Goal: Task Accomplishment & Management: Manage account settings

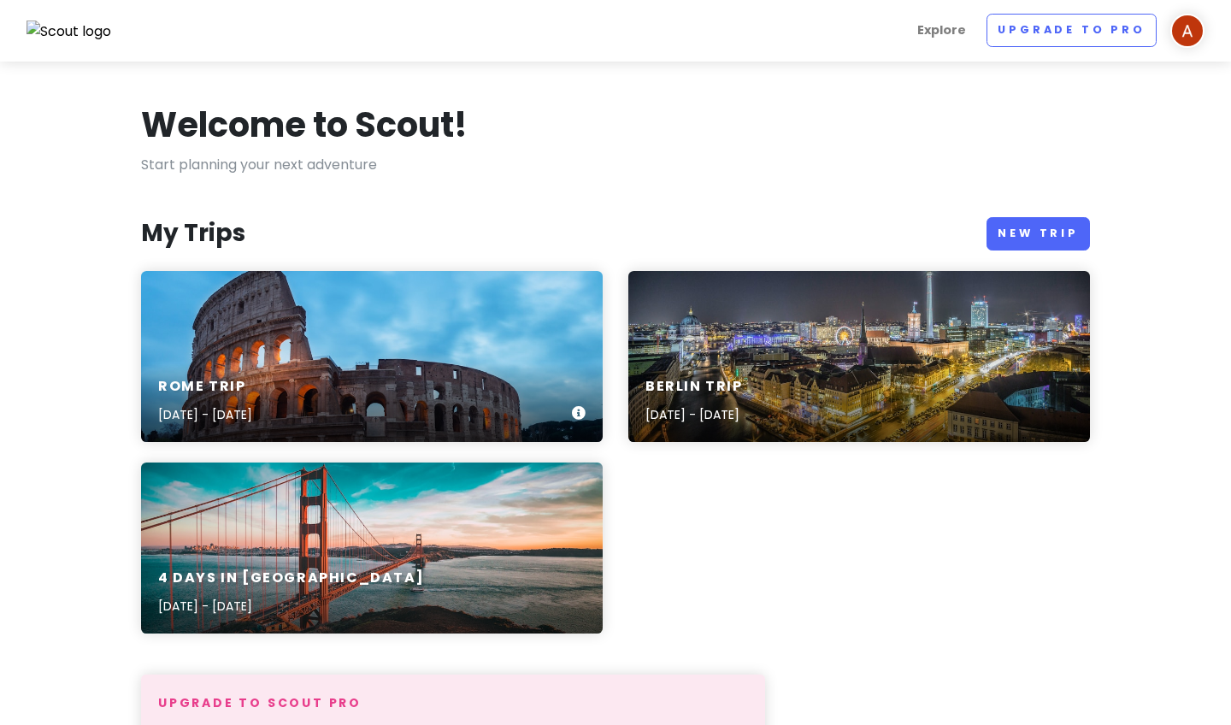
click at [332, 350] on div "Rome Trip Oct 21, 2025 - Oct 28, 2025" at bounding box center [372, 356] width 462 height 171
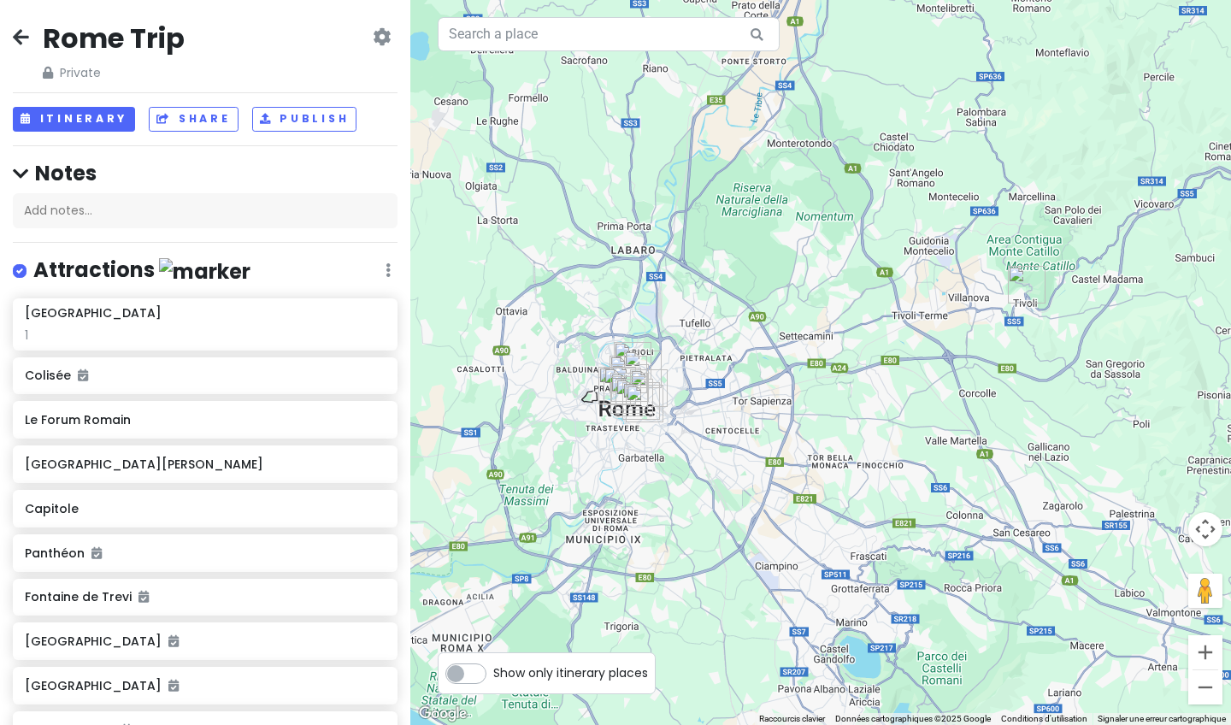
click at [490, 280] on img "Tivoli" at bounding box center [1027, 285] width 38 height 38
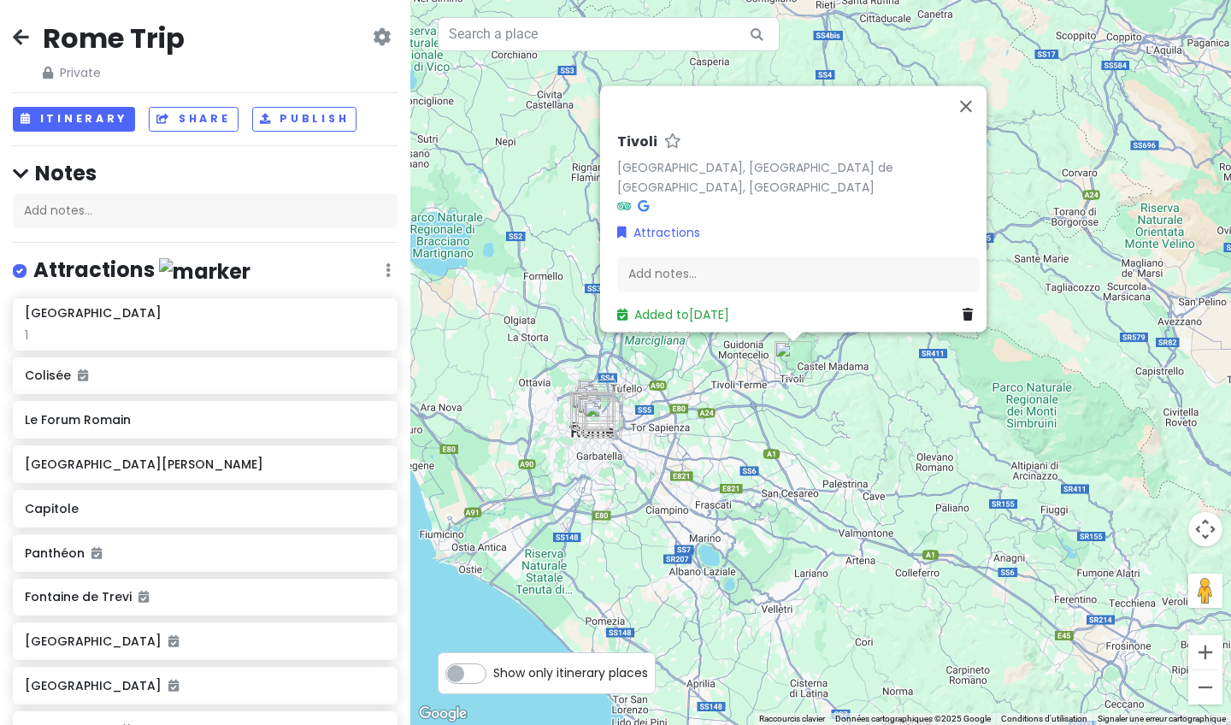
click at [490, 420] on img "Via Ostilia" at bounding box center [603, 420] width 38 height 38
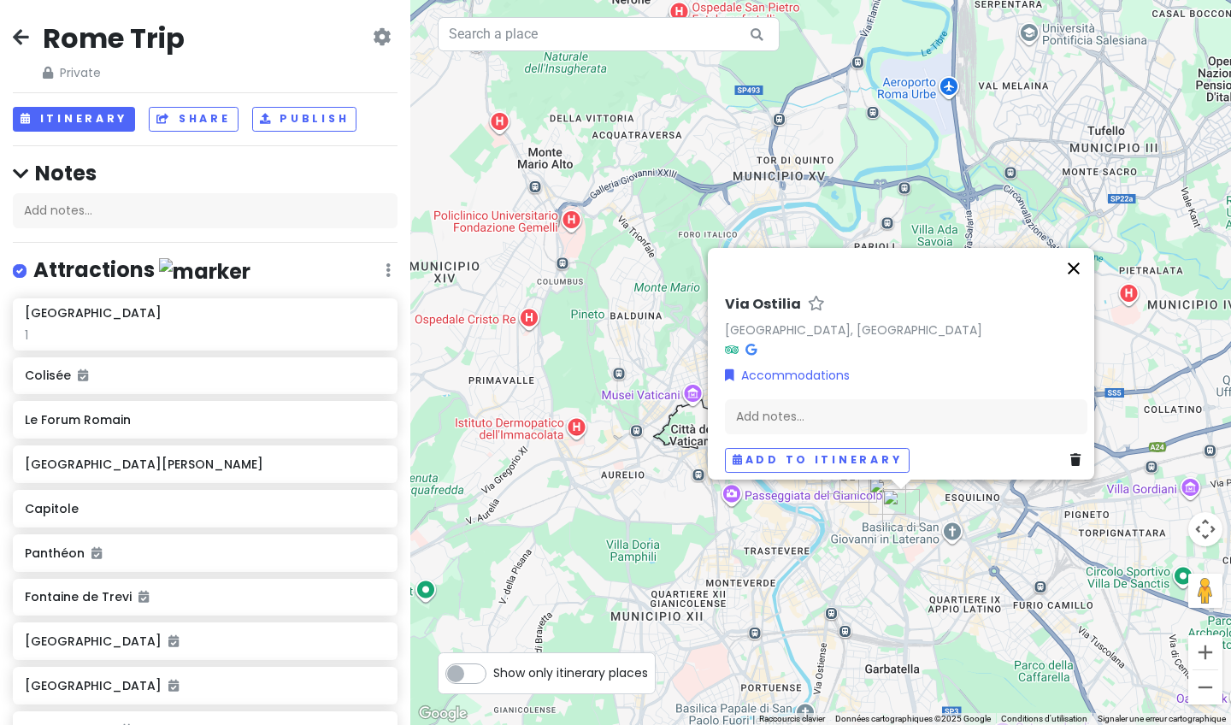
click at [490, 258] on button "Fermer" at bounding box center [1073, 268] width 41 height 41
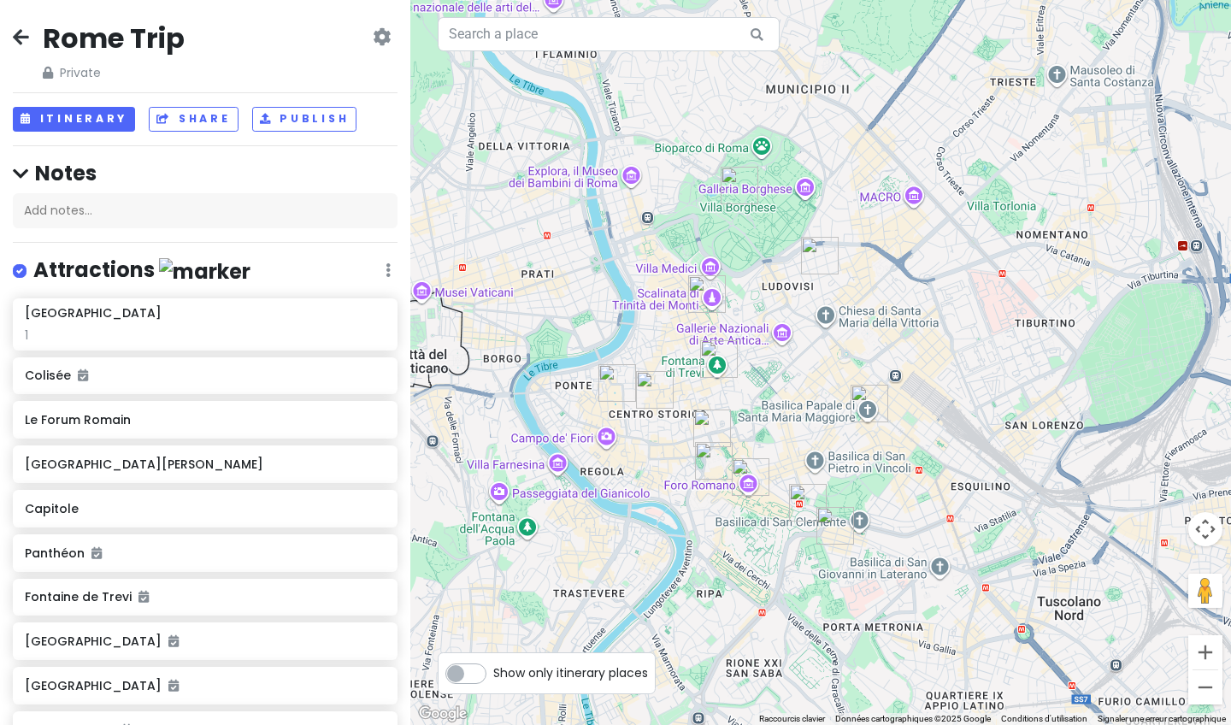
drag, startPoint x: 877, startPoint y: 345, endPoint x: 807, endPoint y: 234, distance: 131.4
click at [490, 234] on div at bounding box center [820, 362] width 821 height 725
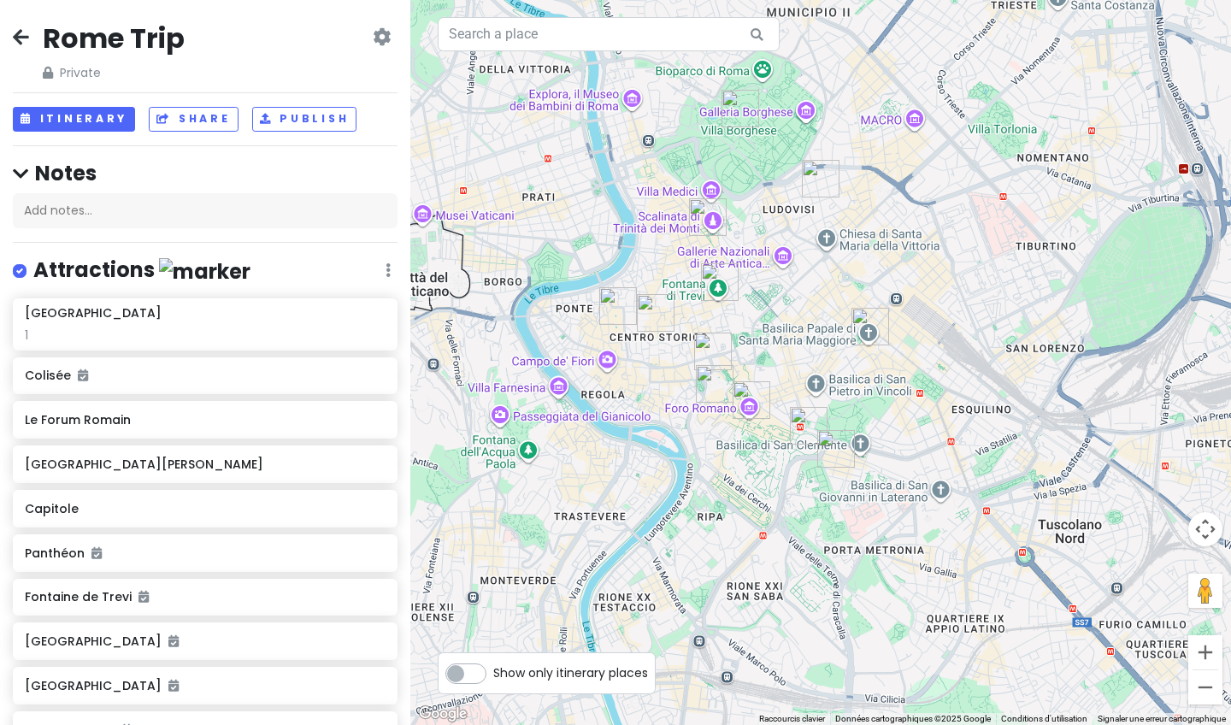
click at [490, 443] on img "Via Ostilia" at bounding box center [836, 449] width 38 height 38
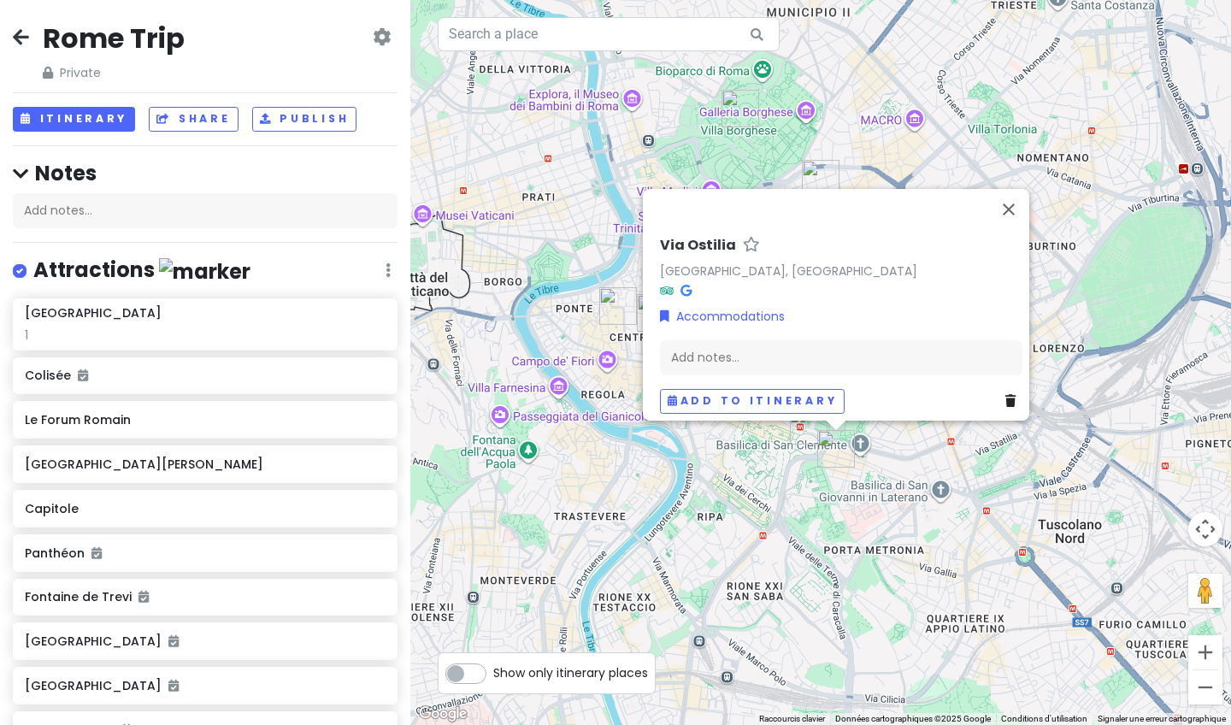
click at [490, 480] on div "Via Ostilia Via Ostilia, 00184 Roma RM, Italie Accommodations Add notes... Add …" at bounding box center [820, 362] width 821 height 725
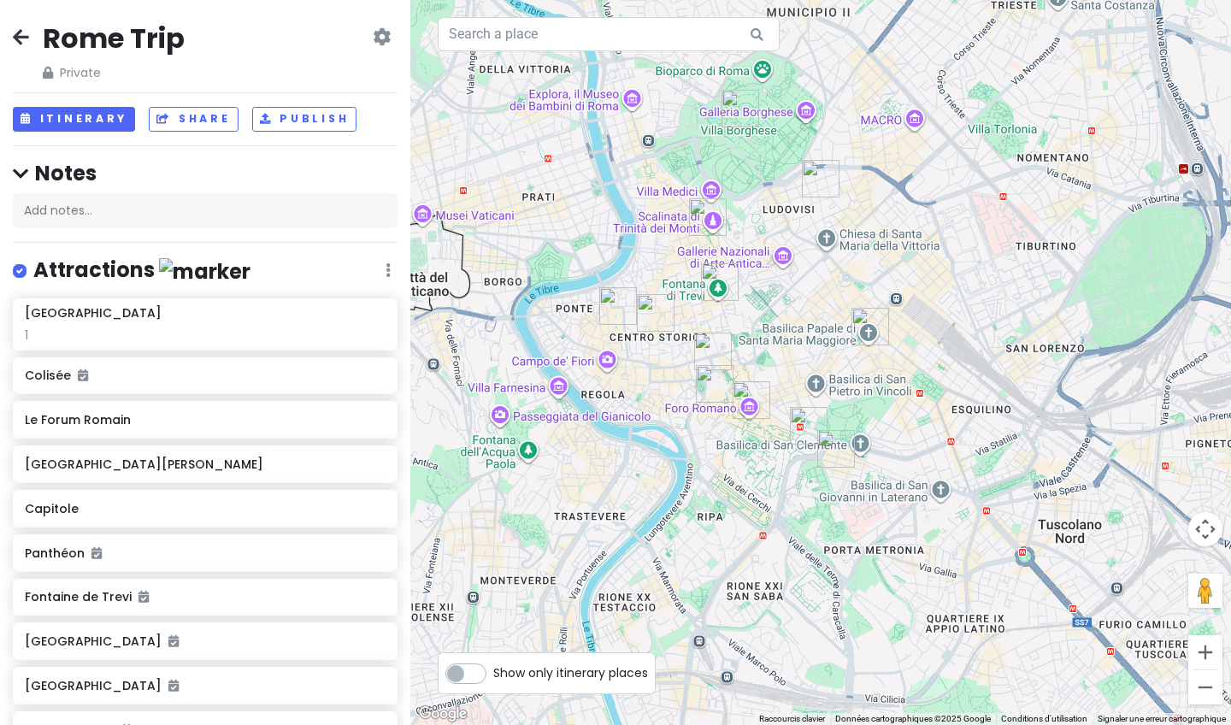
click at [490, 420] on img "Colisée" at bounding box center [809, 426] width 38 height 38
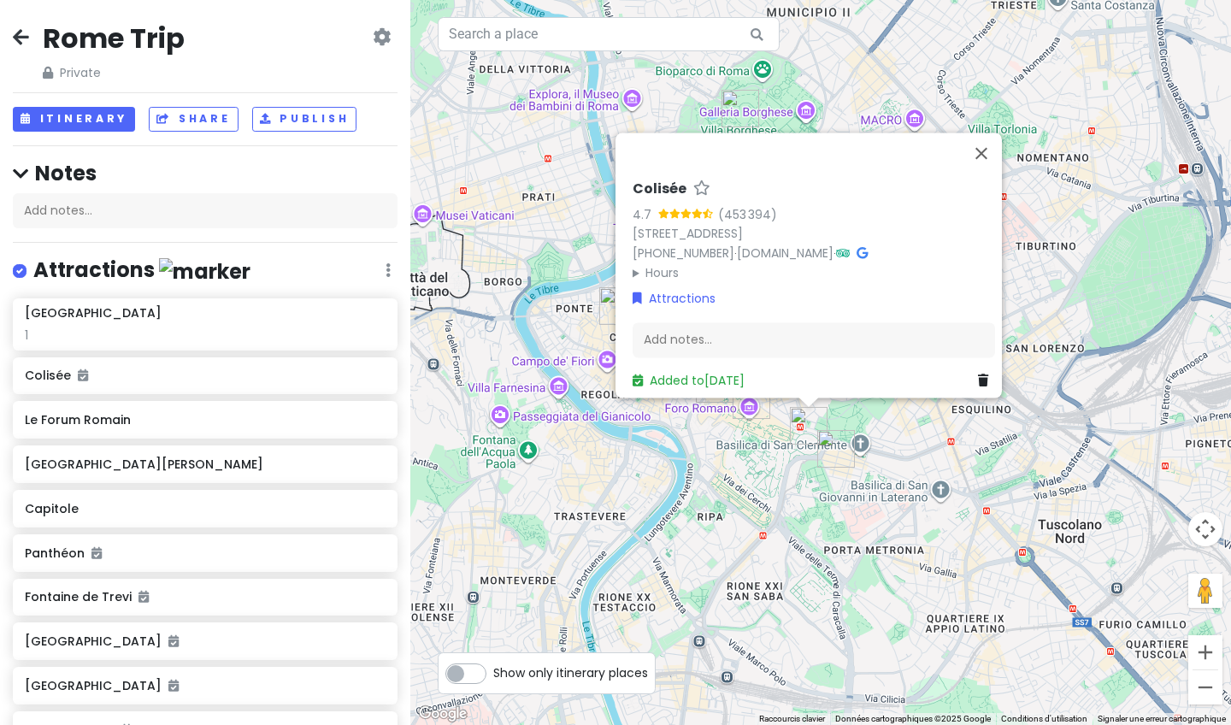
click at [490, 405] on img "Le Forum Romain" at bounding box center [752, 400] width 38 height 38
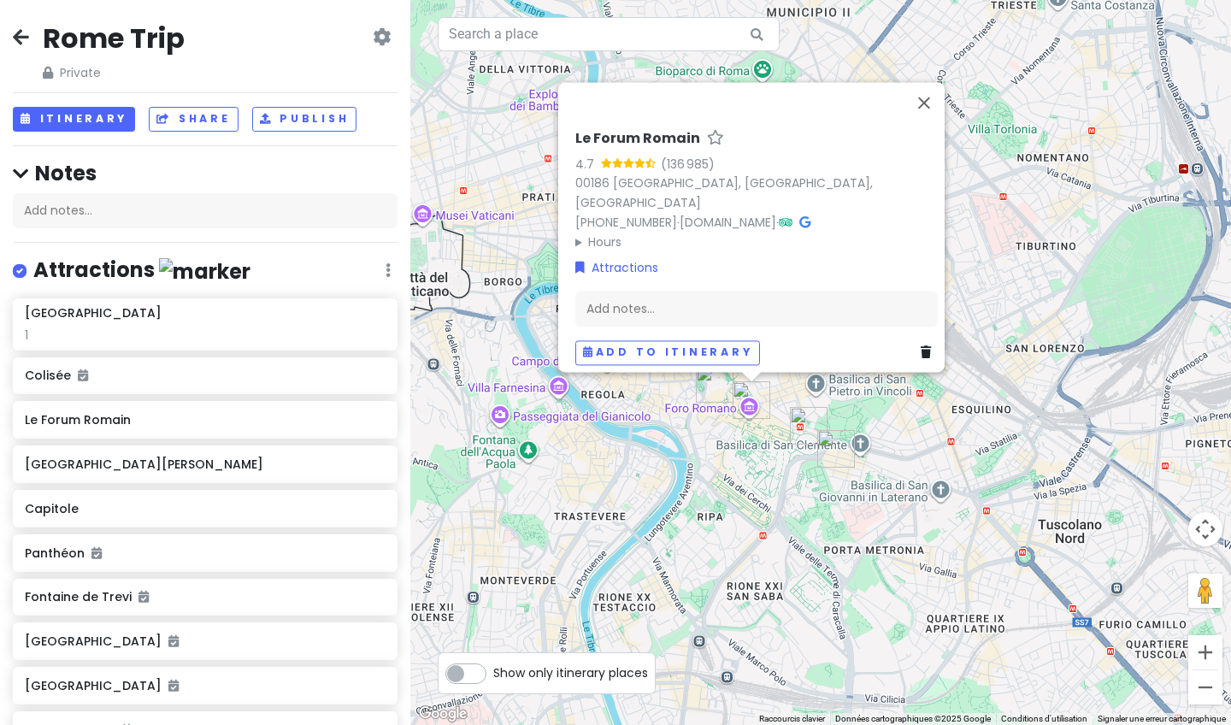
click at [490, 456] on div "Le Forum Romain 4.7 (136 985) 00186 Rome, Ville métropolitaine de Rome Capitale…" at bounding box center [820, 362] width 821 height 725
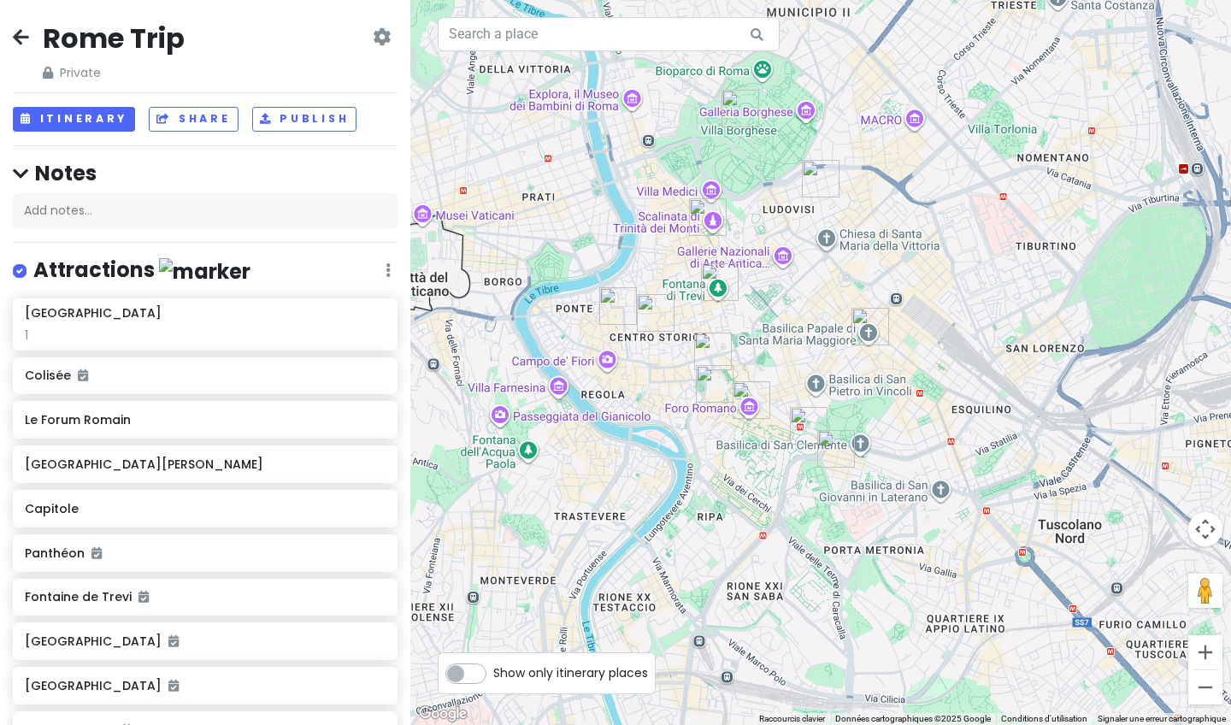
click at [18, 38] on icon at bounding box center [21, 37] width 16 height 14
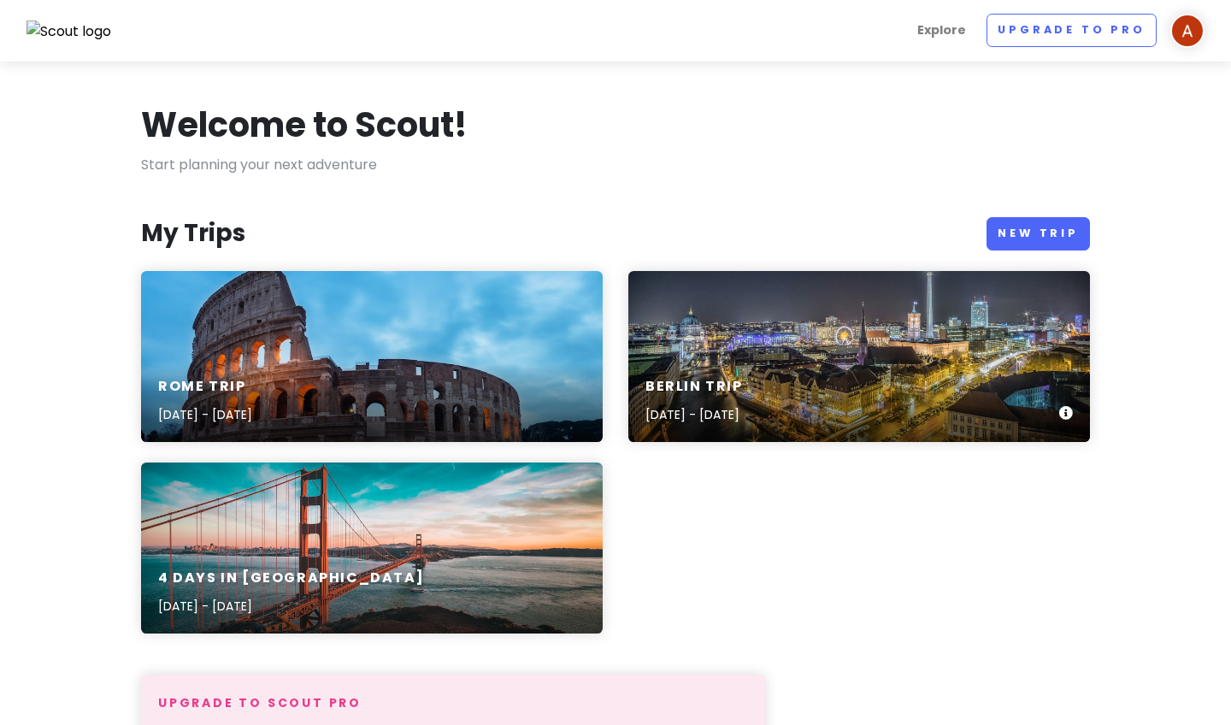
click at [490, 365] on div "Berlin Trip Aug 14, 2025 - Aug 20, 2025" at bounding box center [859, 401] width 462 height 81
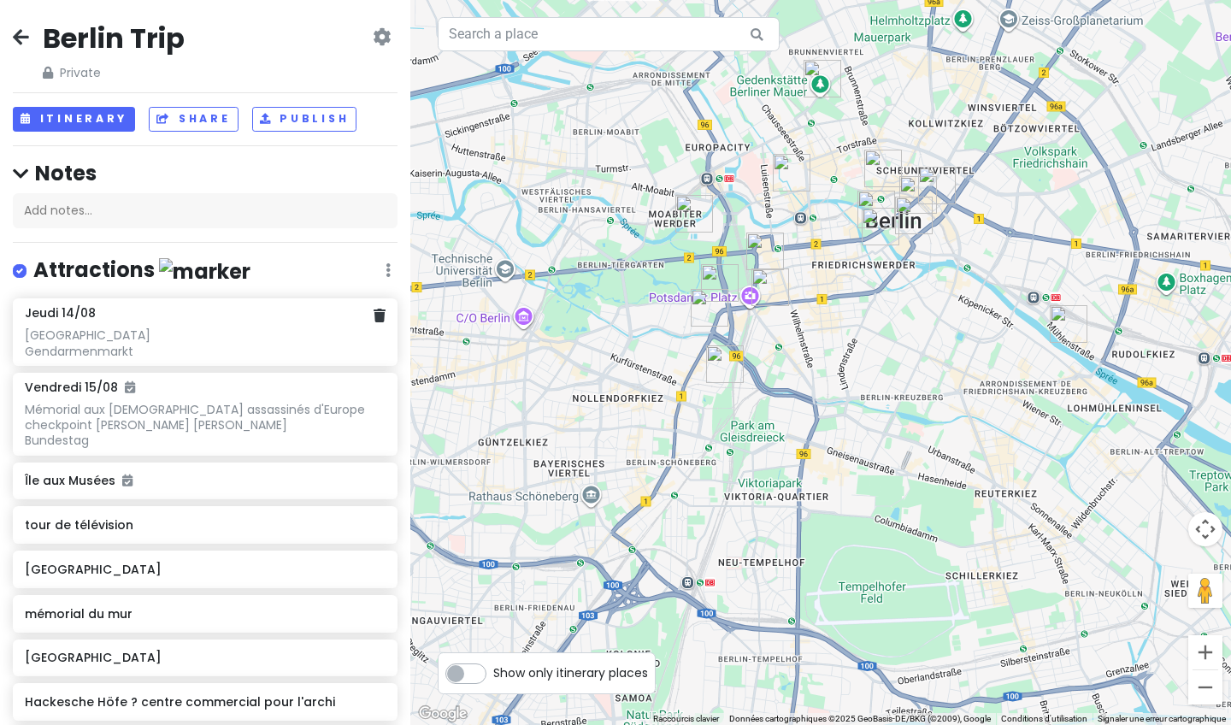
click at [116, 337] on div "[GEOGRAPHIC_DATA] Gendarmenmarkt" at bounding box center [205, 342] width 360 height 31
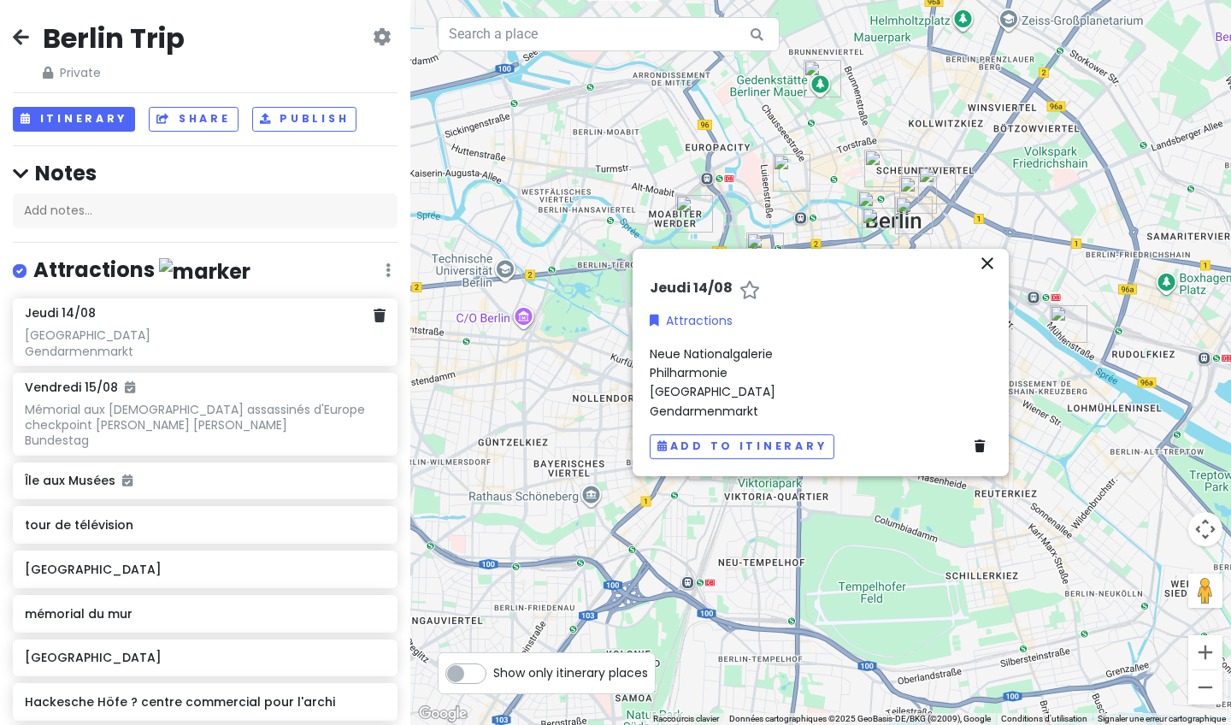
click at [94, 353] on div "[GEOGRAPHIC_DATA] Gendarmenmarkt" at bounding box center [205, 342] width 360 height 31
click at [93, 358] on div "[GEOGRAPHIC_DATA] Gendarmenmarkt" at bounding box center [205, 342] width 360 height 31
click at [92, 358] on div "[GEOGRAPHIC_DATA] Gendarmenmarkt" at bounding box center [205, 342] width 360 height 31
click at [59, 358] on div "Mémorial aux [DEMOGRAPHIC_DATA] assassinés d'Europe checkpoint Charlie la porte…" at bounding box center [205, 342] width 360 height 31
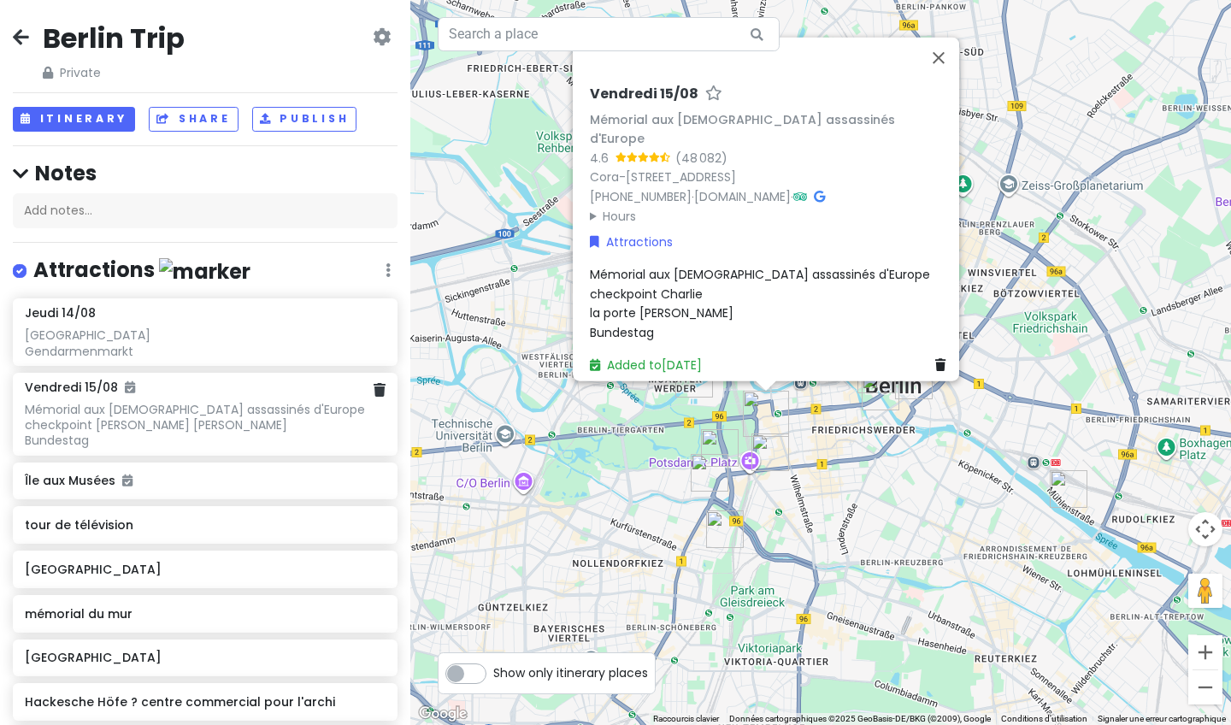
click at [57, 358] on div "Mémorial aux [DEMOGRAPHIC_DATA] assassinés d'Europe checkpoint Charlie la porte…" at bounding box center [205, 342] width 360 height 31
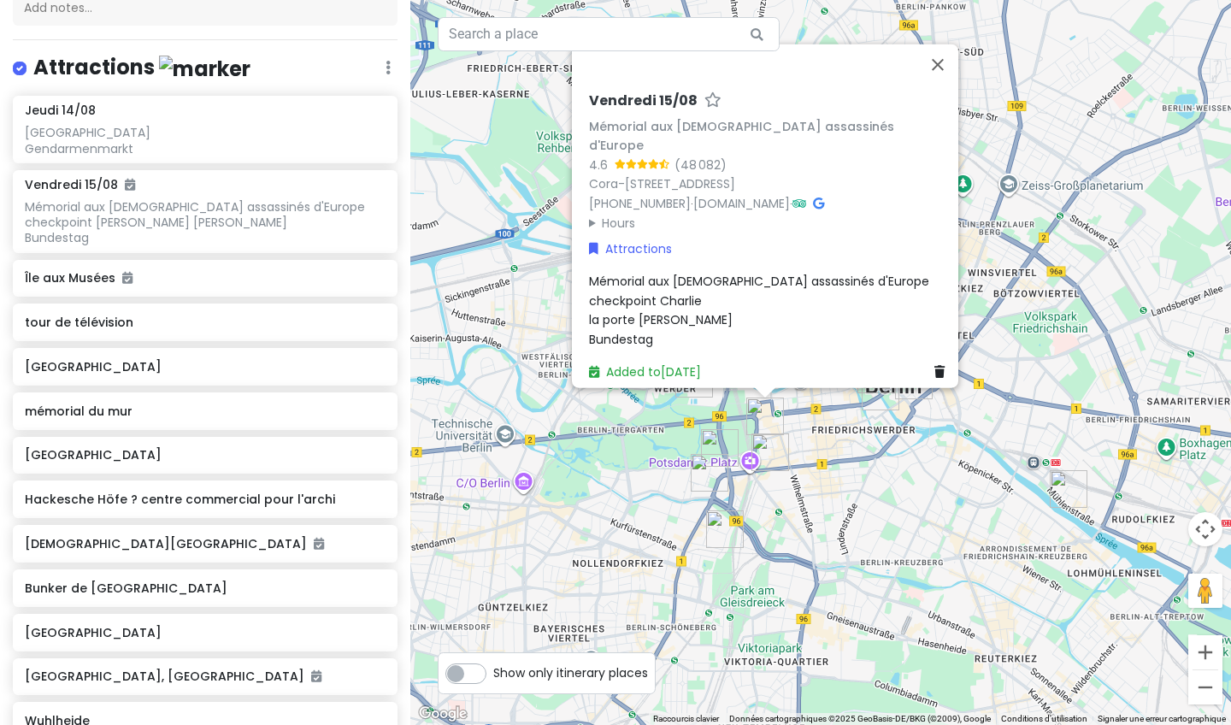
scroll to position [213, 0]
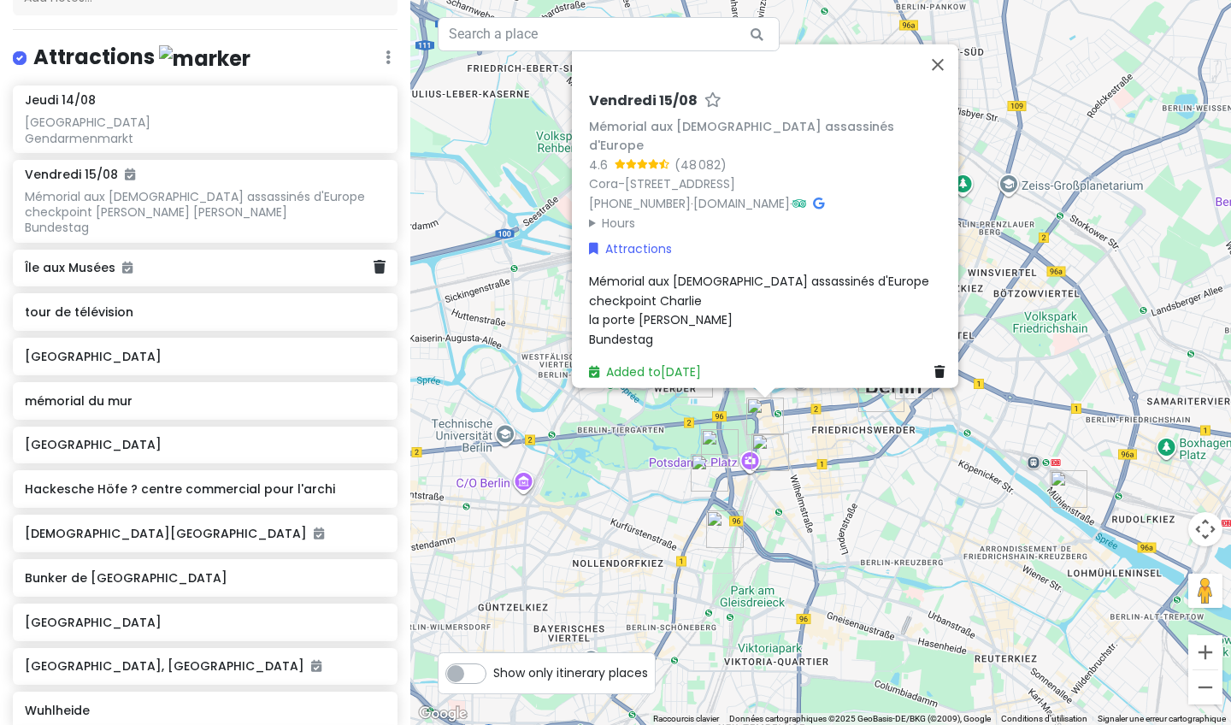
click at [65, 275] on h6 "Île aux Musées" at bounding box center [199, 267] width 348 height 15
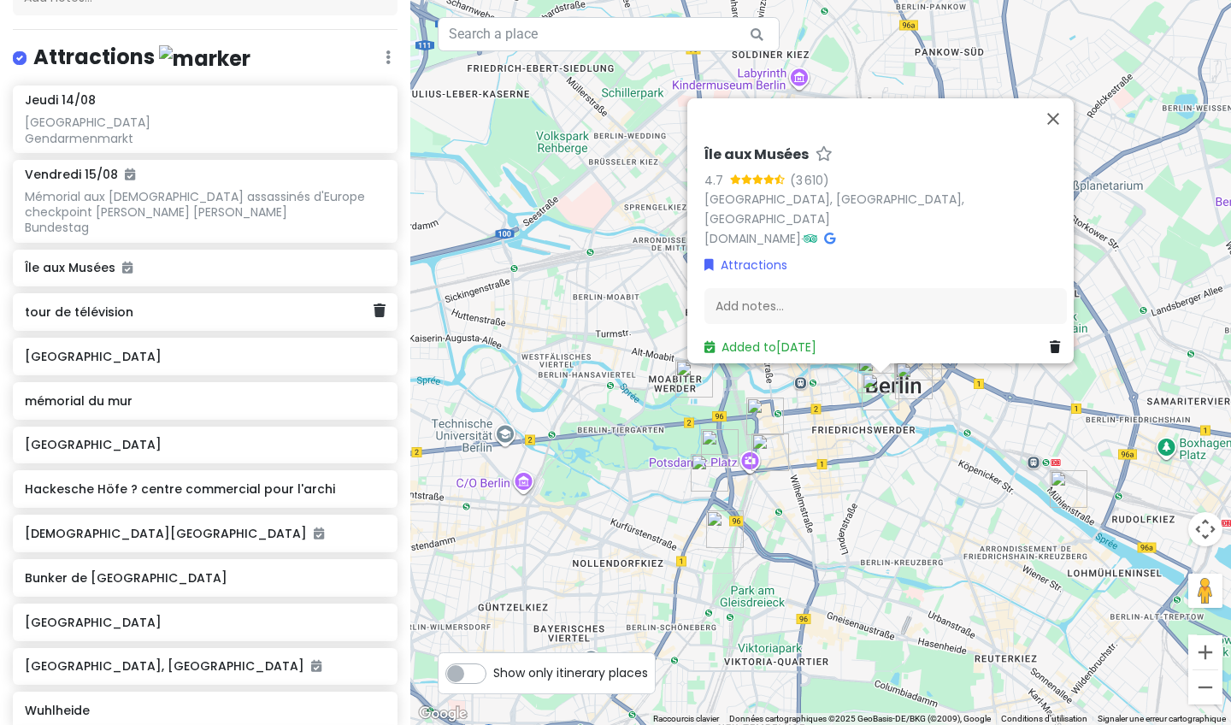
click at [62, 320] on h6 "tour de télévision" at bounding box center [199, 311] width 348 height 15
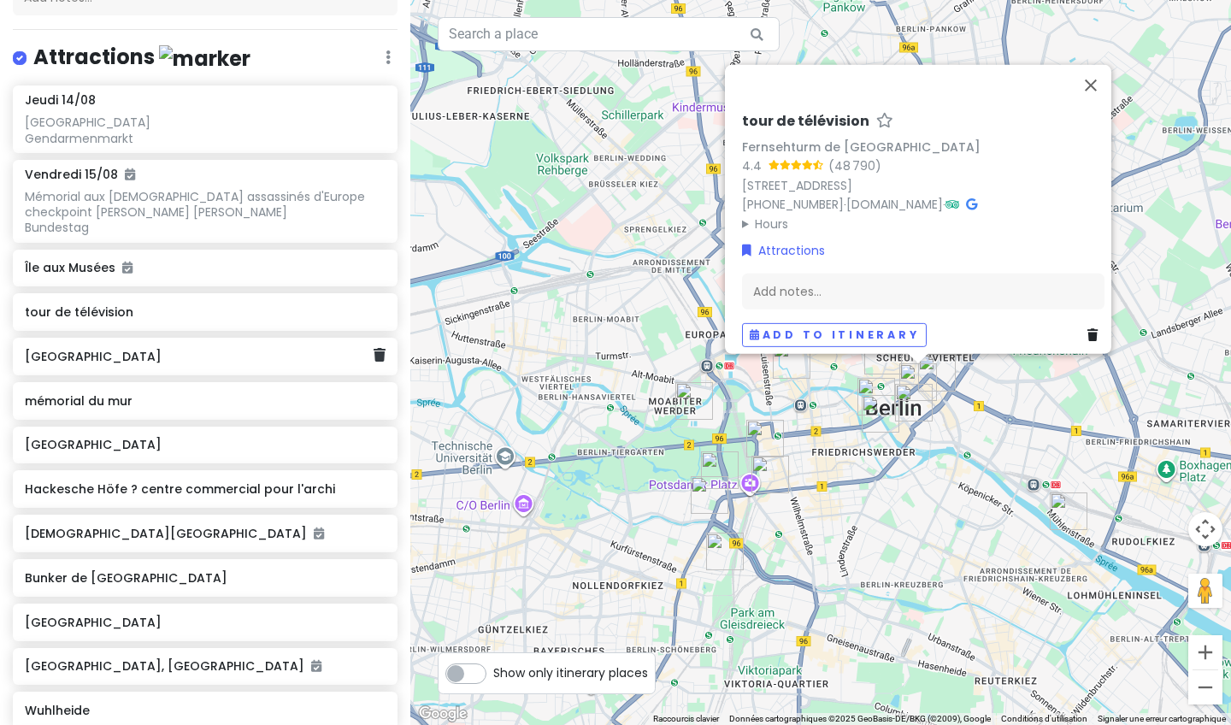
click at [62, 364] on h6 "[GEOGRAPHIC_DATA]" at bounding box center [199, 356] width 348 height 15
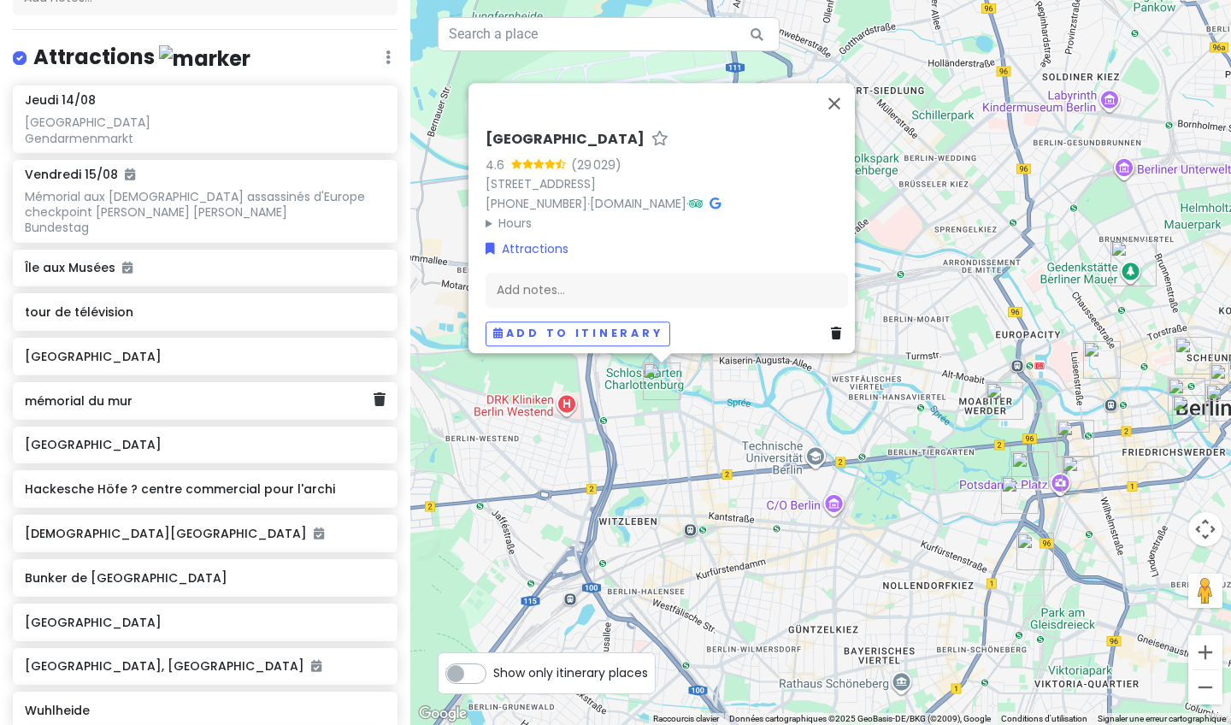
click at [62, 409] on h6 "mémorial du mur" at bounding box center [199, 400] width 348 height 15
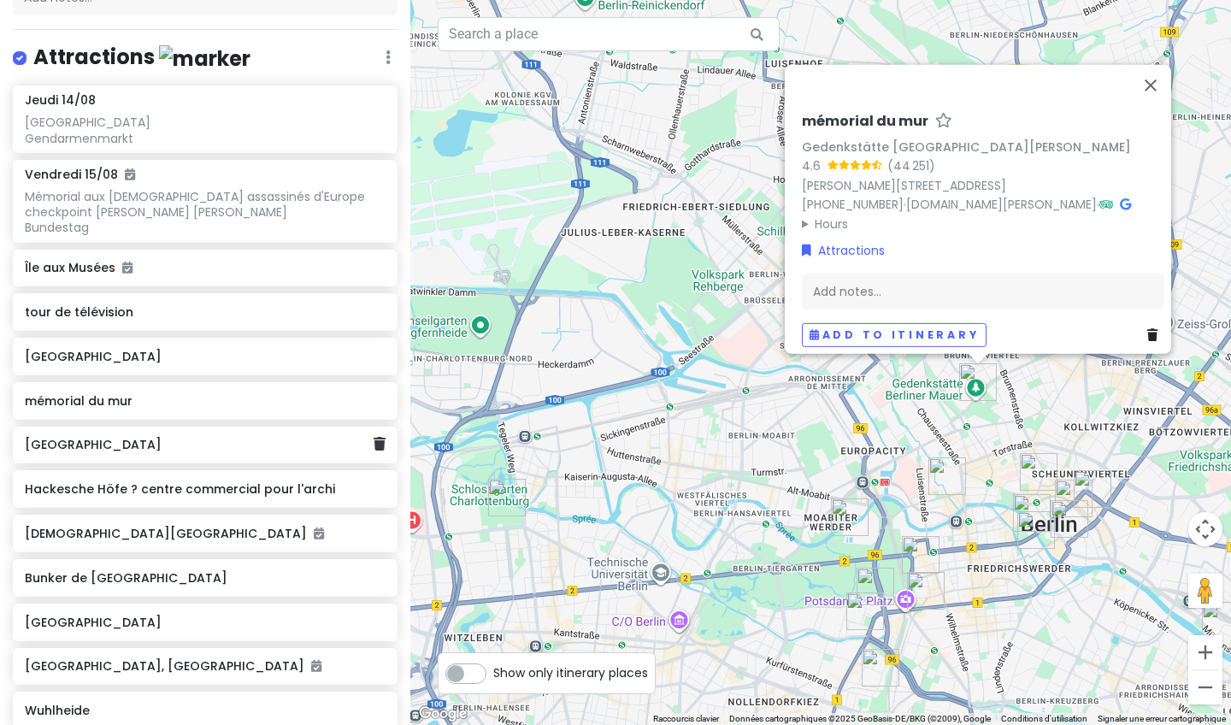
click at [61, 457] on div "[GEOGRAPHIC_DATA]" at bounding box center [199, 445] width 348 height 24
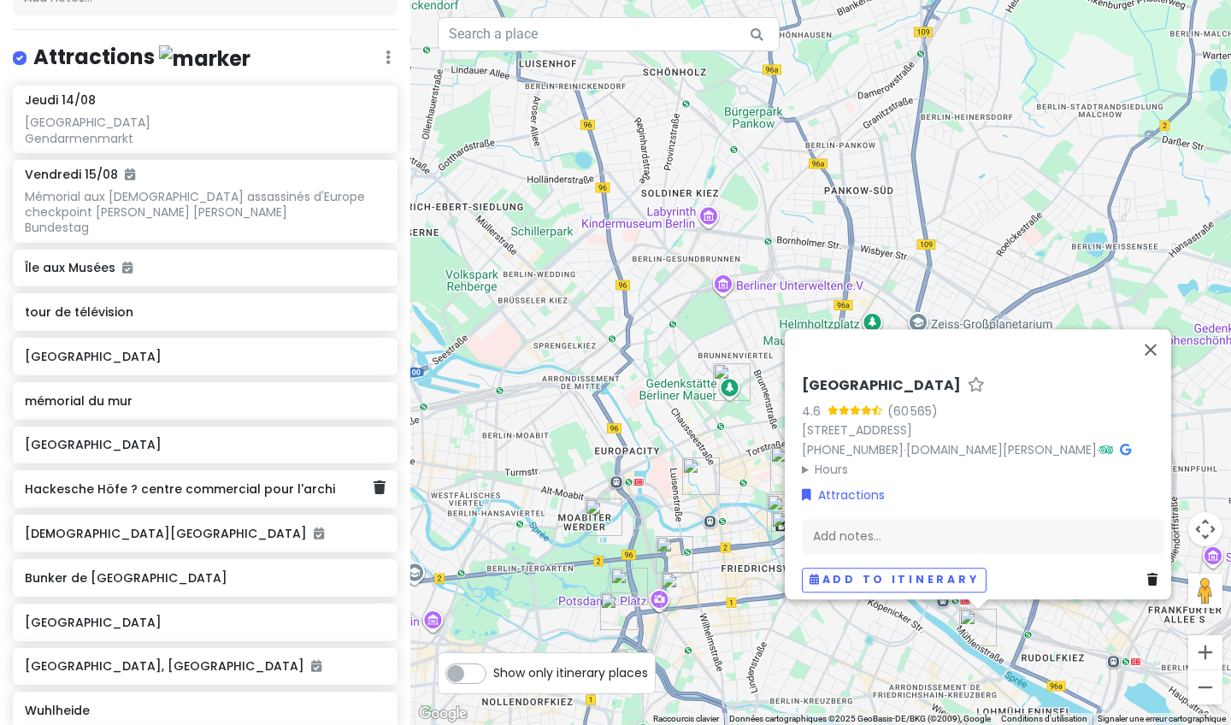
click at [87, 497] on h6 "Hackesche Höfe ? centre commercial pour l'archi" at bounding box center [199, 488] width 348 height 15
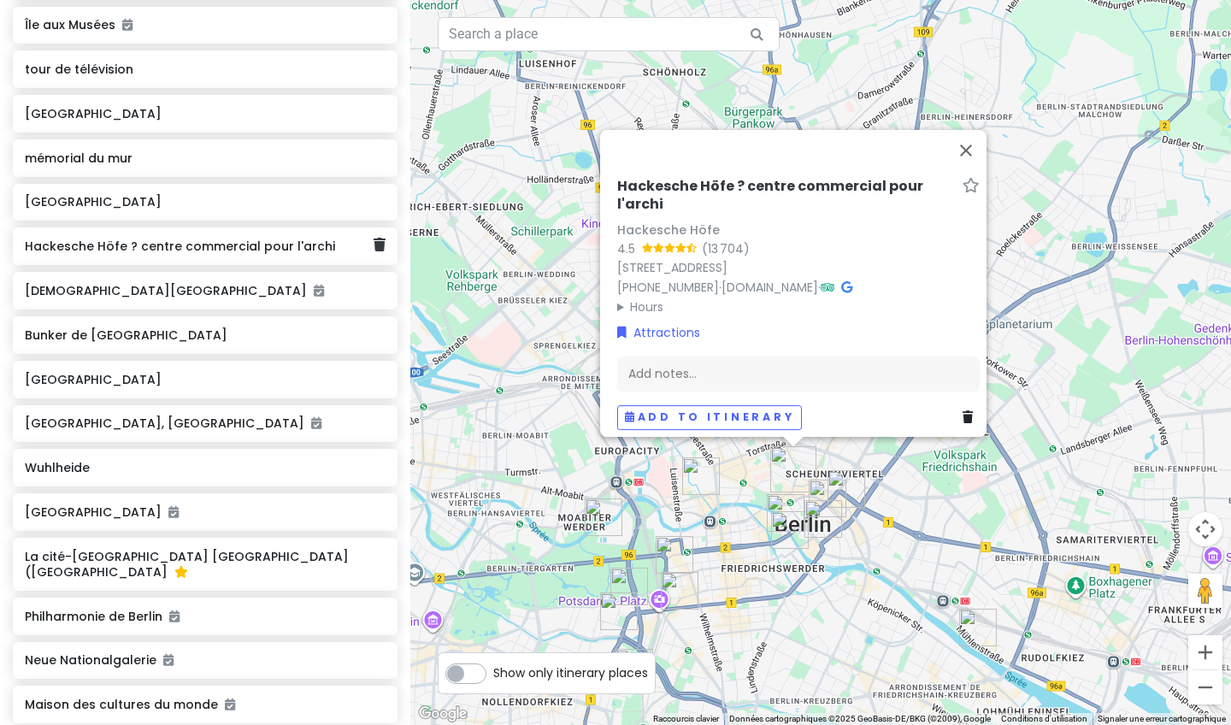
scroll to position [476, 0]
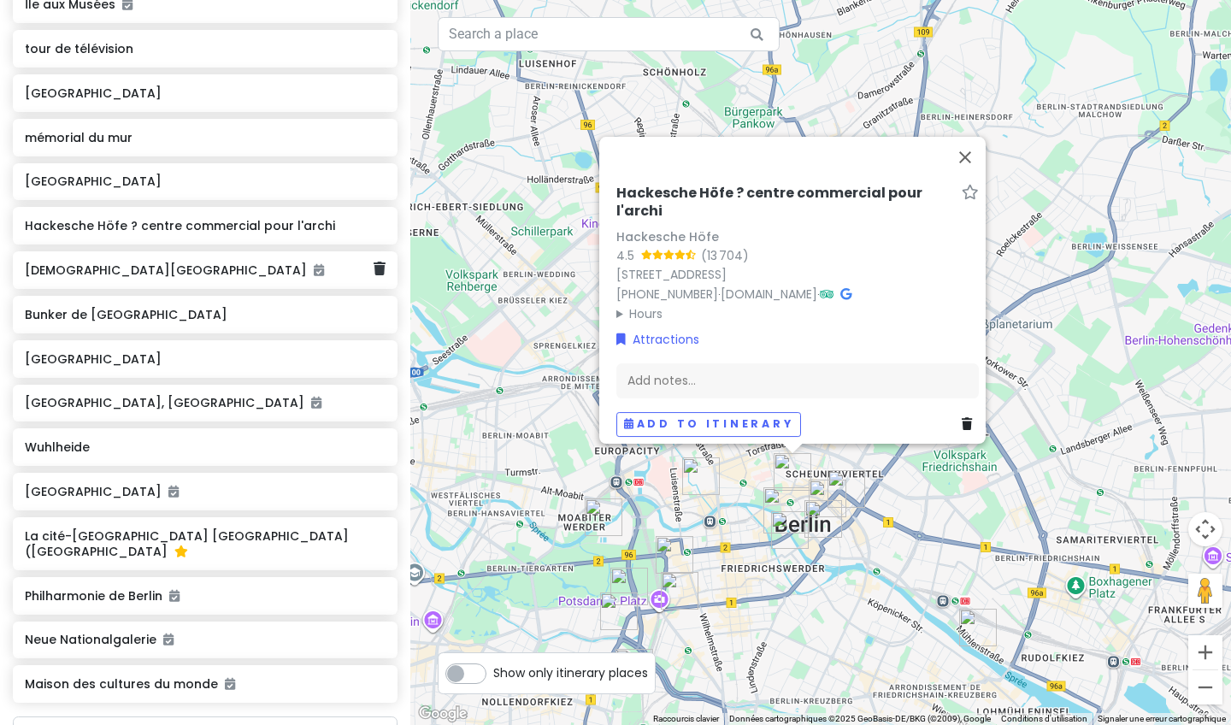
click at [57, 278] on h6 "[DEMOGRAPHIC_DATA][GEOGRAPHIC_DATA]" at bounding box center [199, 269] width 348 height 15
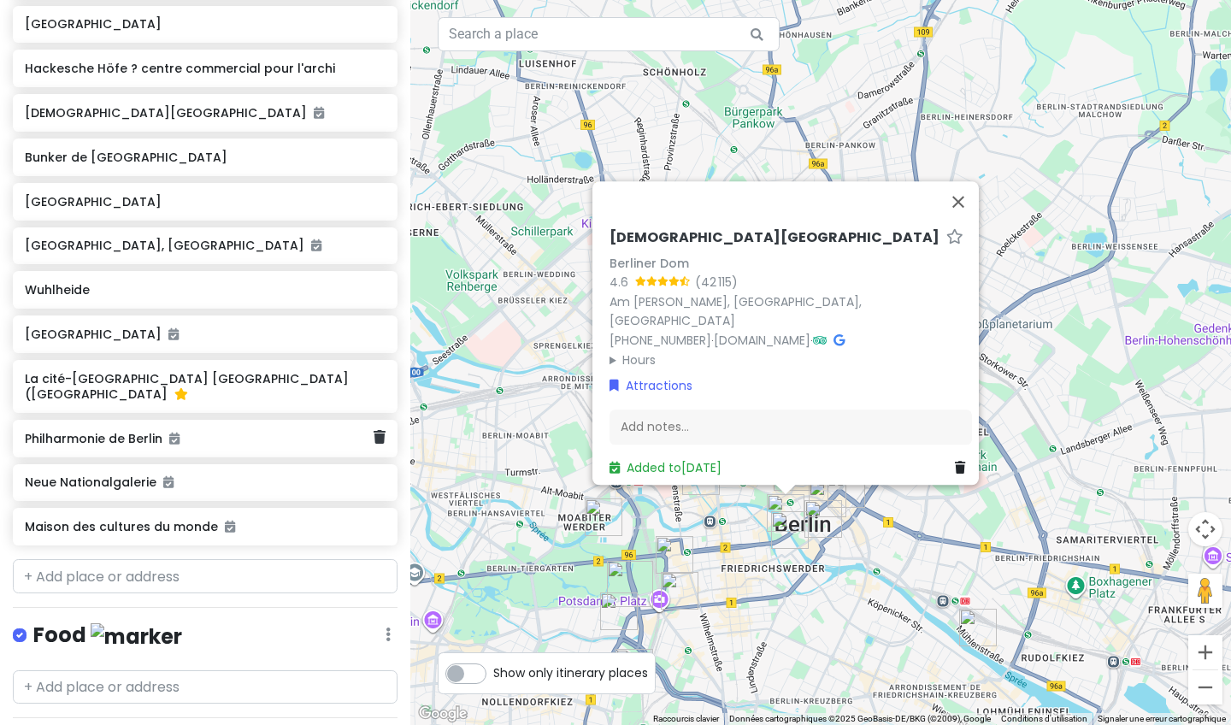
scroll to position [631, 0]
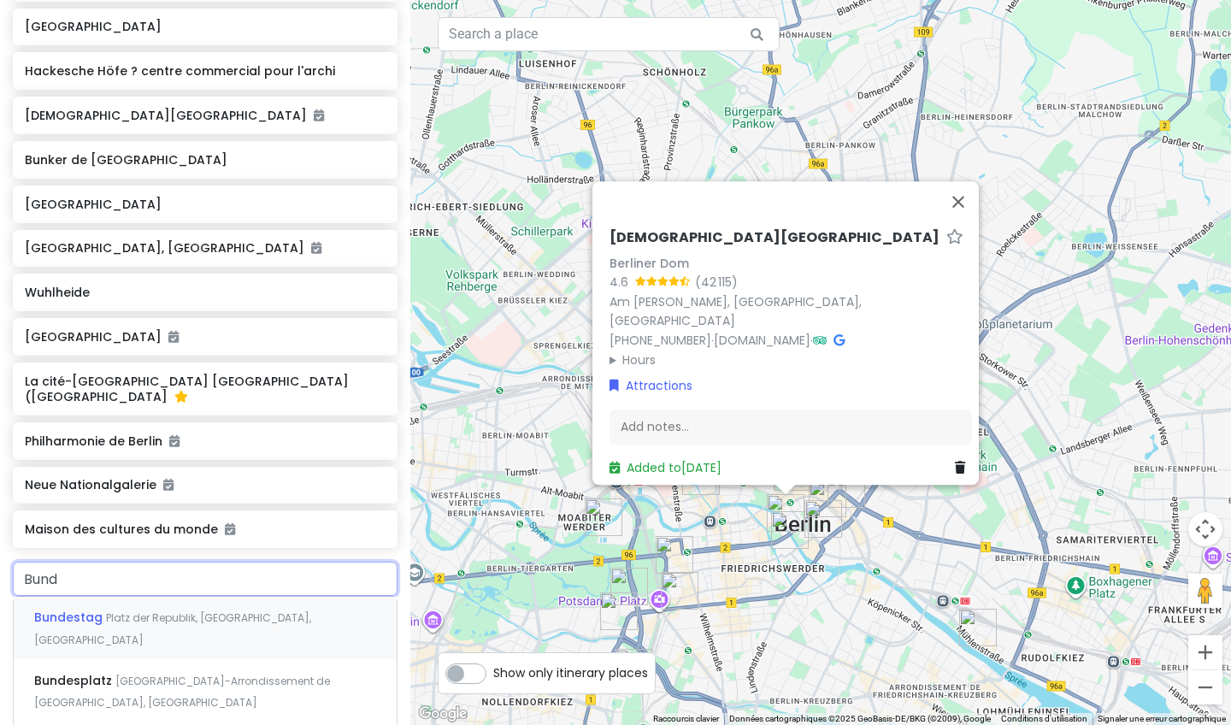
type input "Bunde"
click at [49, 626] on span "Bundestag" at bounding box center [70, 617] width 72 height 17
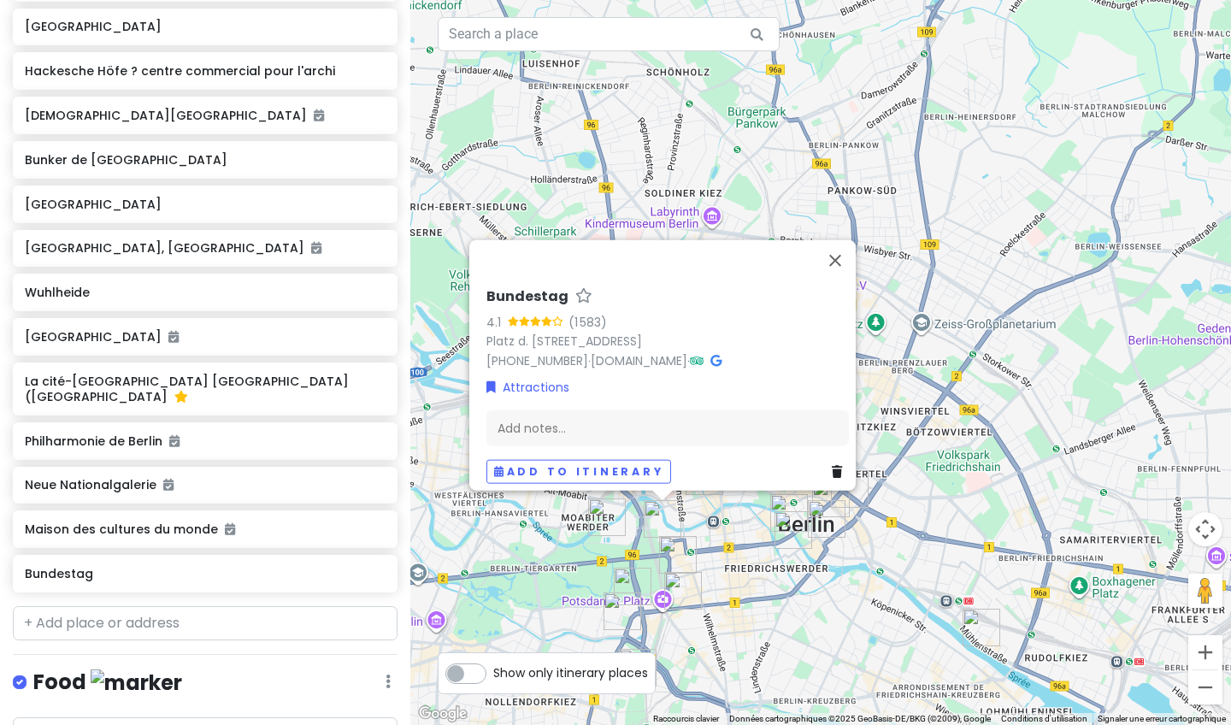
click at [490, 514] on img "Maison des cultures du monde" at bounding box center [607, 517] width 38 height 38
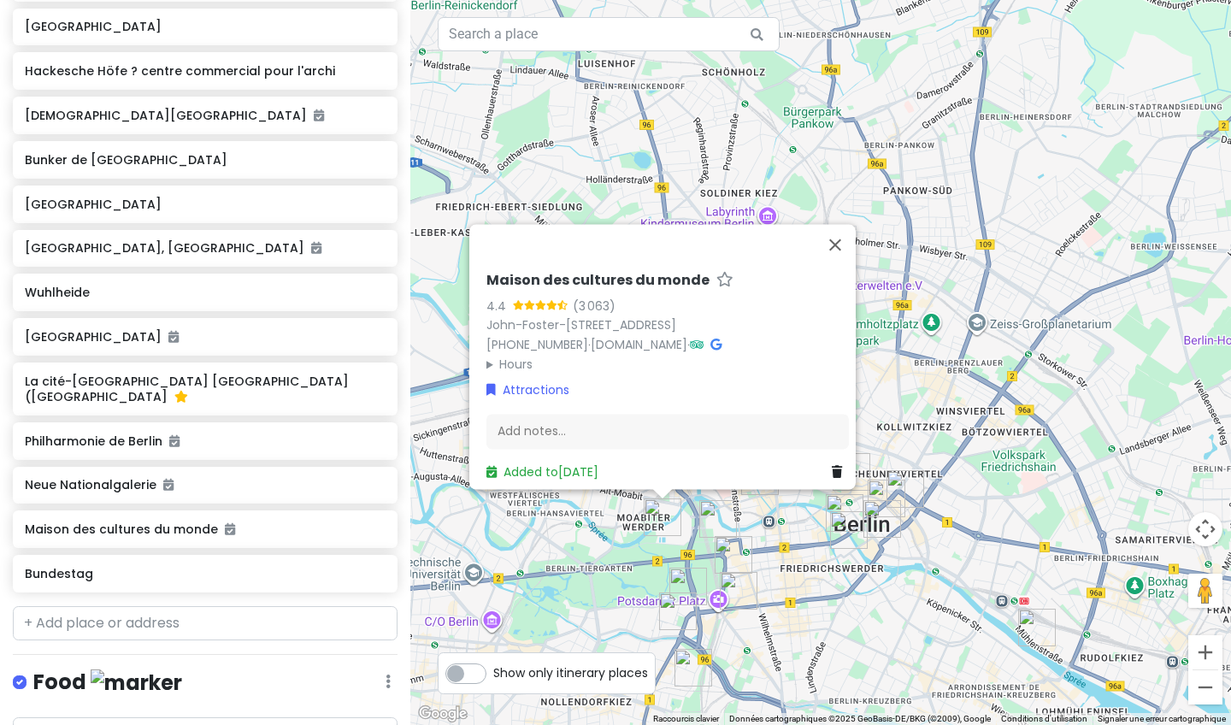
click at [490, 515] on img "Maison des cultures du monde" at bounding box center [663, 517] width 38 height 38
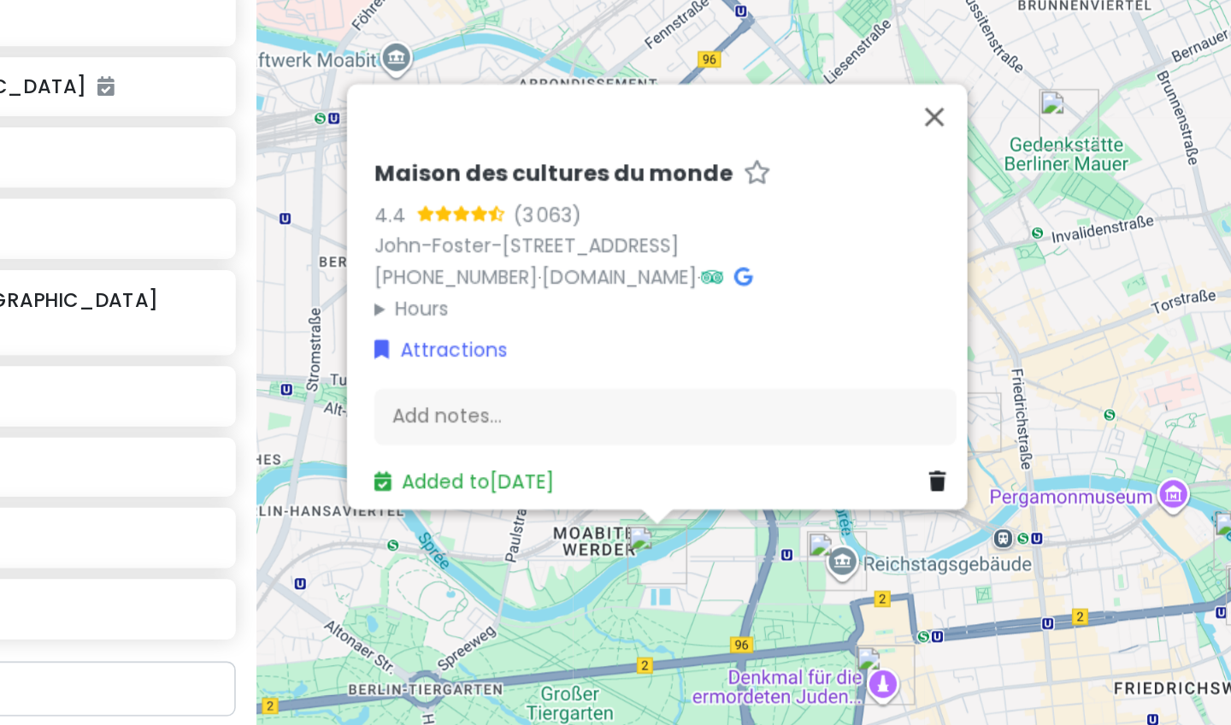
click at [443, 350] on div "Maison des cultures du monde 4.4 (3 063) John-Foster-Dulles-Allee 10, 10557 Ber…" at bounding box center [820, 362] width 821 height 725
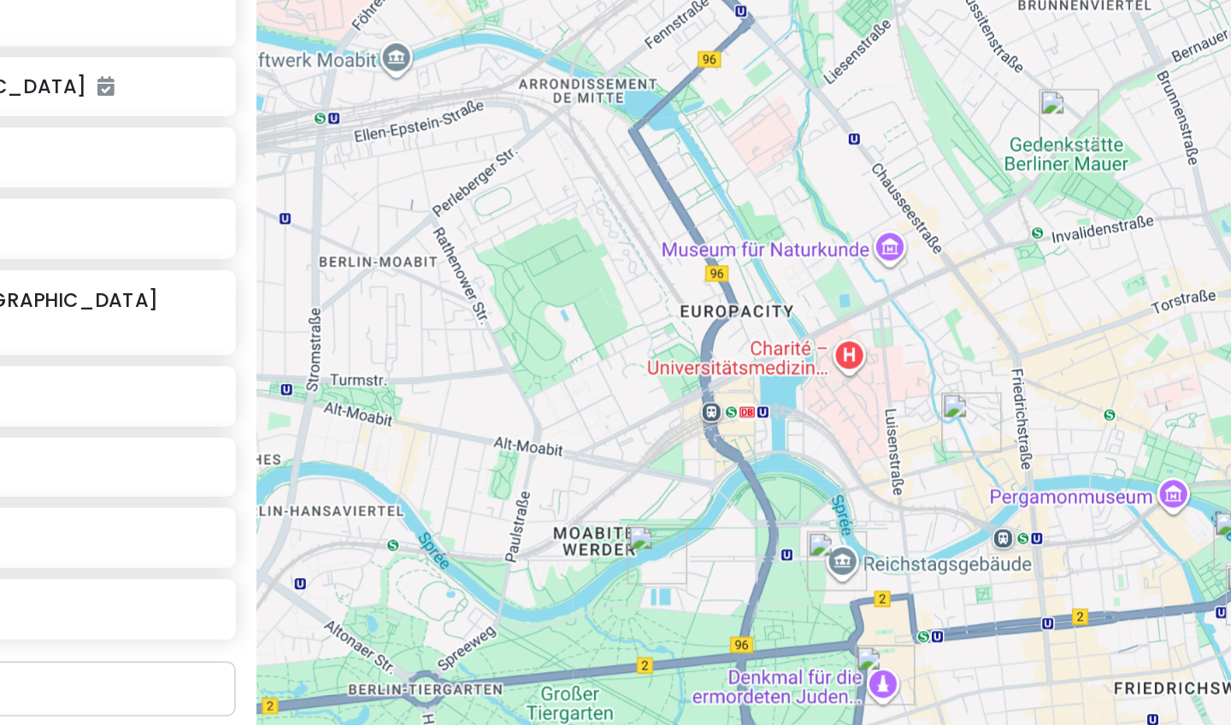
click at [490, 521] on img "Maison des cultures du monde" at bounding box center [660, 540] width 38 height 38
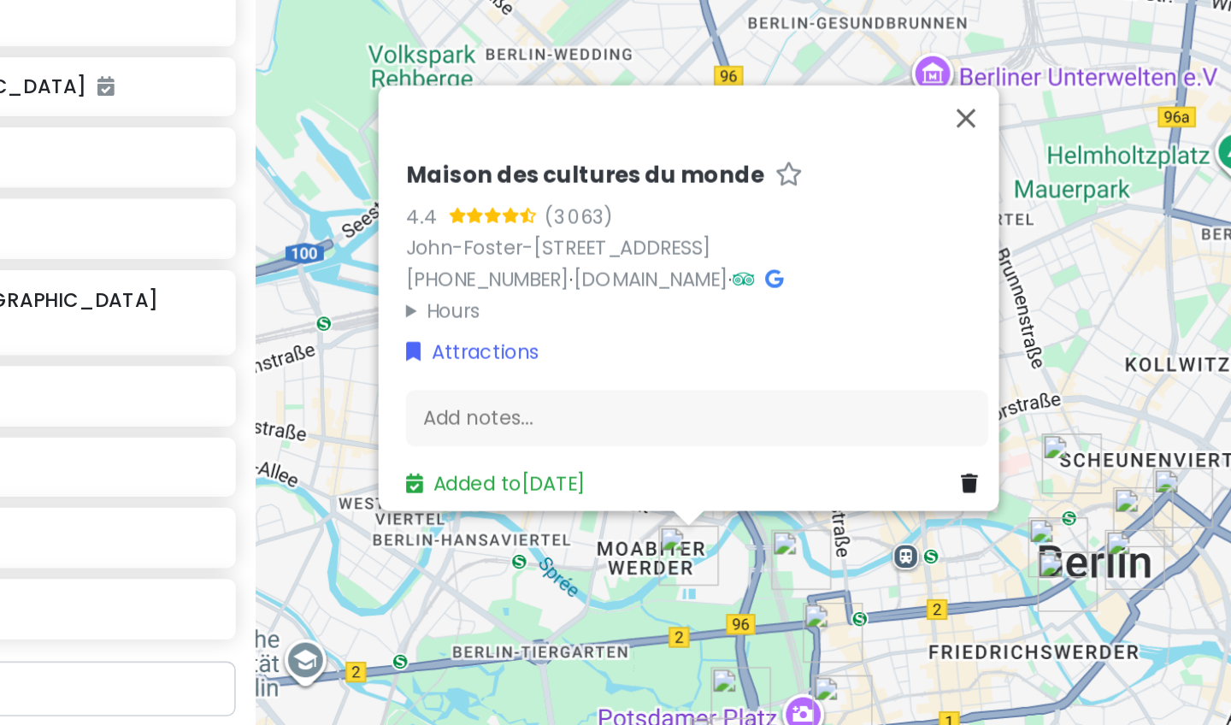
click at [456, 366] on div "Maison des cultures du monde 4.4 (3 063) John-Foster-Dulles-Allee 10, 10557 Ber…" at bounding box center [820, 362] width 821 height 725
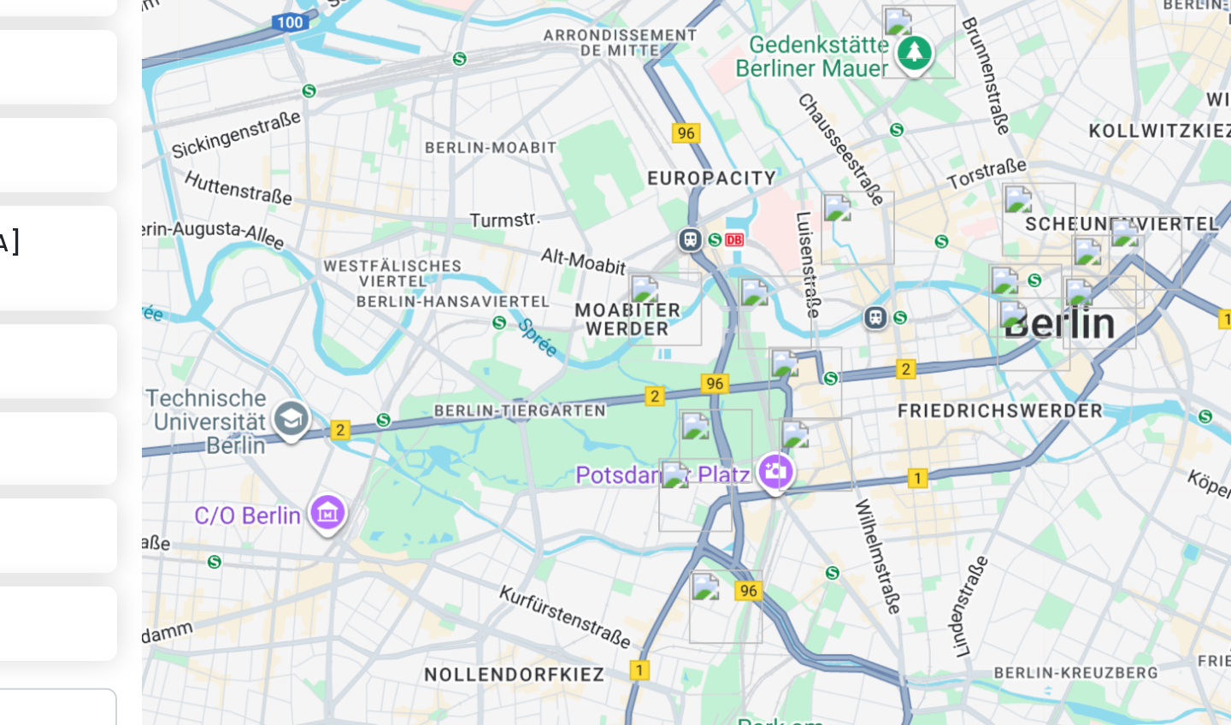
drag, startPoint x: 394, startPoint y: 280, endPoint x: 385, endPoint y: 55, distance: 225.0
click at [410, 55] on div at bounding box center [820, 362] width 821 height 725
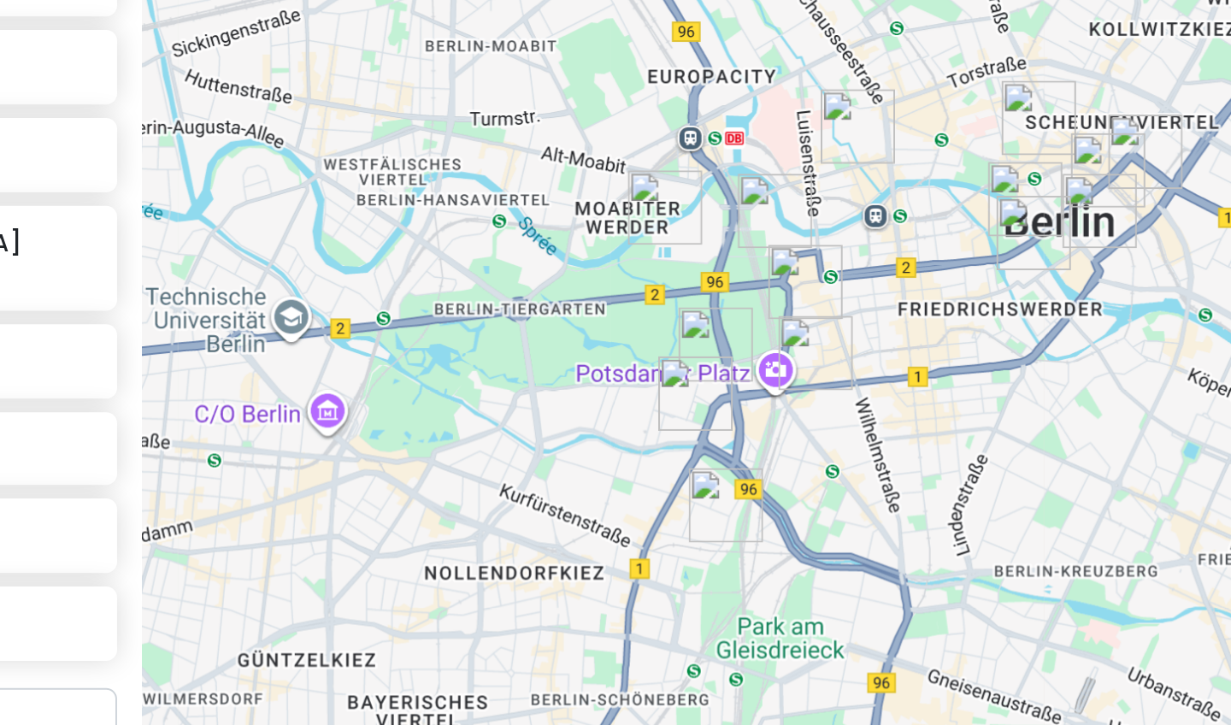
click at [490, 303] on img "Bunker de Berlin" at bounding box center [772, 322] width 38 height 38
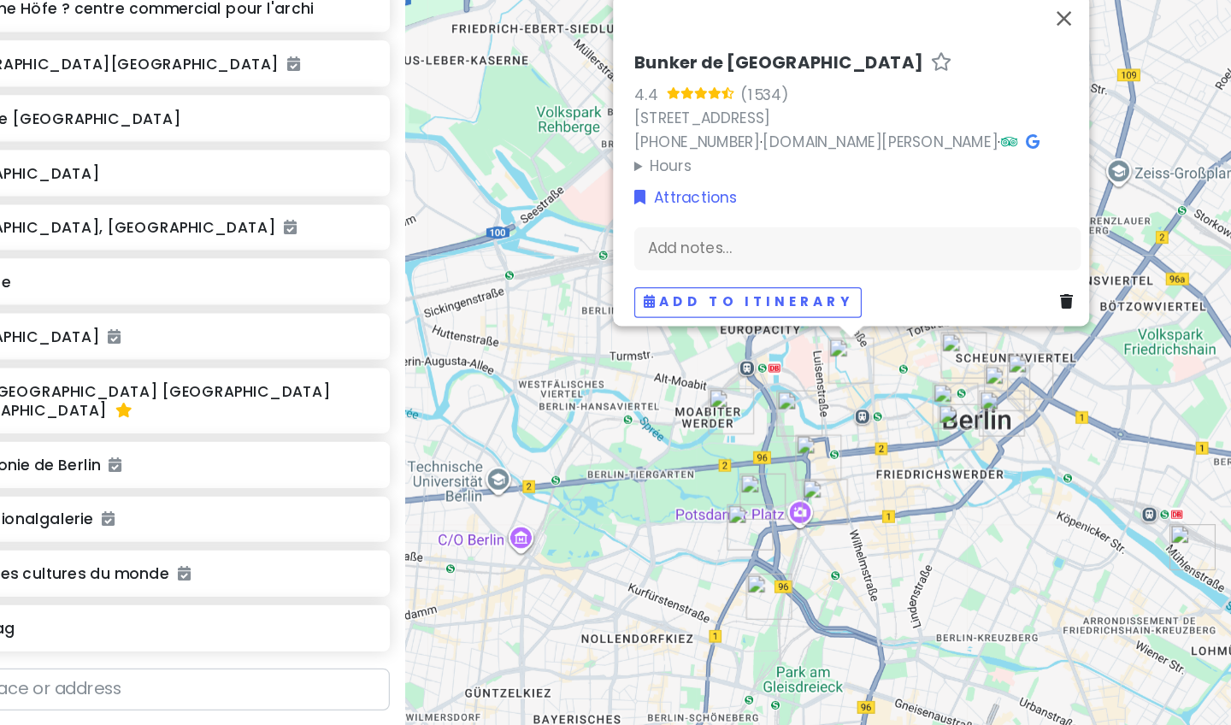
click at [490, 380] on img "Bundestag" at bounding box center [730, 399] width 38 height 38
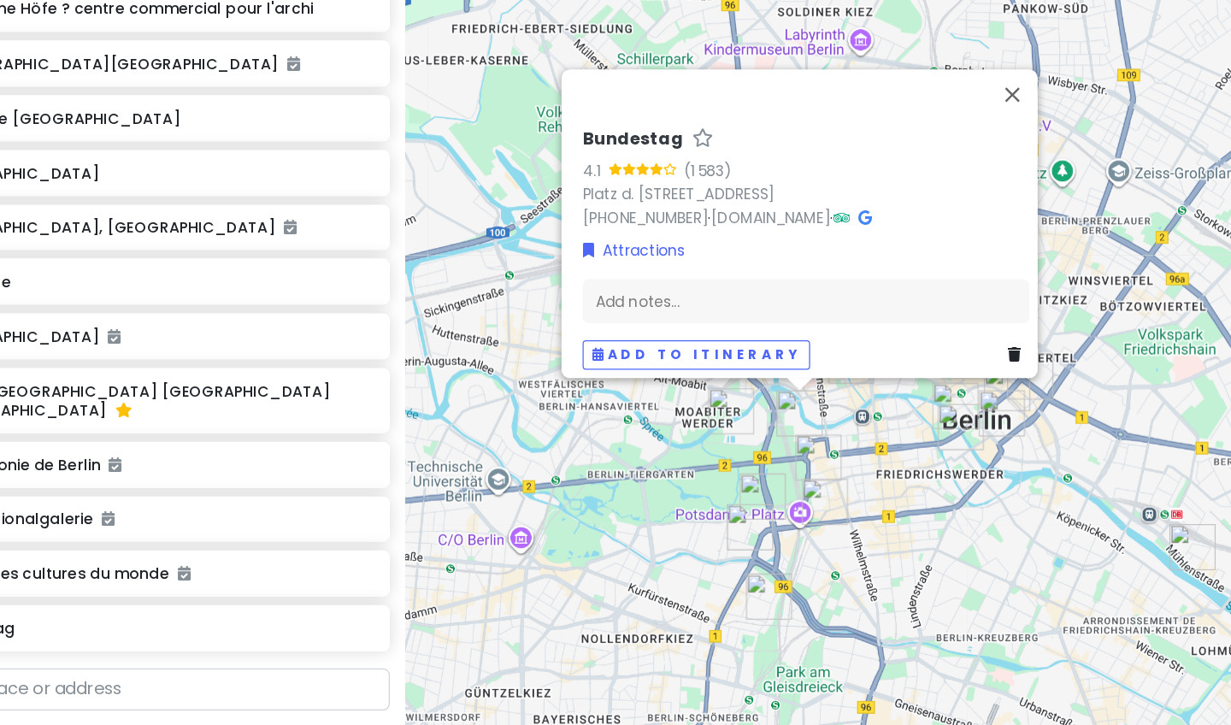
click at [490, 416] on img "Vendredi 15/08" at bounding box center [746, 435] width 38 height 38
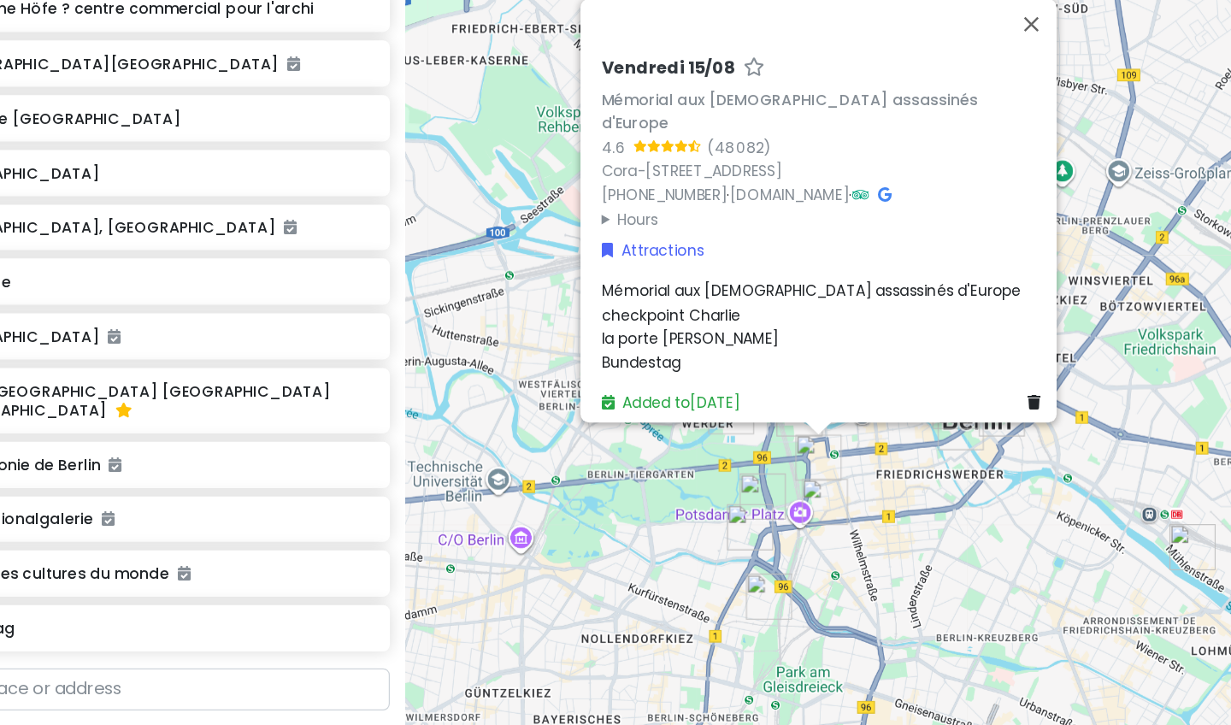
click at [490, 452] on img "Musée du Mur de Berlin" at bounding box center [751, 471] width 38 height 38
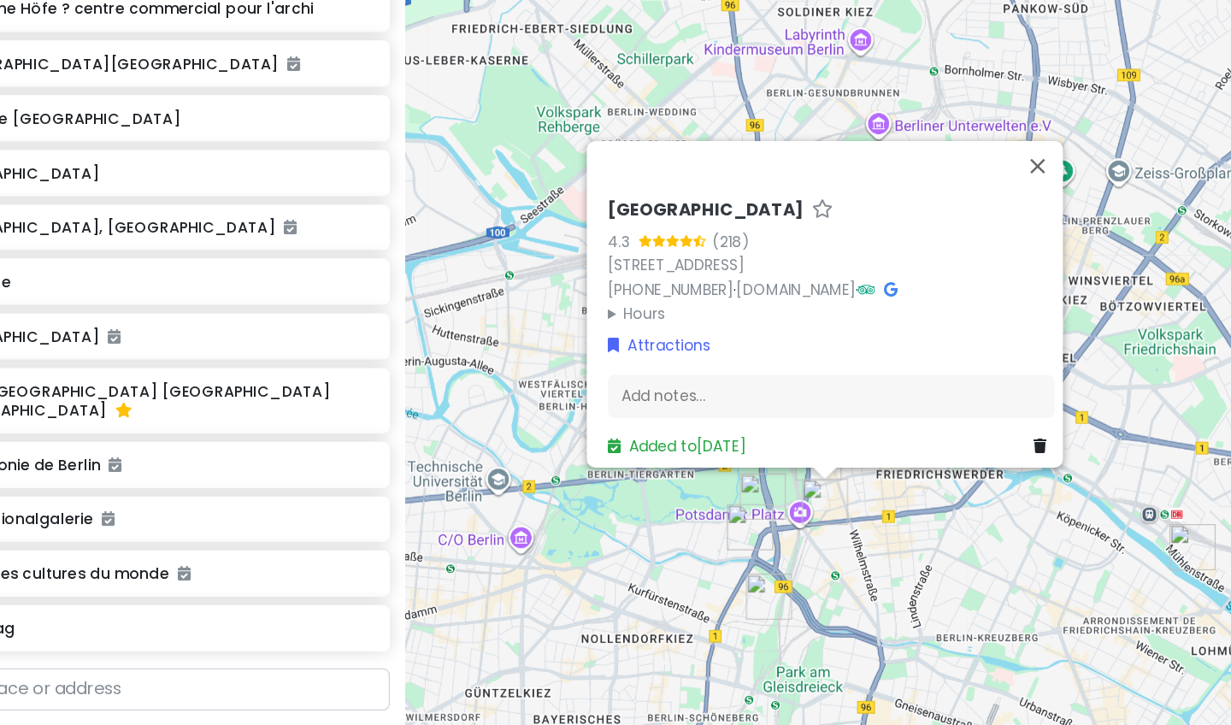
click at [490, 393] on div "Musée du Mur de Berlin 4.3 (218) Leipziger Pl. 11, 10117 Berlin, Allemagne +49 …" at bounding box center [820, 362] width 821 height 725
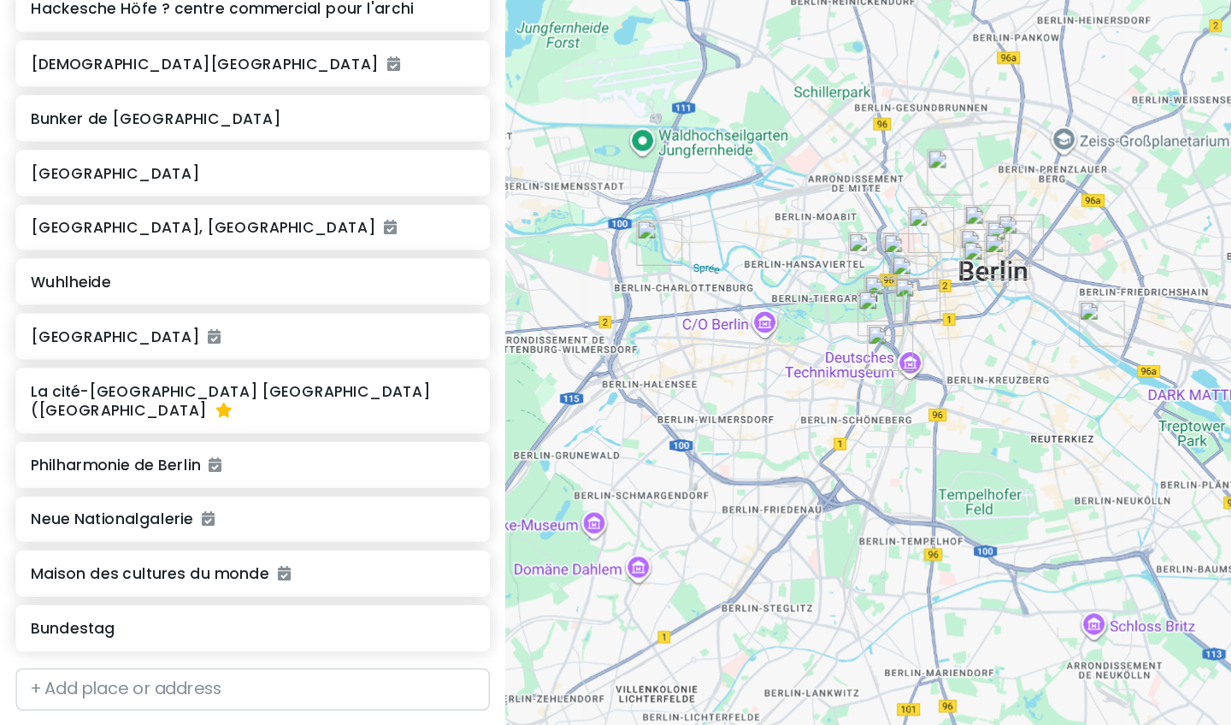
click at [490, 308] on img "East Side Gallery" at bounding box center [894, 327] width 38 height 38
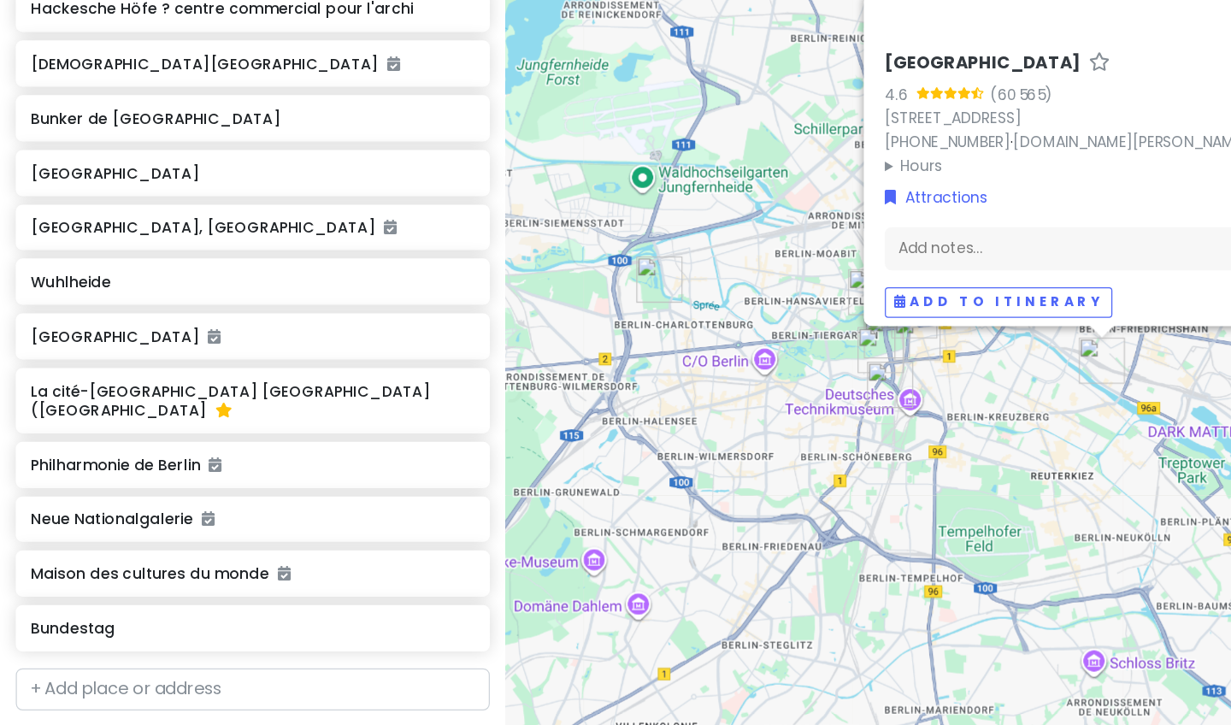
click at [490, 395] on div "East Side Gallery 4.6 (60 565) Mühlenstraße, 10243 Berlin, Allemagne +49 30 213…" at bounding box center [820, 362] width 821 height 725
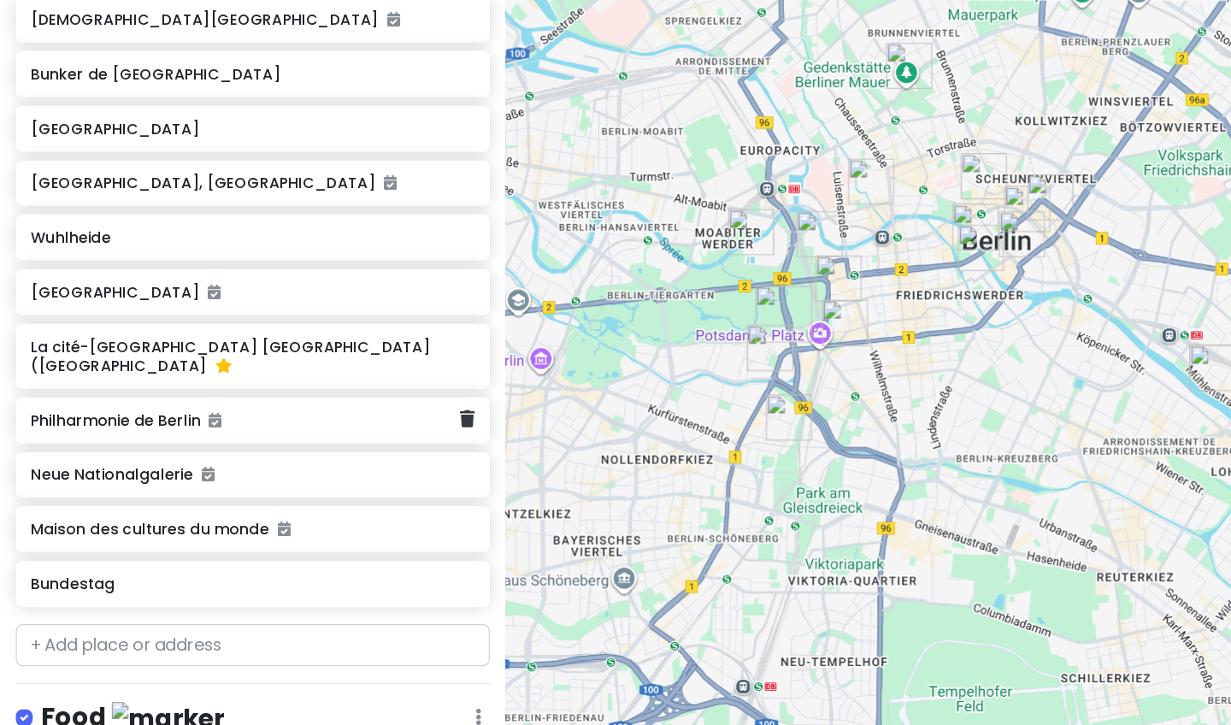
scroll to position [674, 0]
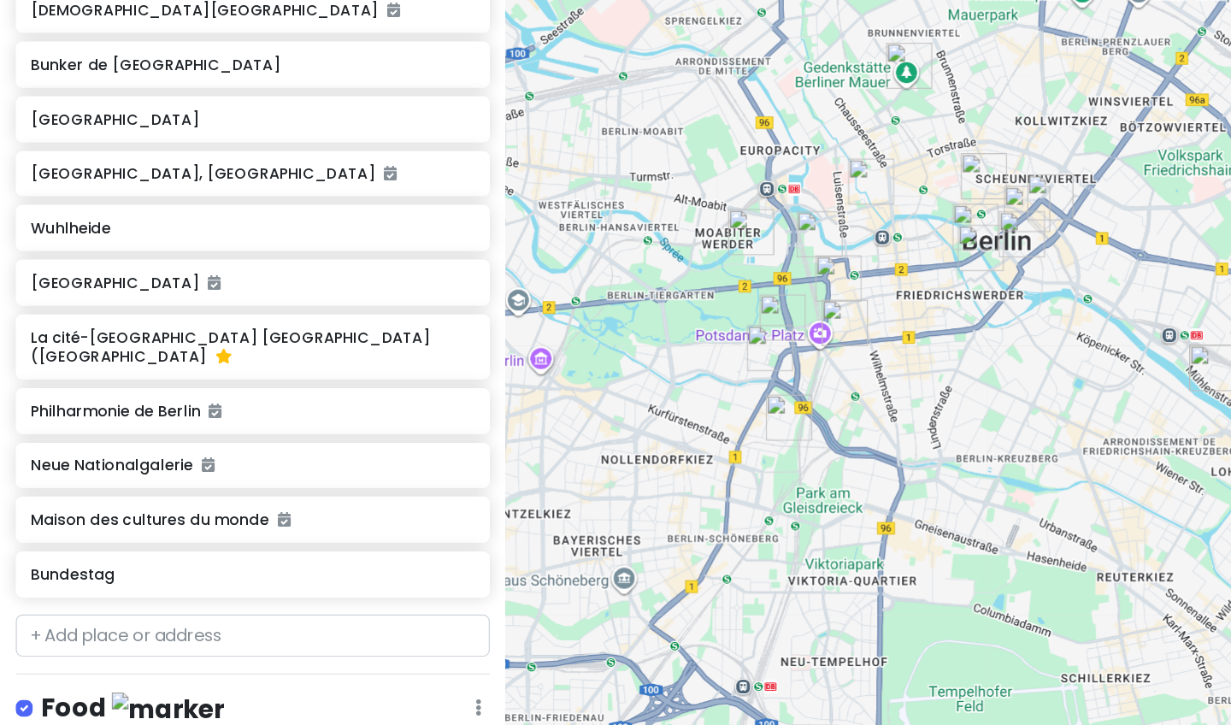
click at [490, 271] on img "Vendredi 15/08" at bounding box center [681, 290] width 38 height 38
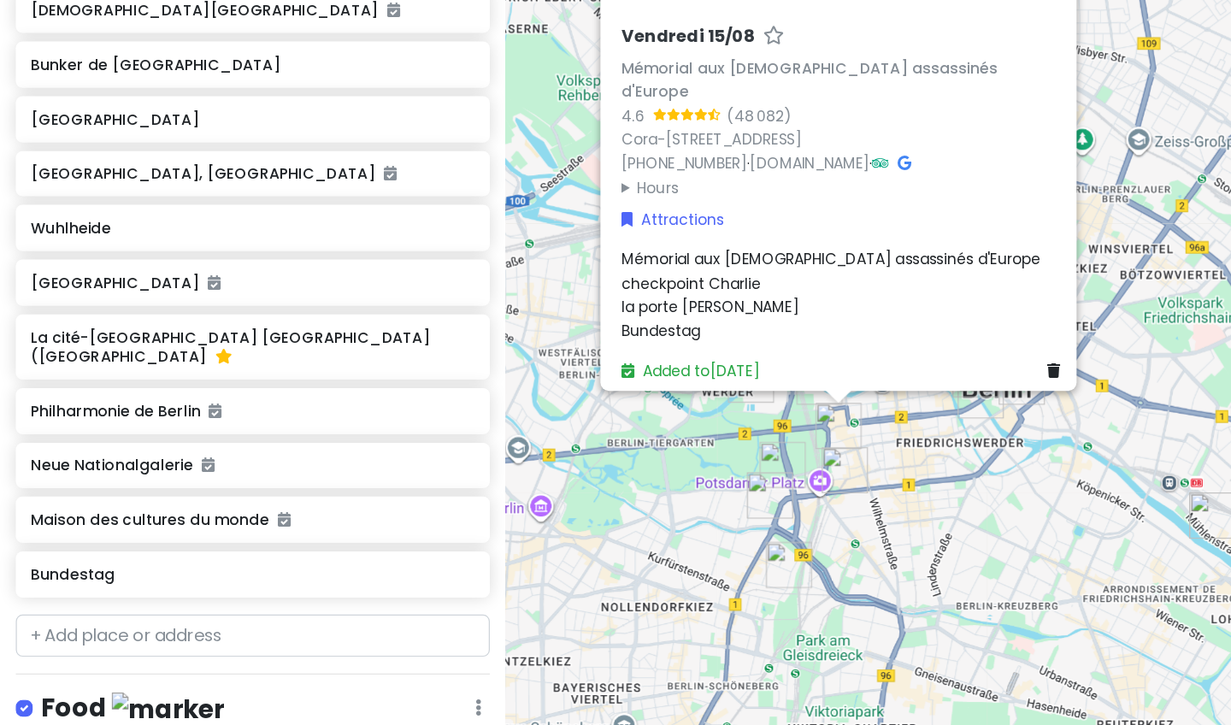
click at [490, 364] on div "Vendredi 15/08 Mémorial aux Juifs assassinés d'Europe 4.6 (48 082) Cora-Berline…" at bounding box center [820, 362] width 821 height 725
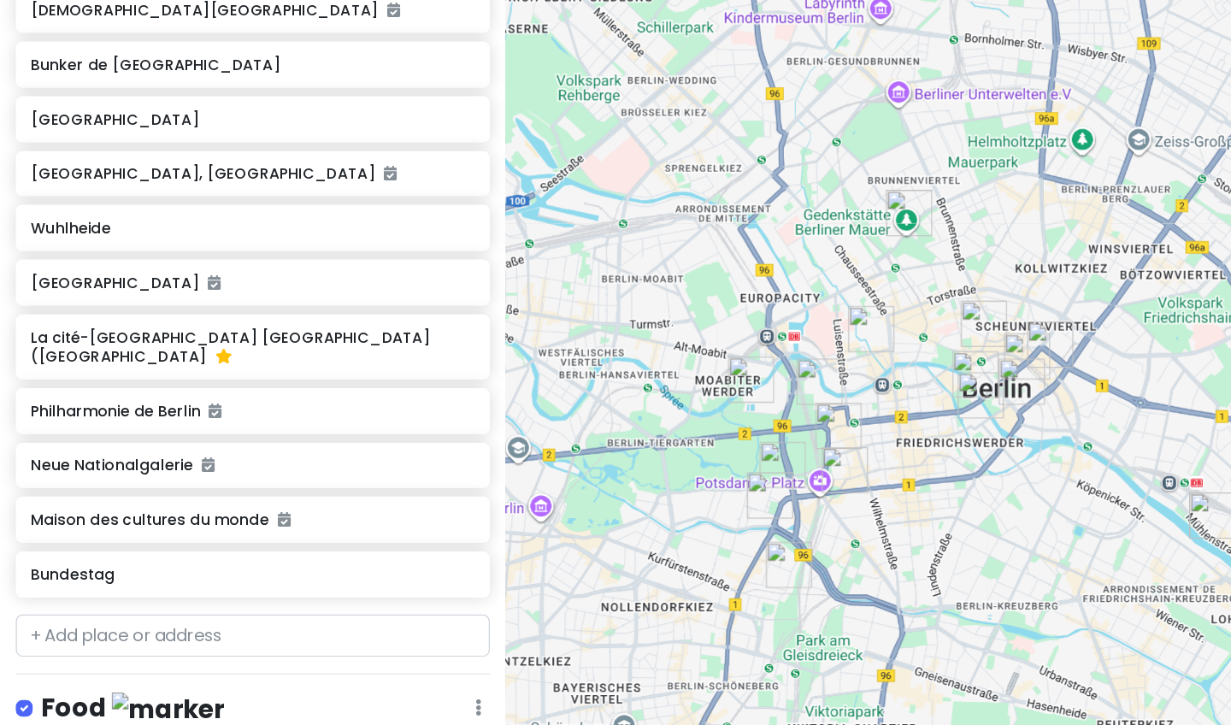
click at [490, 353] on img "Maison des cultures du monde" at bounding box center [610, 372] width 38 height 38
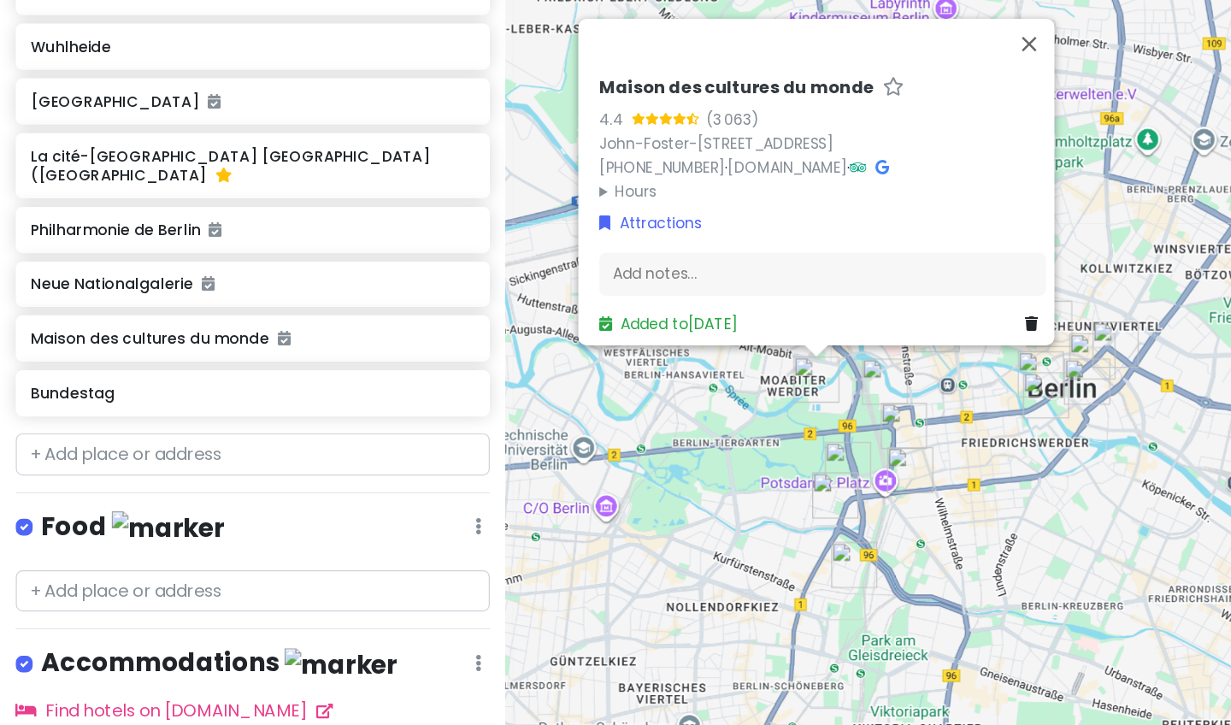
scroll to position [822, 0]
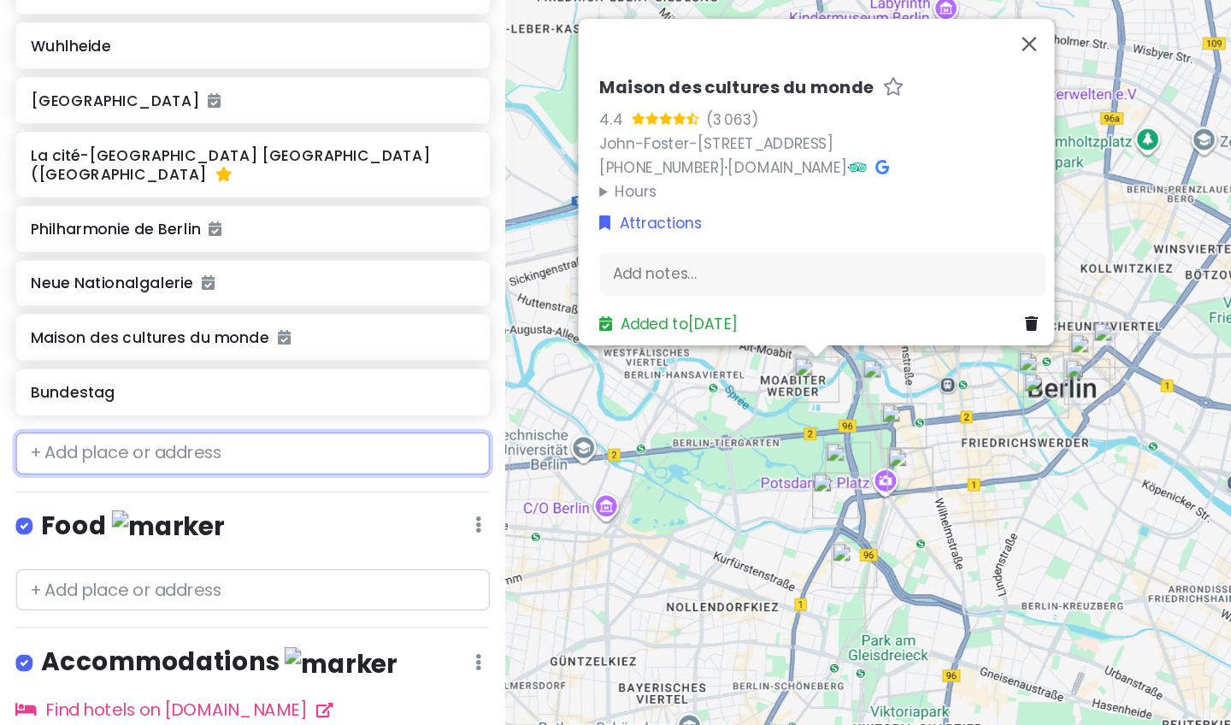
click at [158, 415] on input "text" at bounding box center [205, 432] width 385 height 34
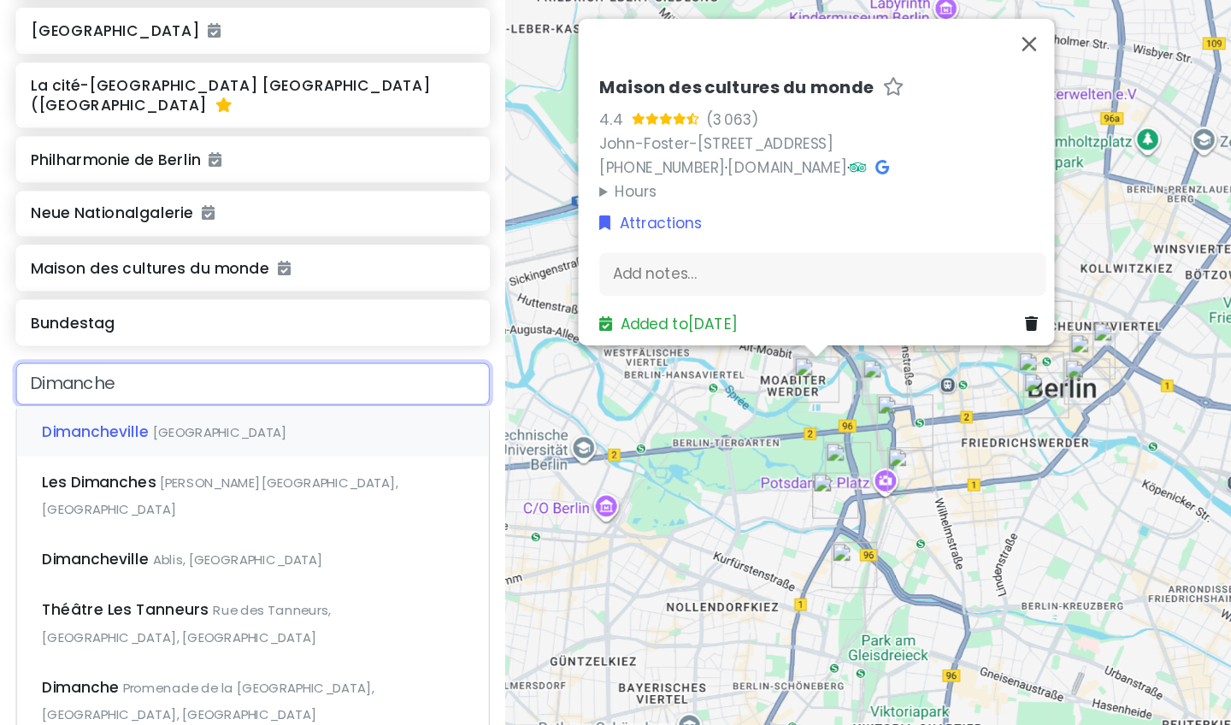
scroll to position [905, 0]
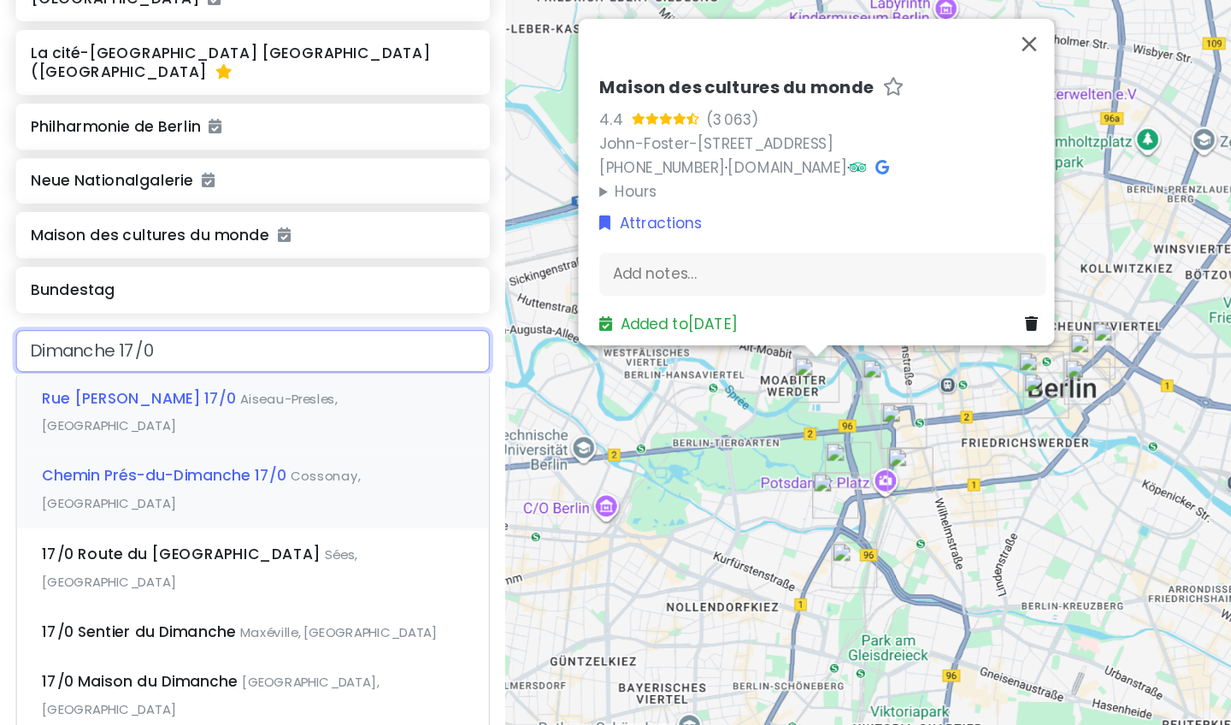
type input "[DATE]"
click at [169, 332] on input "[DATE]" at bounding box center [205, 349] width 385 height 34
click at [150, 630] on div "Add ' Dimanche 17/08 '" at bounding box center [205, 678] width 383 height 38
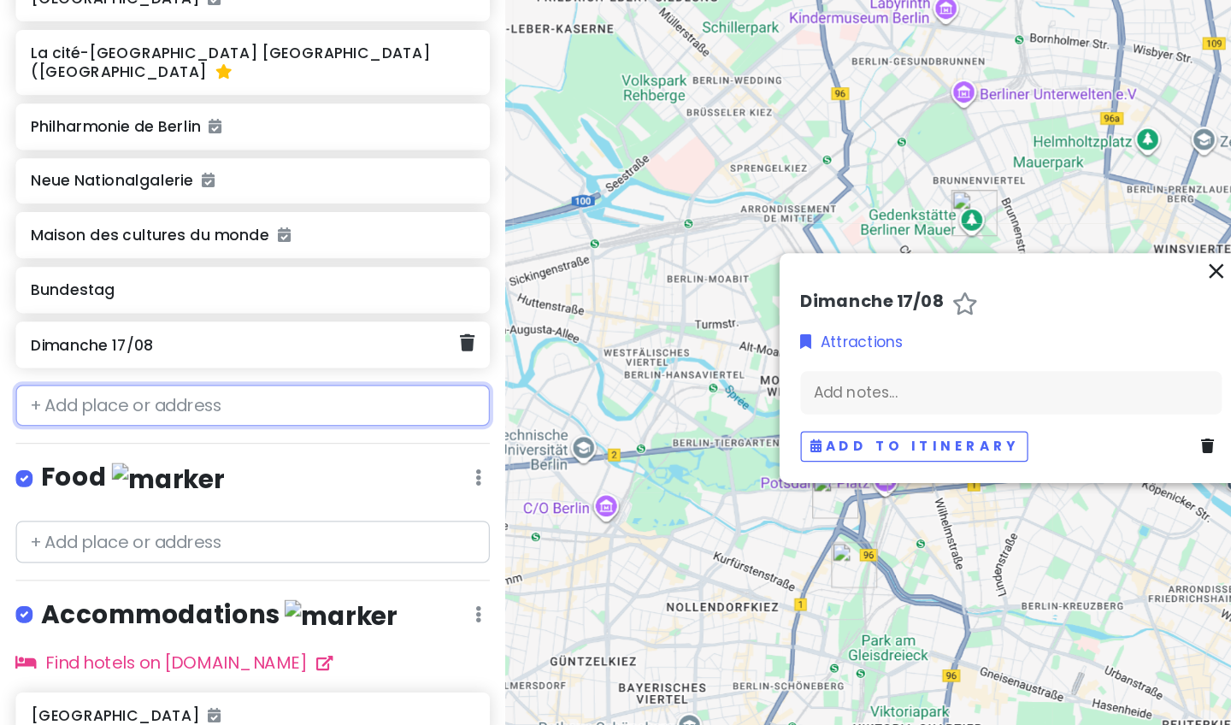
click at [111, 336] on h6 "[DATE]" at bounding box center [199, 343] width 348 height 15
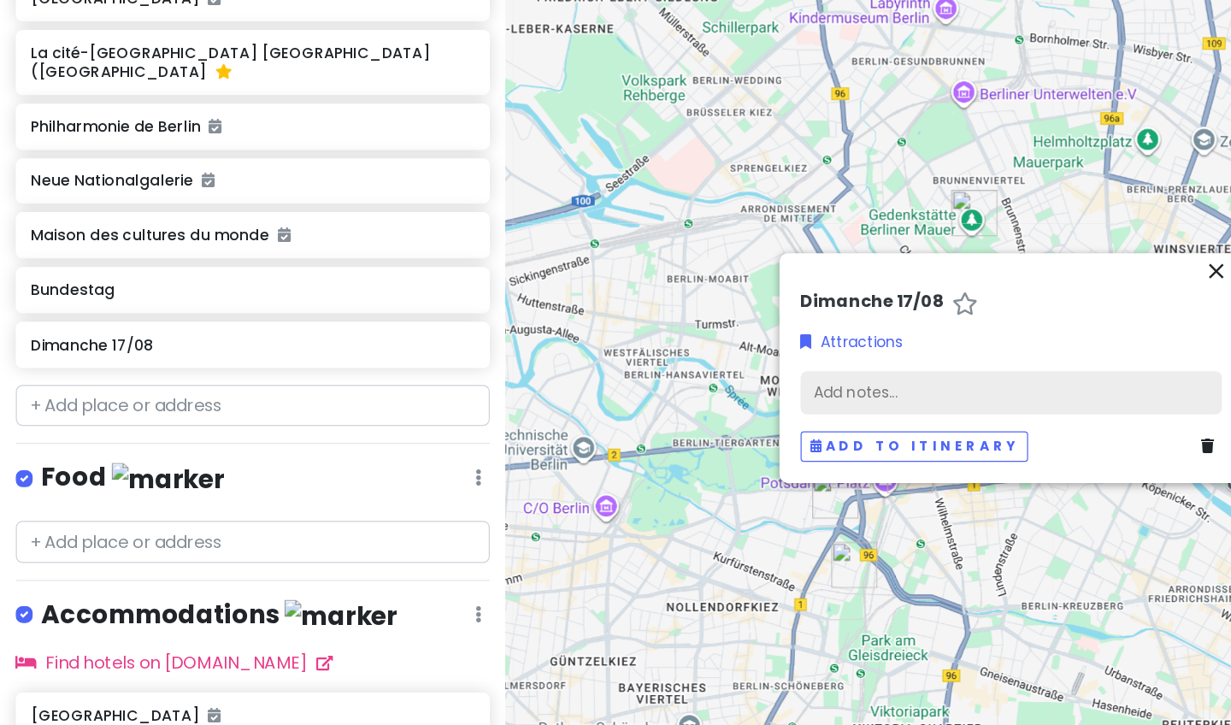
click at [490, 365] on div "Add notes..." at bounding box center [821, 383] width 342 height 36
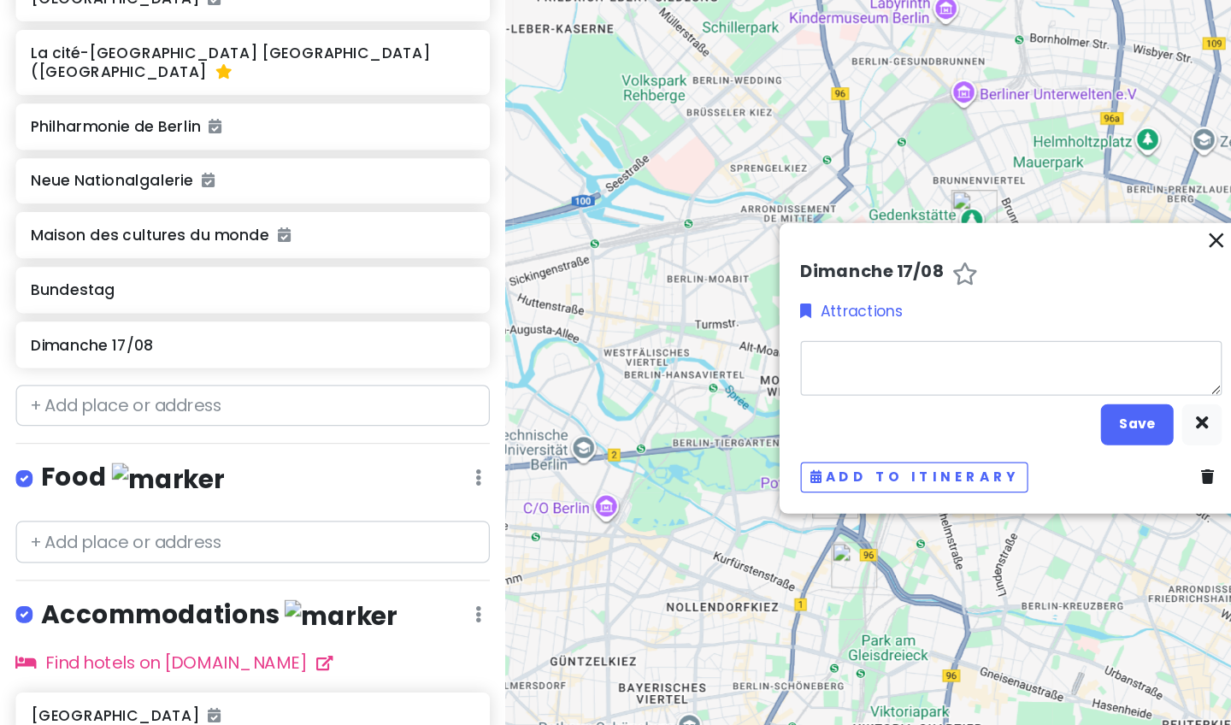
type textarea "x"
type textarea "B"
type textarea "x"
type textarea "Bu"
type textarea "x"
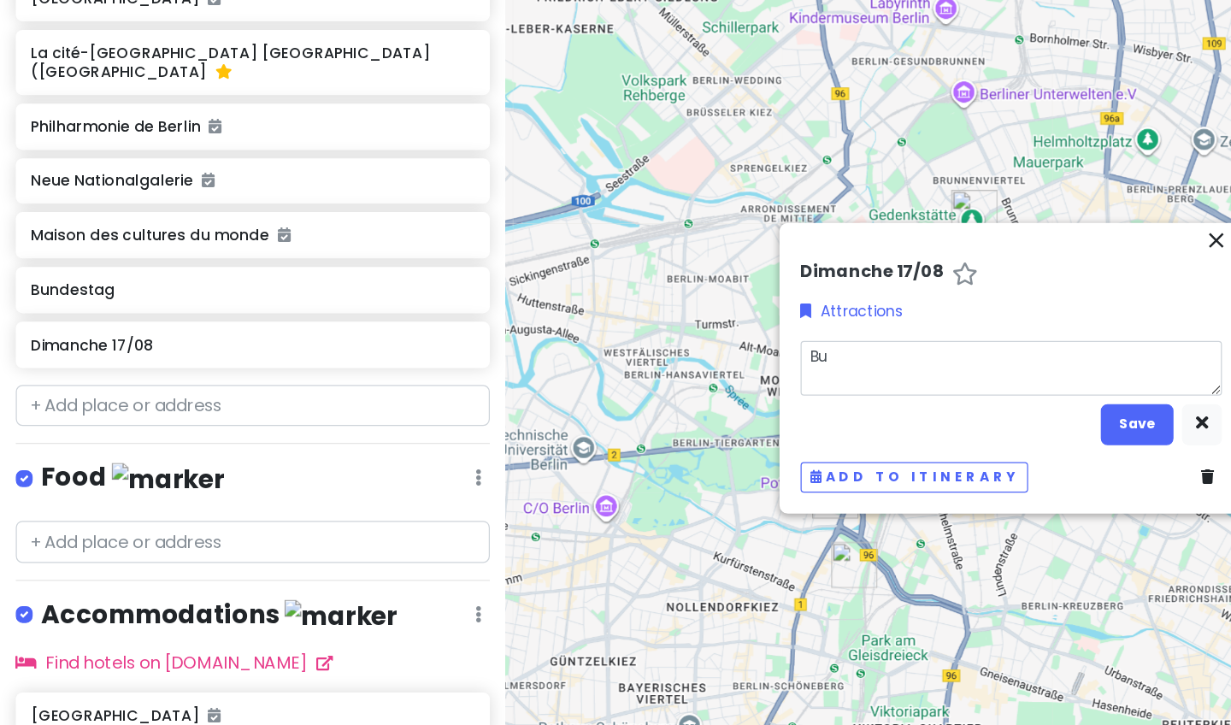
type textarea "Bun"
type textarea "x"
type textarea "Bund"
type textarea "x"
type textarea "Bunde"
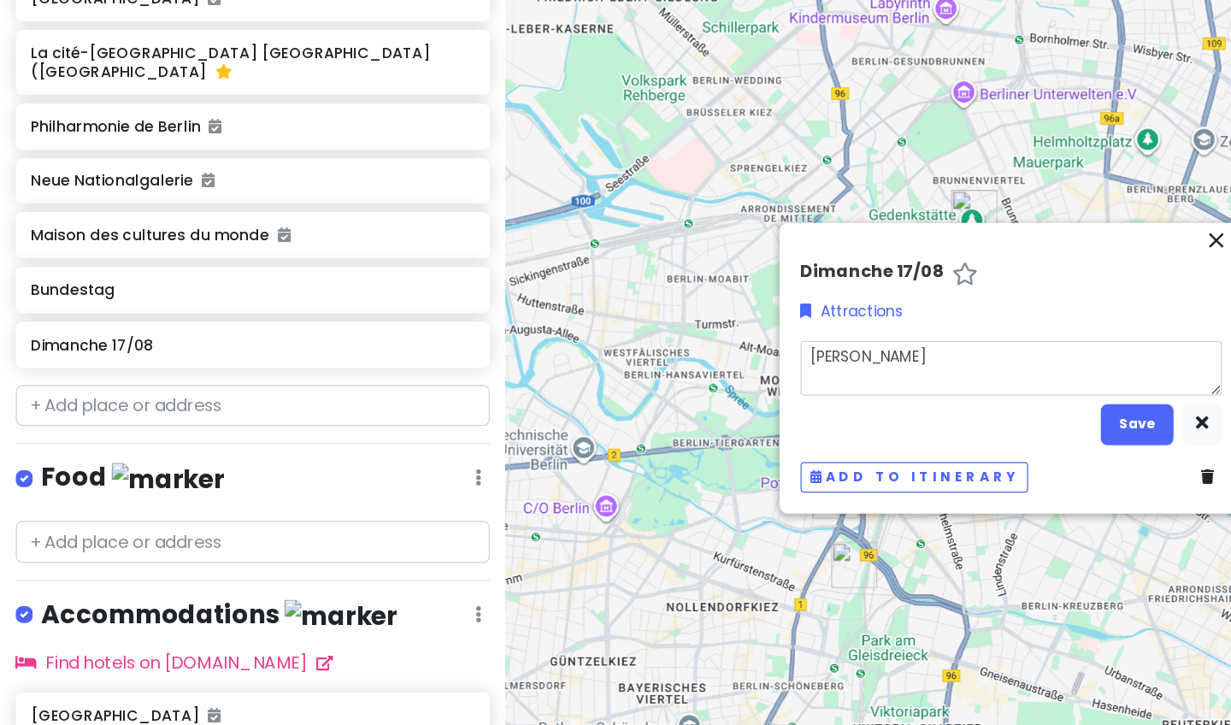
type textarea "x"
type textarea "Bundes"
type textarea "x"
type textarea "Bundest"
type textarea "x"
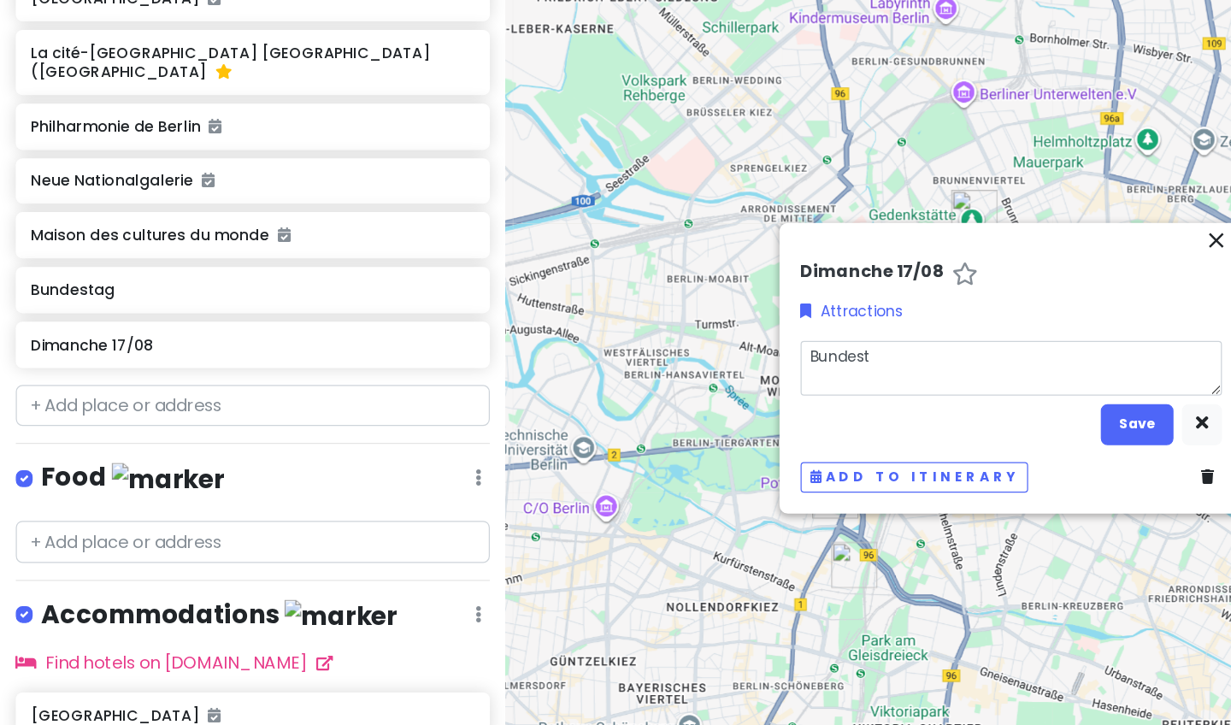
type textarea "Bundesta"
type textarea "x"
type textarea "Bundestag"
type textarea "x"
type textarea "Bundestag"
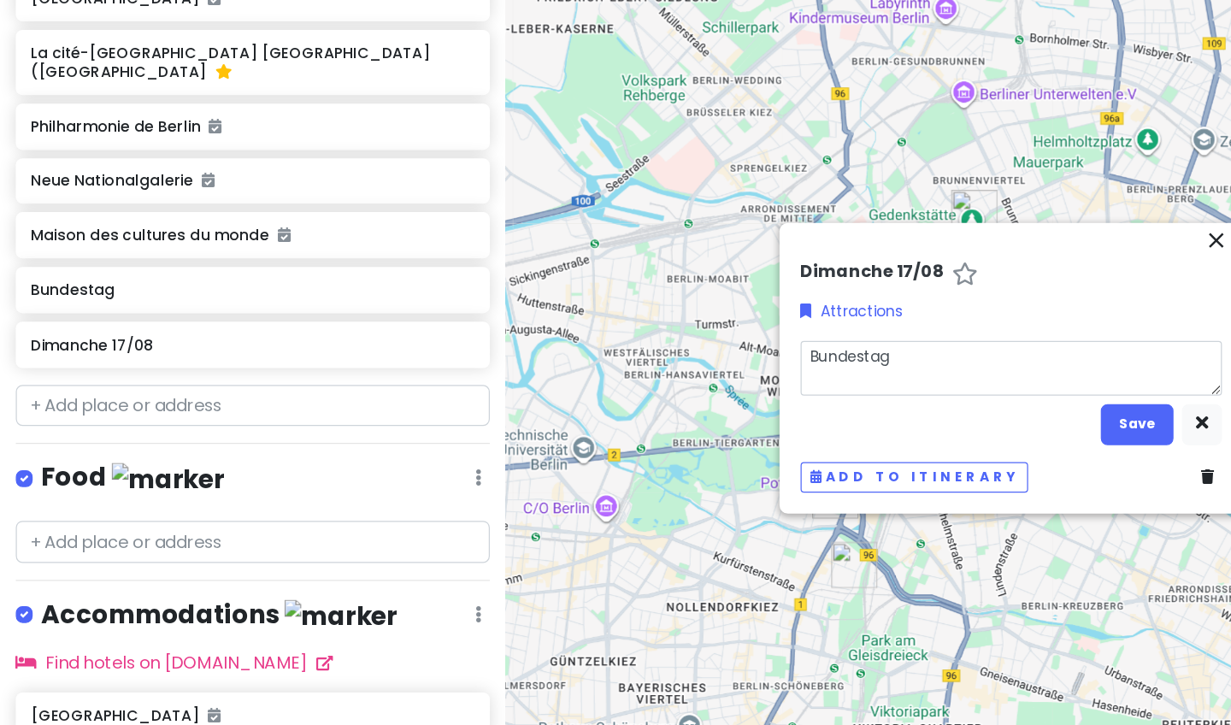
type textarea "x"
type textarea "Bundestag M"
type textarea "x"
type textarea "Bundestag Ma"
type textarea "x"
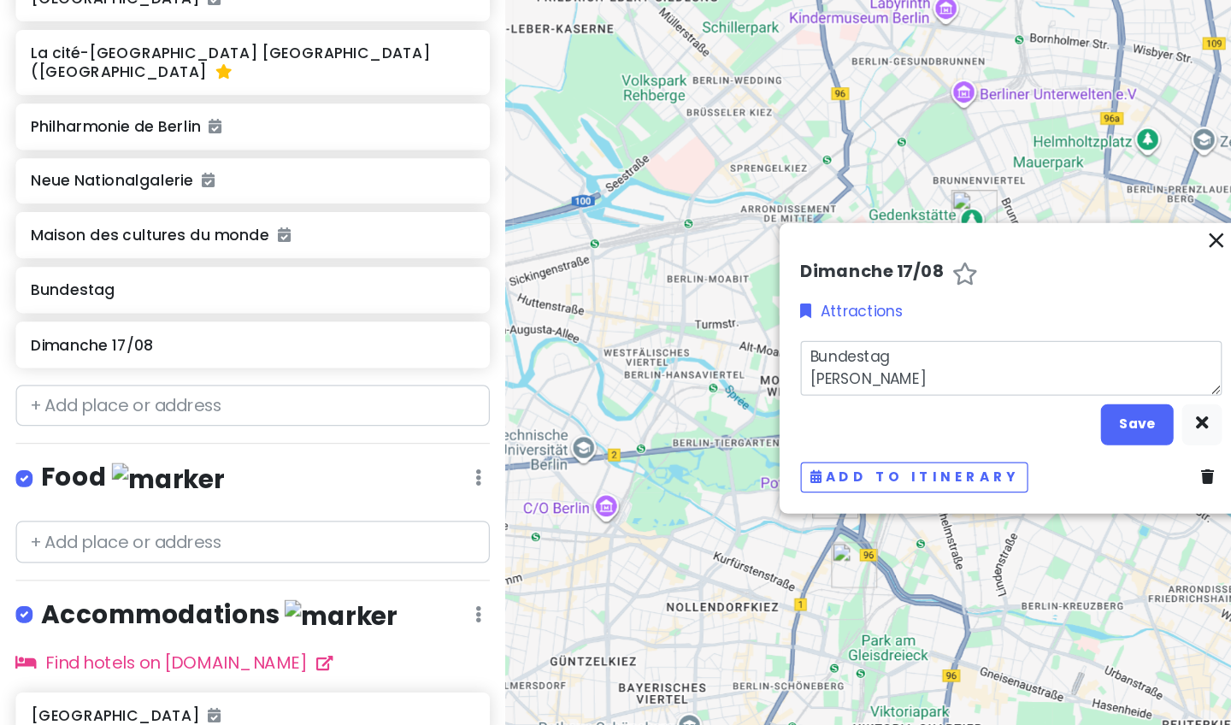
type textarea "Bundestag Mai"
type textarea "x"
type textarea "Bundestag Mais"
type textarea "x"
type textarea "Bundestag Maiso"
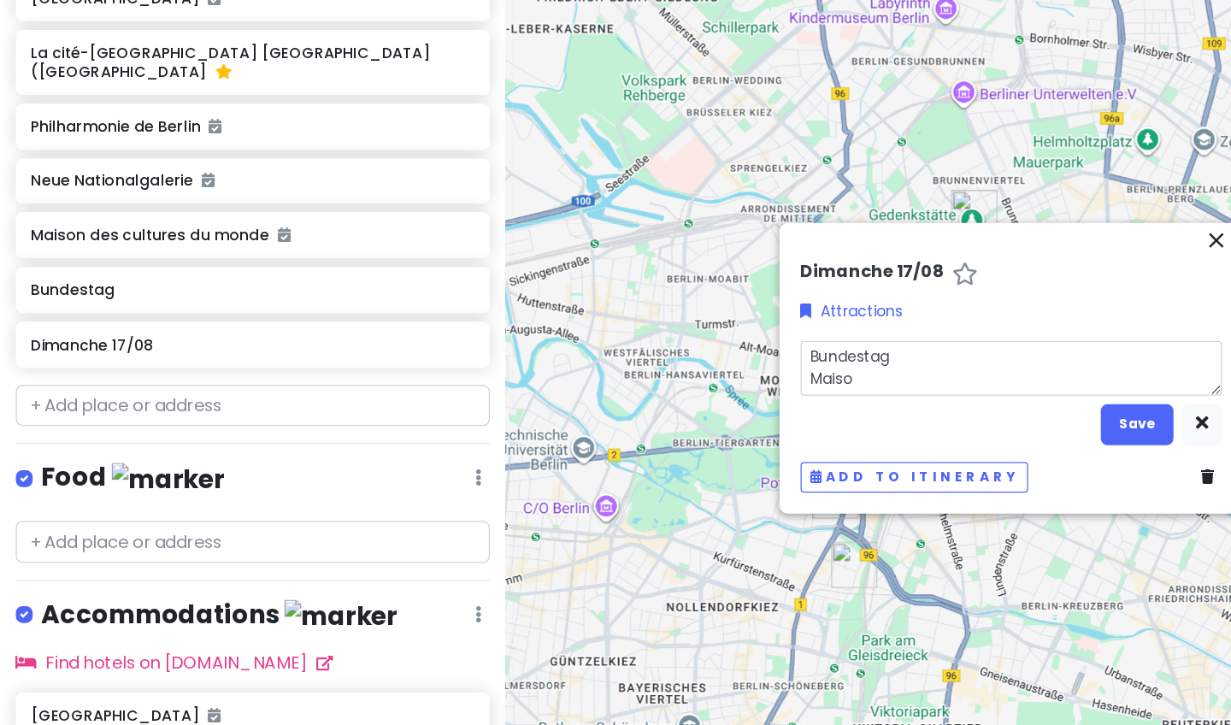
type textarea "x"
type textarea "Bundestag Maison"
type textarea "x"
type textarea "Bundestag Maison"
type textarea "x"
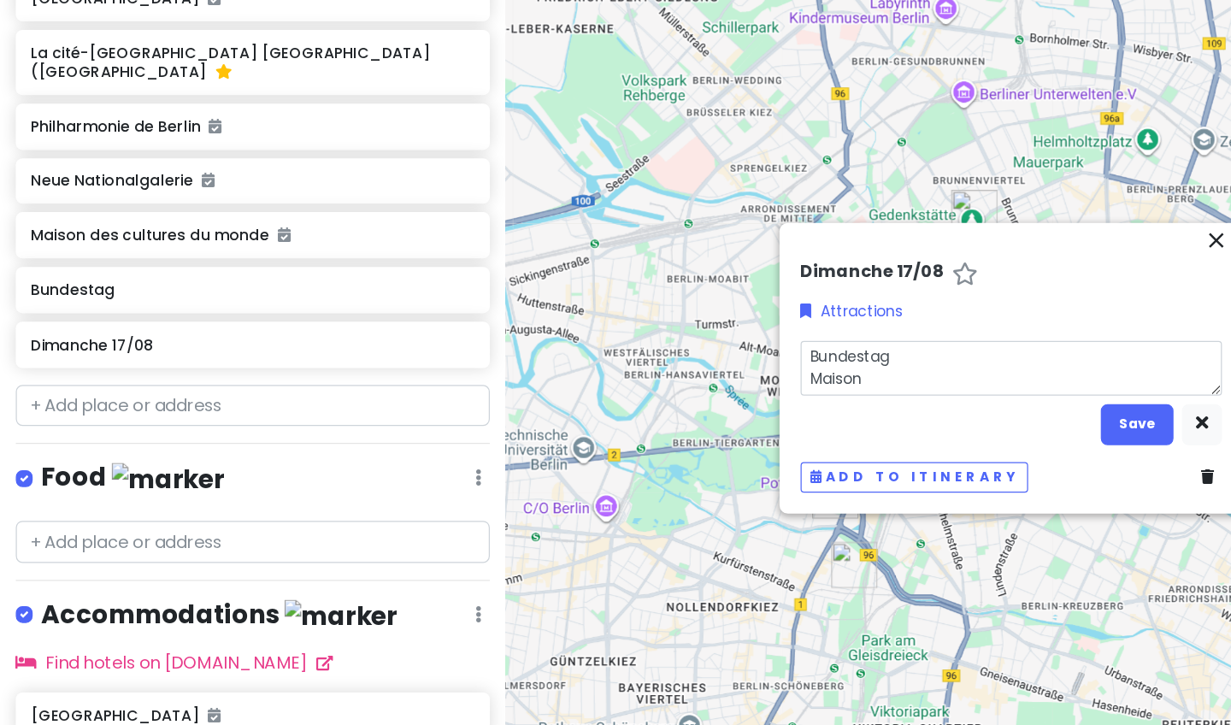
type textarea "Bundestag Maison d"
type textarea "x"
type textarea "Bundestag Maison de"
type textarea "x"
type textarea "Bundestag Maison des"
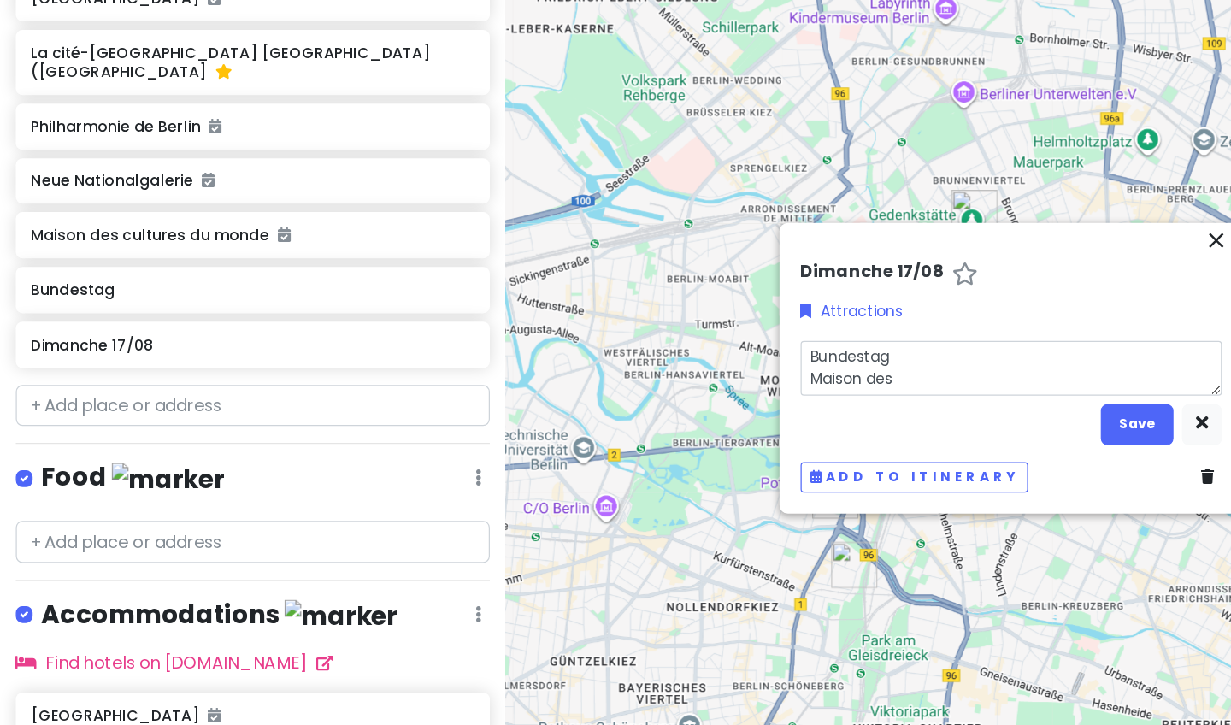
type textarea "x"
type textarea "Bundestag Maison des"
type textarea "x"
type textarea "Bundestag Maison des c"
type textarea "x"
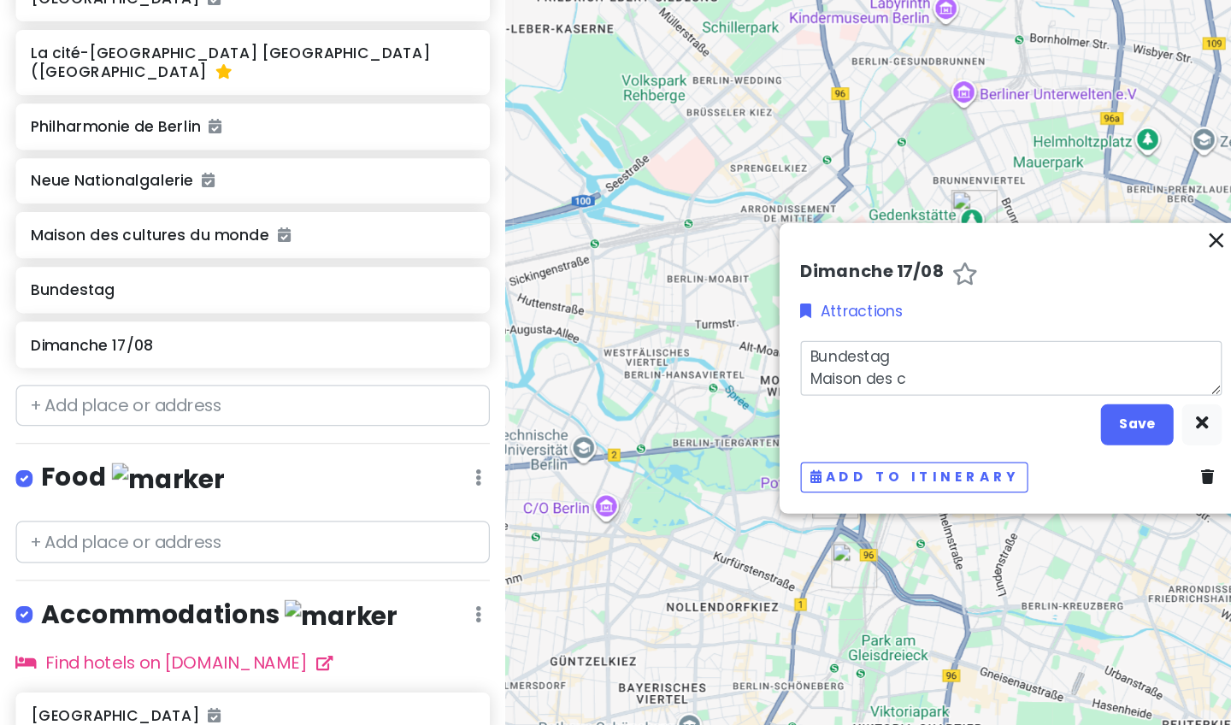
type textarea "Bundestag Maison des cu"
type textarea "x"
type textarea "Bundestag Maison des cul"
type textarea "x"
type textarea "Bundestag Maison des cult"
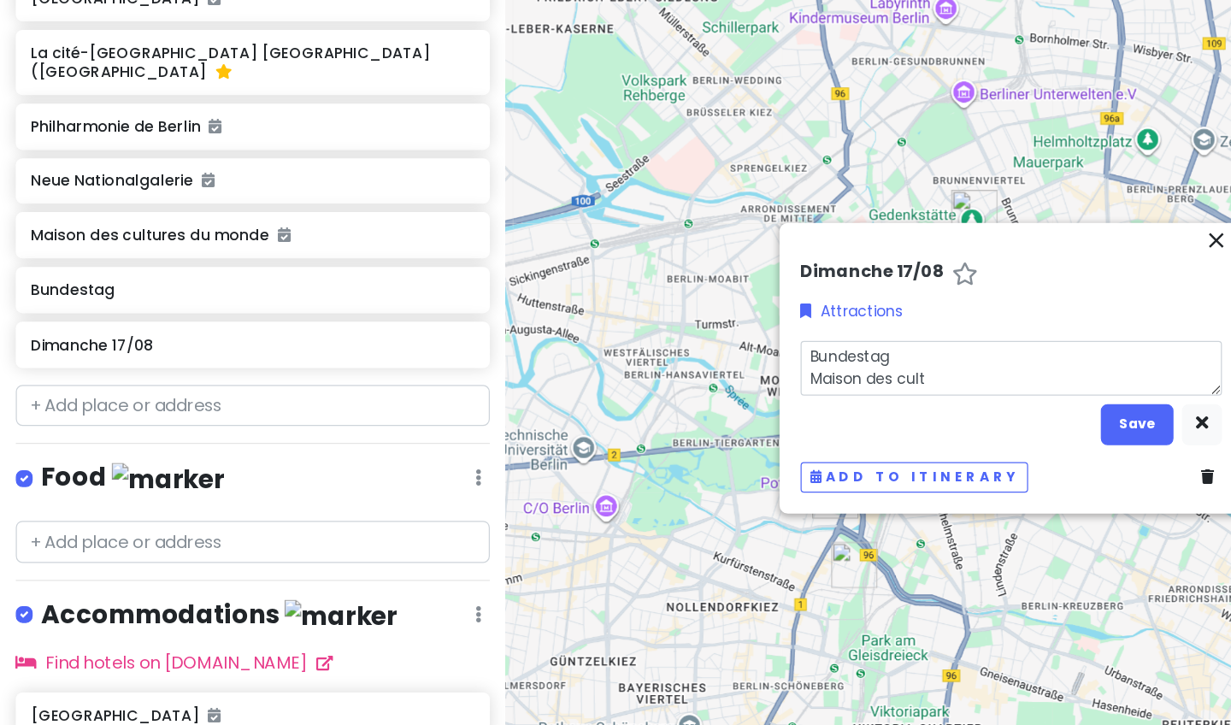
type textarea "x"
type textarea "Bundestag Maison des cultu"
type textarea "x"
type textarea "Bundestag Maison des cultur"
type textarea "x"
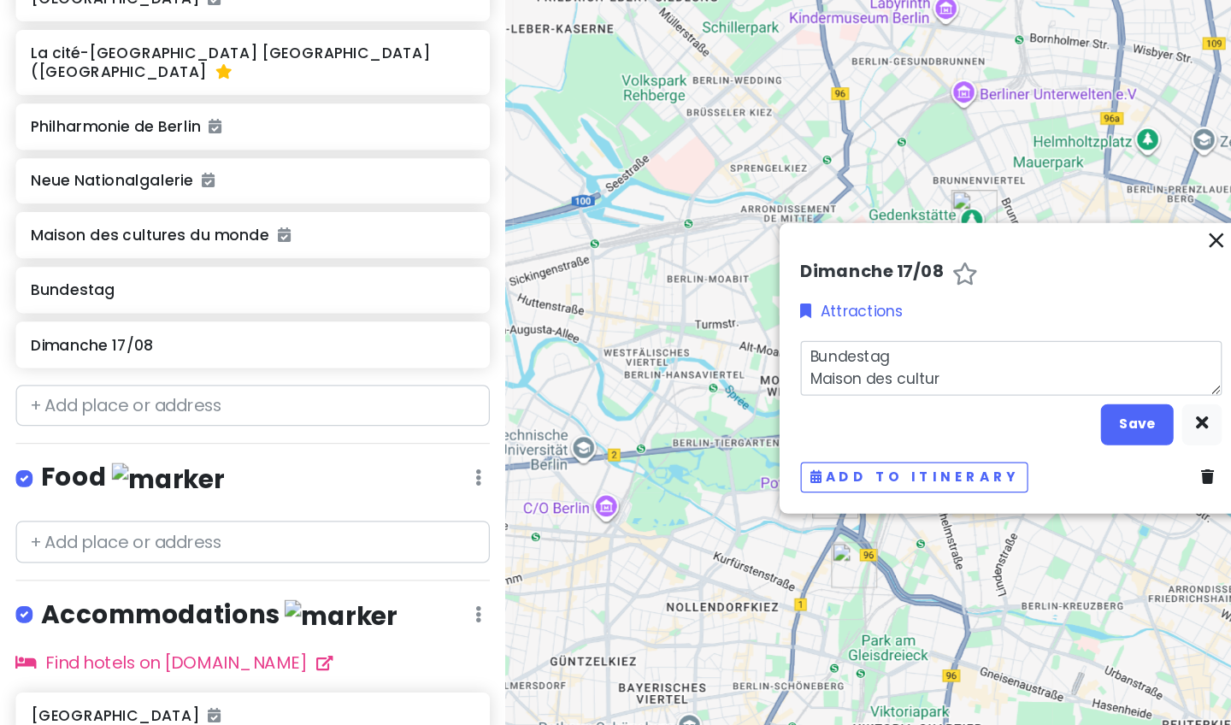
type textarea "Bundestag Maison des culture"
type textarea "x"
type textarea "Bundestag Maison des culture"
type textarea "x"
type textarea "Bundestag Maison des culture"
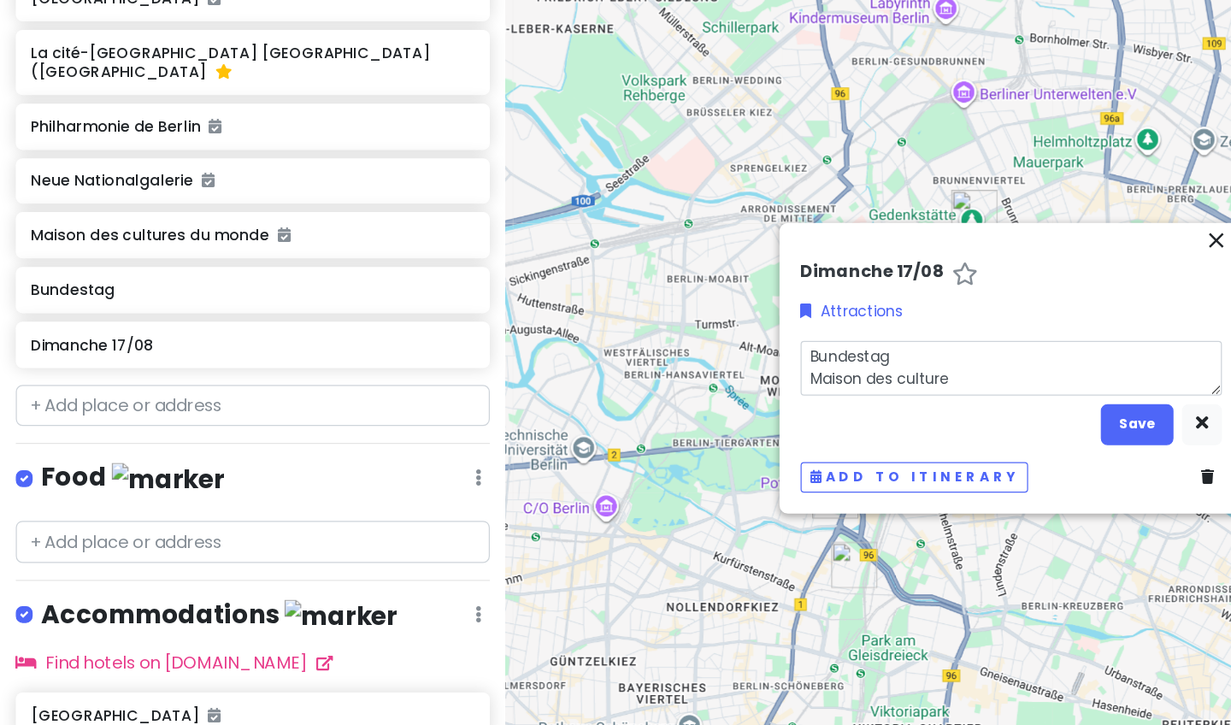
type textarea "x"
type textarea "Bundestag Maison des cultures"
type textarea "x"
type textarea "Bundestag Maison des cultures"
type textarea "x"
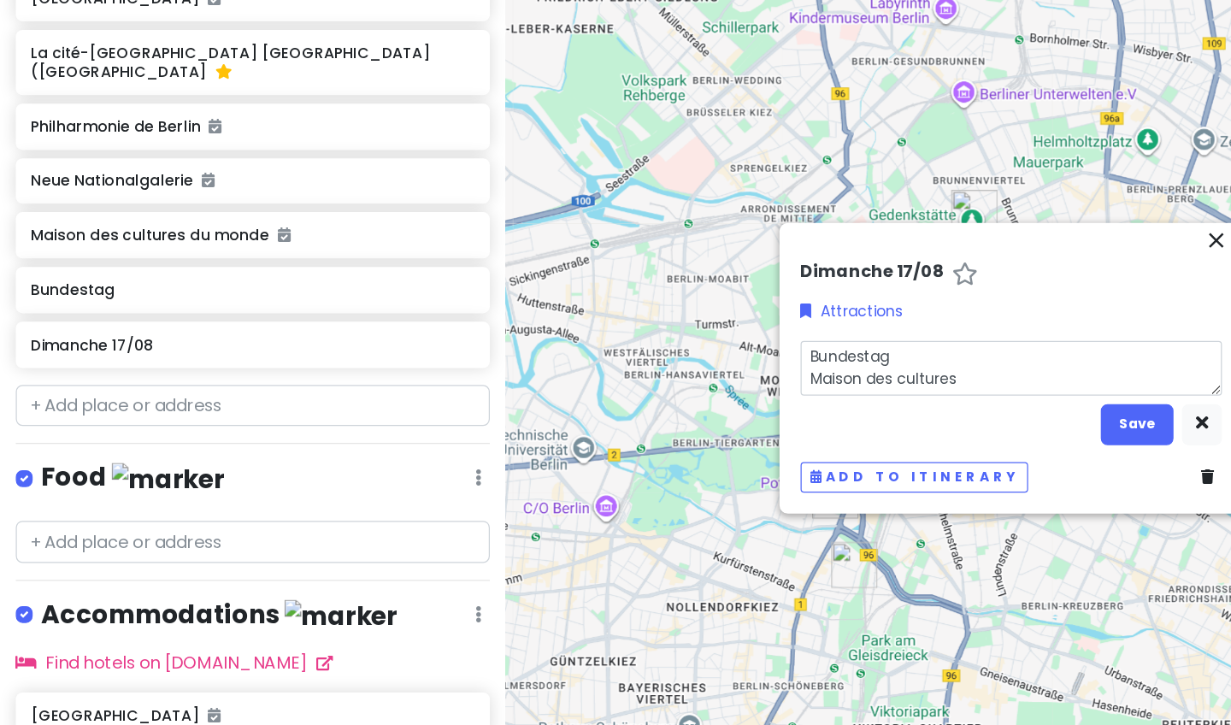
type textarea "Bundestag Maison des cultures d"
type textarea "x"
type textarea "Bundestag Maison des cultures du"
type textarea "x"
type textarea "Bundestag Maison des cultures du"
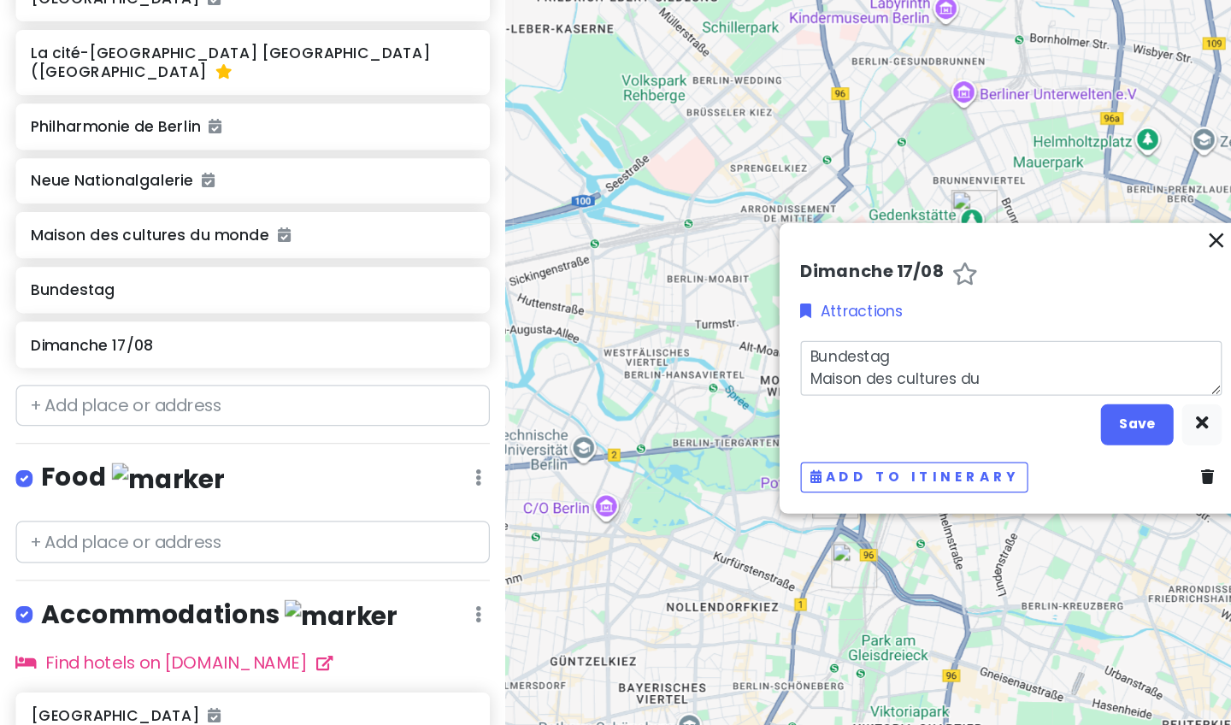
type textarea "x"
type textarea "Bundestag Maison des cultures du m"
type textarea "x"
type textarea "Bundestag Maison des cultures du mo"
type textarea "x"
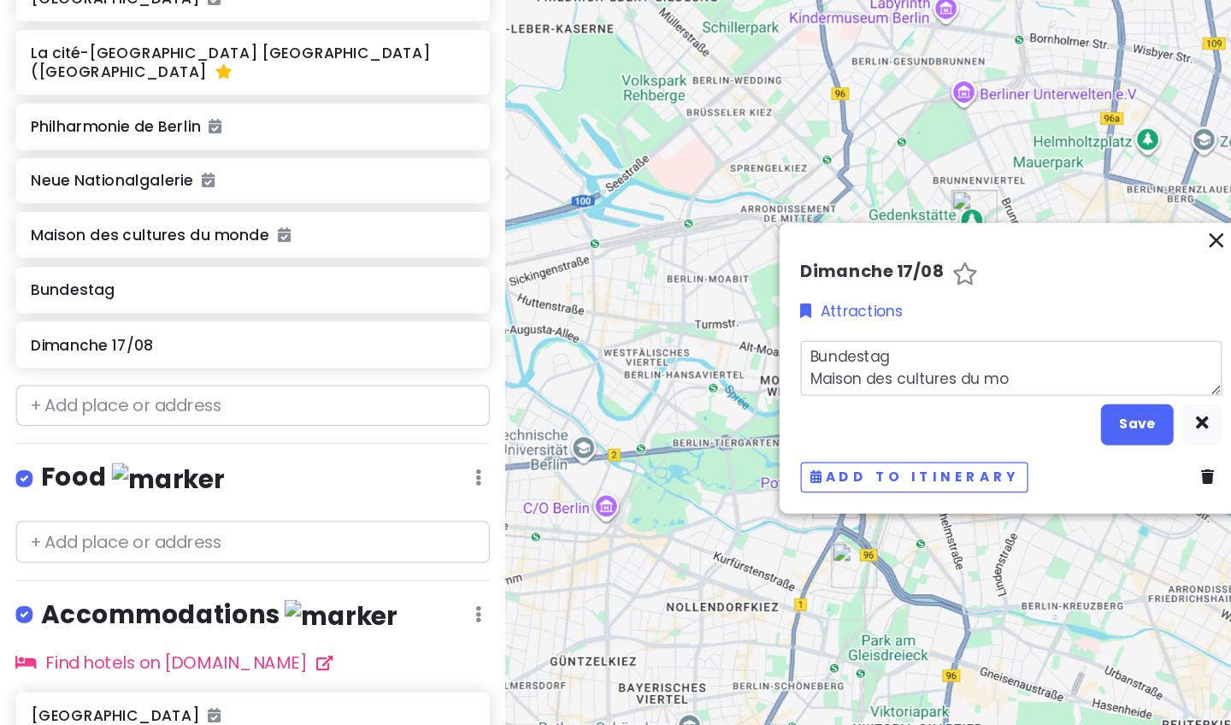
type textarea "Bundestag Maison des cultures du mon"
type textarea "x"
type textarea "Bundestag Maison des cultures du mond"
type textarea "x"
type textarea "Bundestag Maison des cultures du monde"
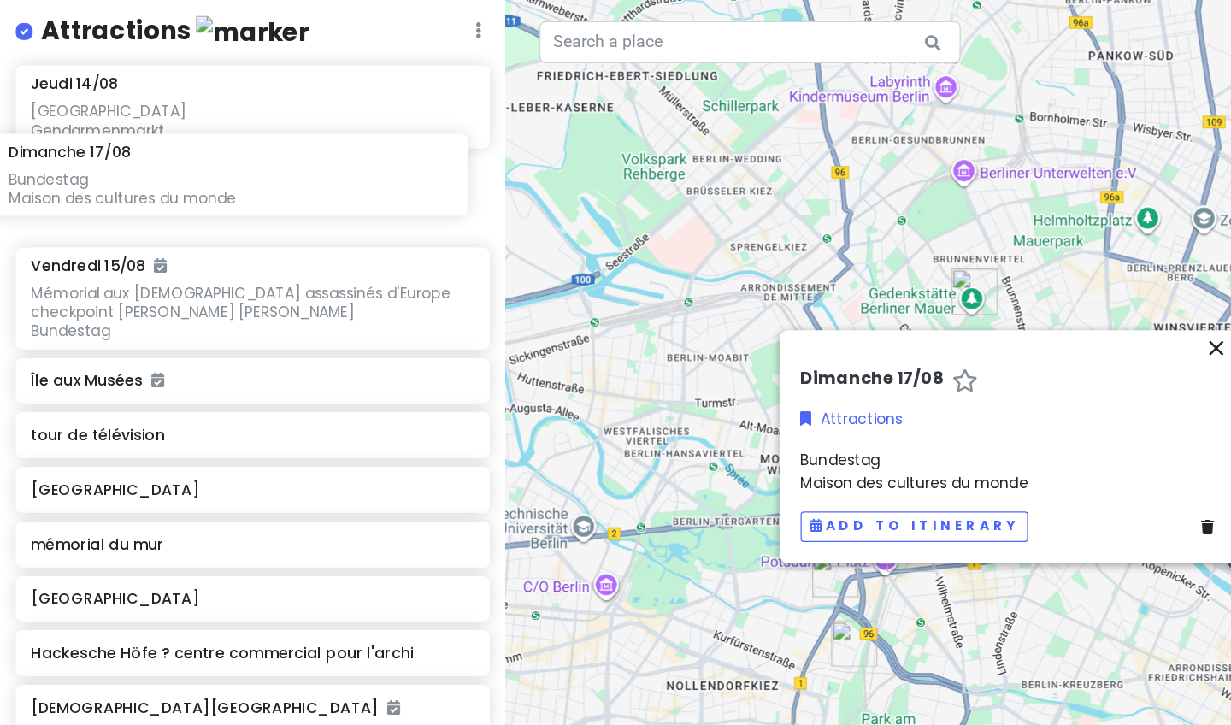
scroll to position [243, 0]
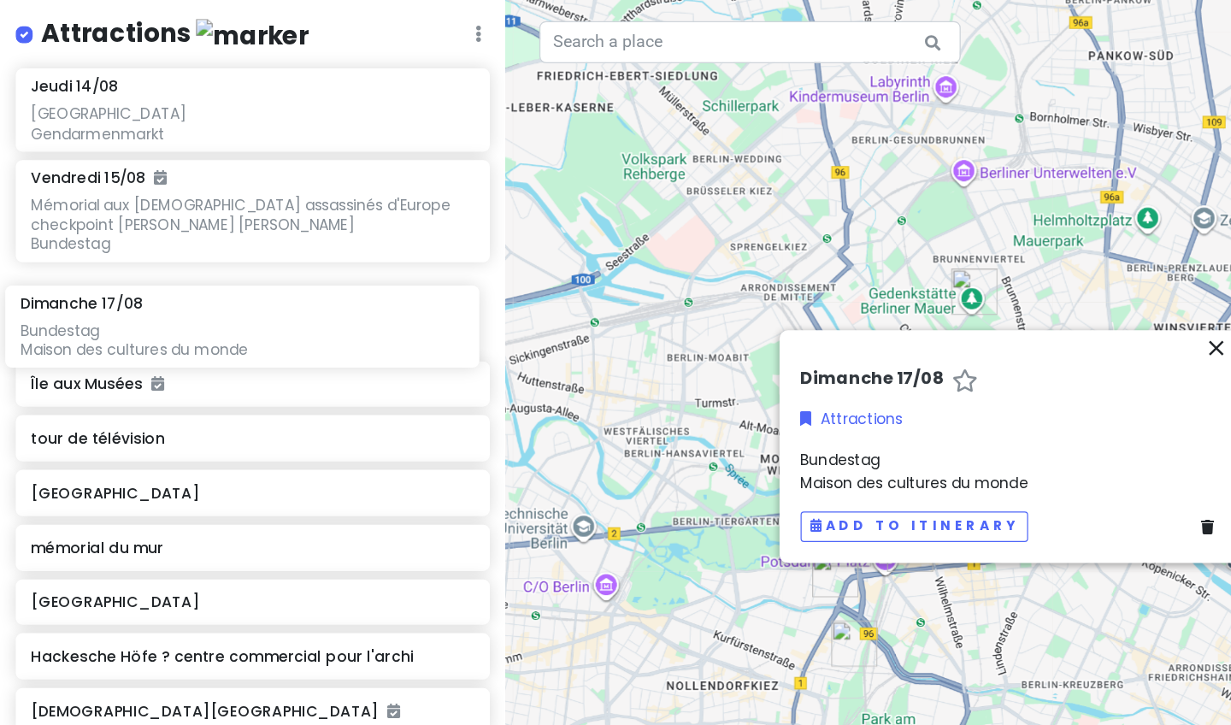
drag, startPoint x: 199, startPoint y: 388, endPoint x: 191, endPoint y: 272, distance: 116.6
click at [191, 272] on div "Jeudi 14/08 Neue Nationalgalerie Philharmonie Potsdamer Platz Gendarmenmarkt Ve…" at bounding box center [205, 558] width 410 height 1005
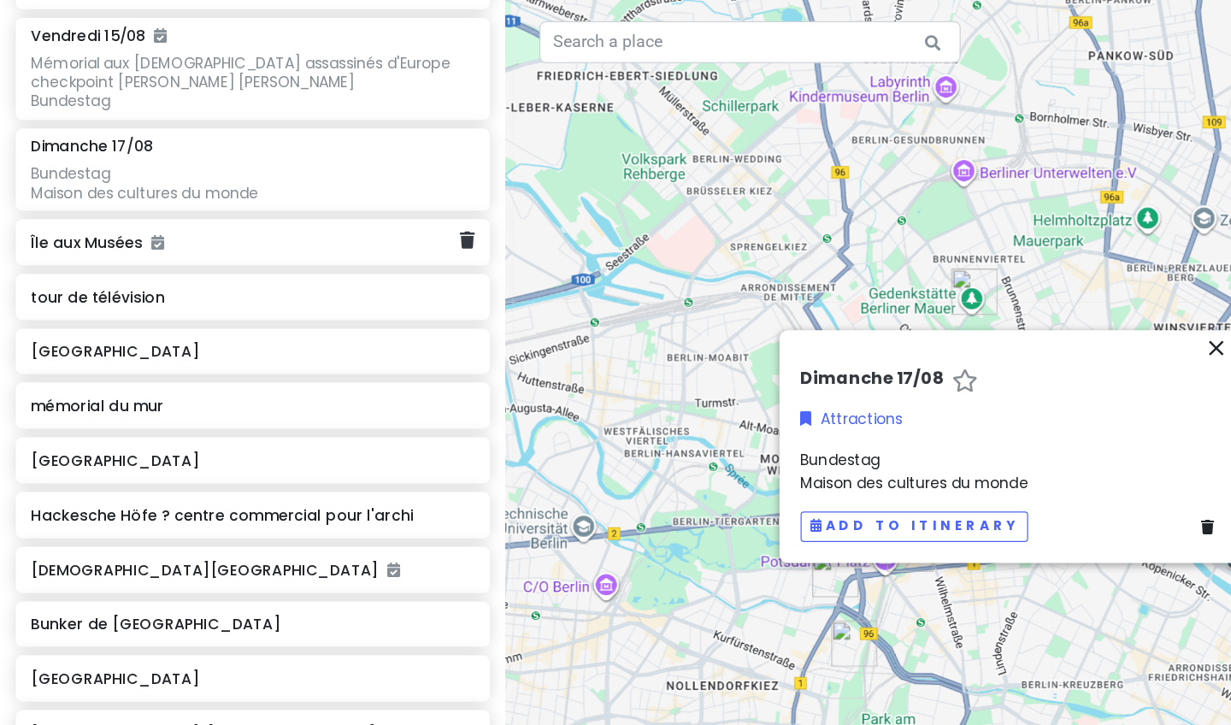
scroll to position [387, 0]
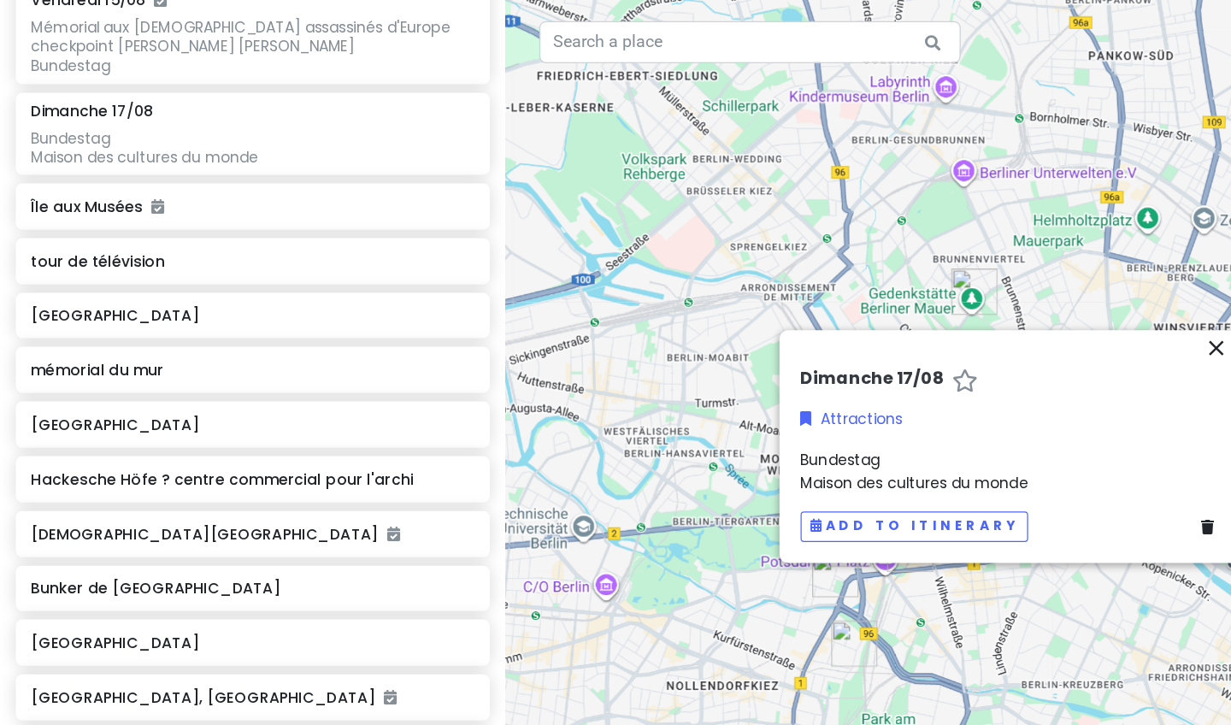
click at [490, 258] on div at bounding box center [820, 362] width 821 height 725
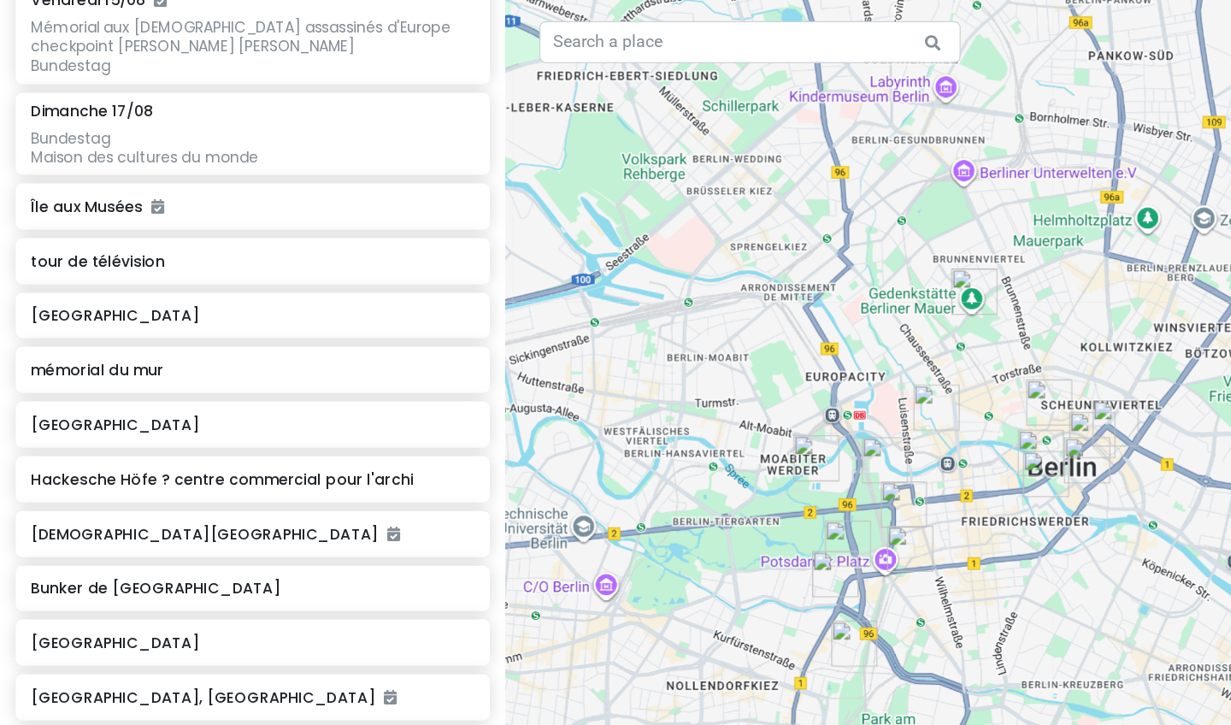
click at [490, 311] on div at bounding box center [820, 362] width 821 height 725
click at [490, 292] on div at bounding box center [820, 362] width 821 height 725
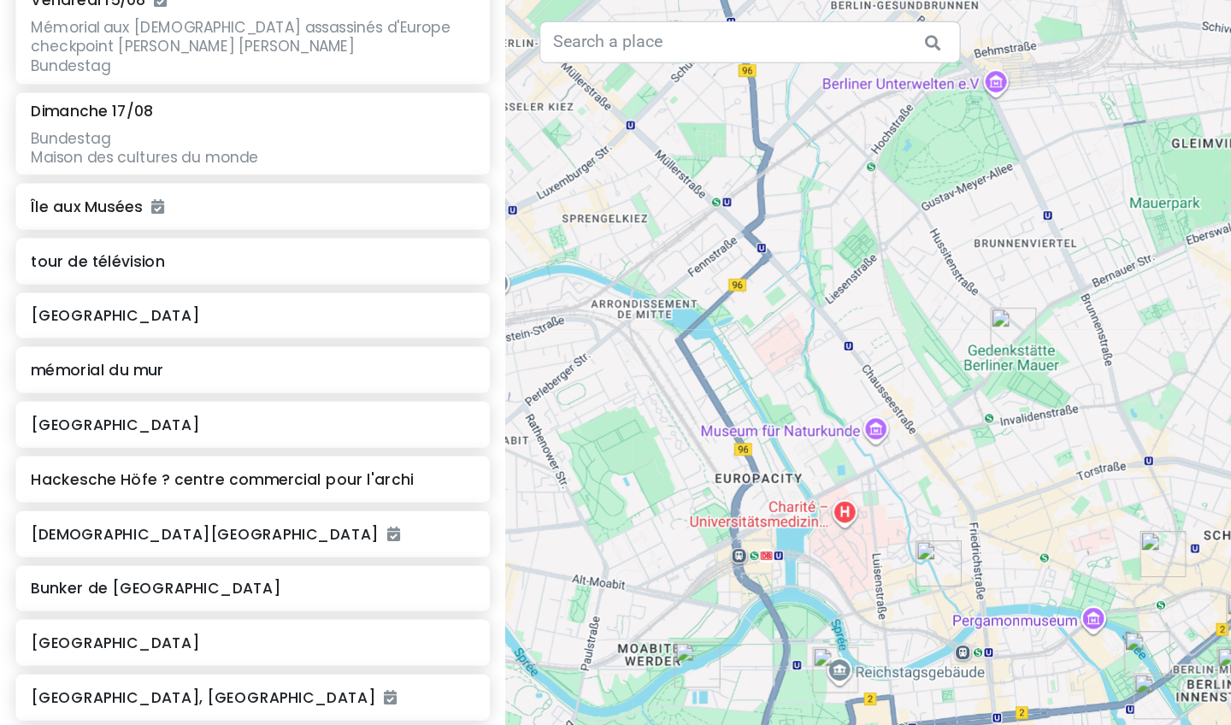
click at [490, 223] on div at bounding box center [820, 362] width 821 height 725
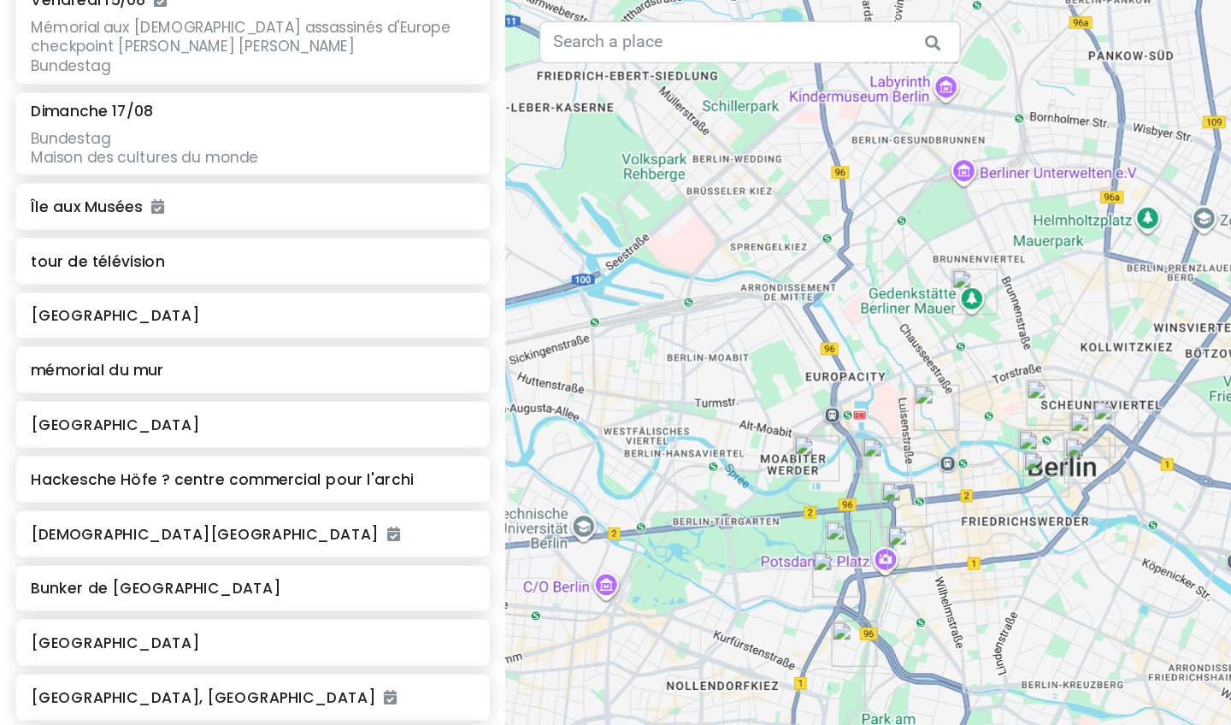
click at [490, 202] on div at bounding box center [820, 362] width 821 height 725
click at [490, 303] on div at bounding box center [820, 362] width 821 height 725
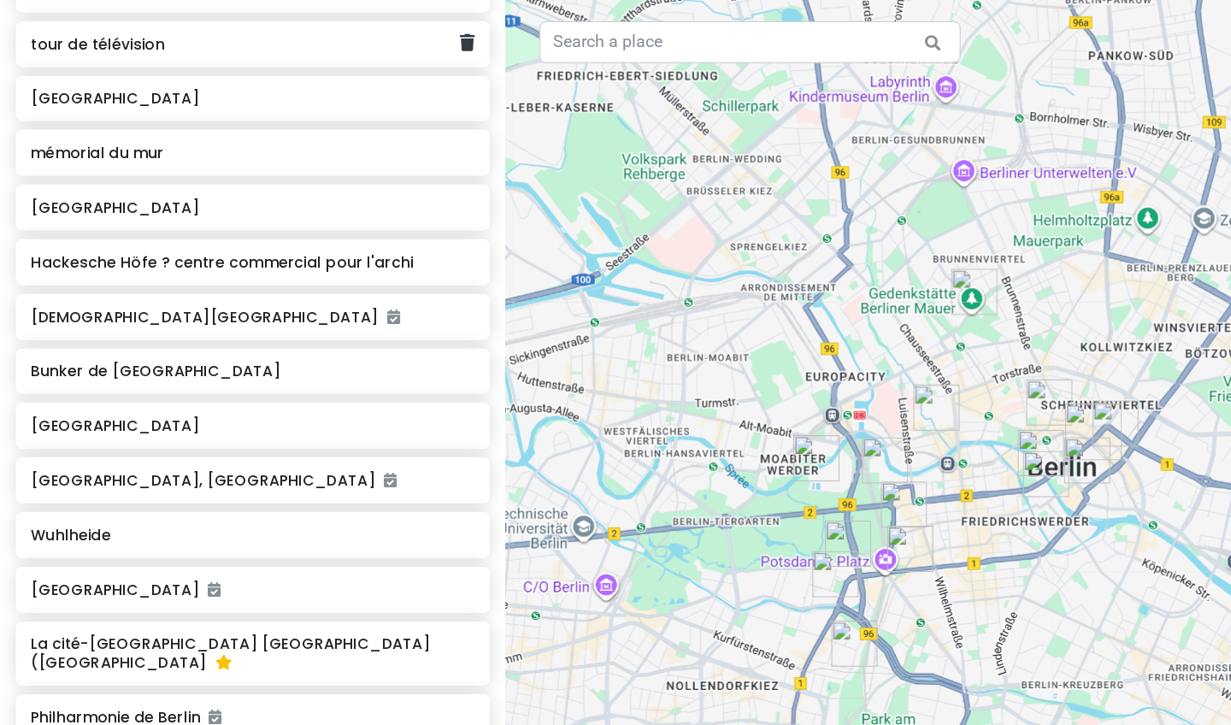
scroll to position [638, 0]
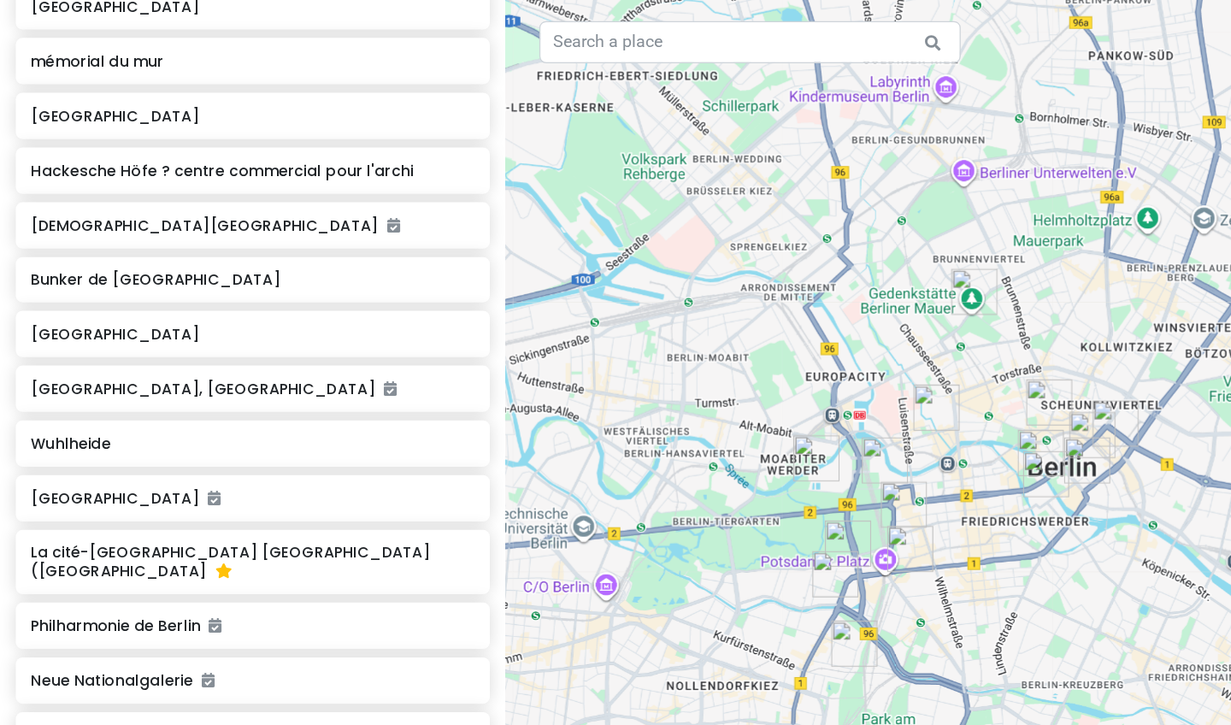
click at [490, 214] on div at bounding box center [820, 362] width 821 height 725
click at [490, 209] on div at bounding box center [820, 362] width 821 height 725
click at [490, 297] on div at bounding box center [820, 362] width 821 height 725
click at [490, 318] on div at bounding box center [820, 362] width 821 height 725
click at [490, 358] on img "cathédrale de Berlin" at bounding box center [845, 368] width 38 height 38
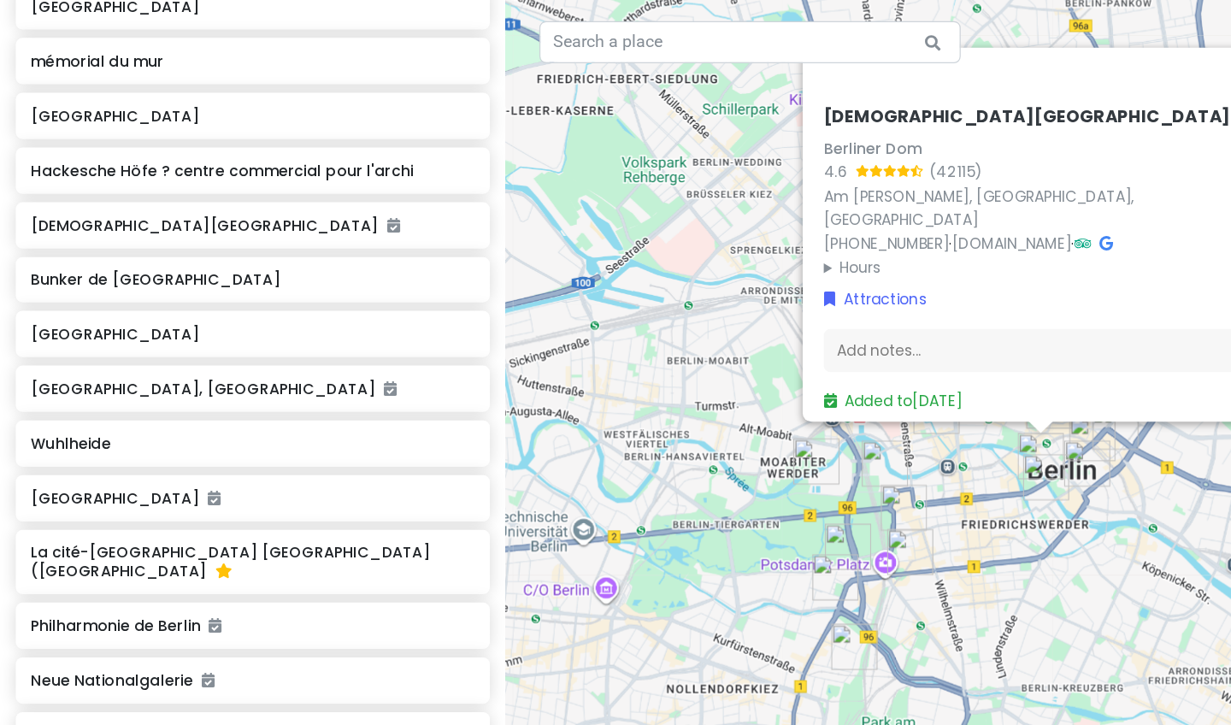
click at [490, 347] on div "cathédrale de Berlin Berliner Dom 4.6 (42 115) Am Lustgarten, 10178 Berlin, All…" at bounding box center [820, 362] width 821 height 725
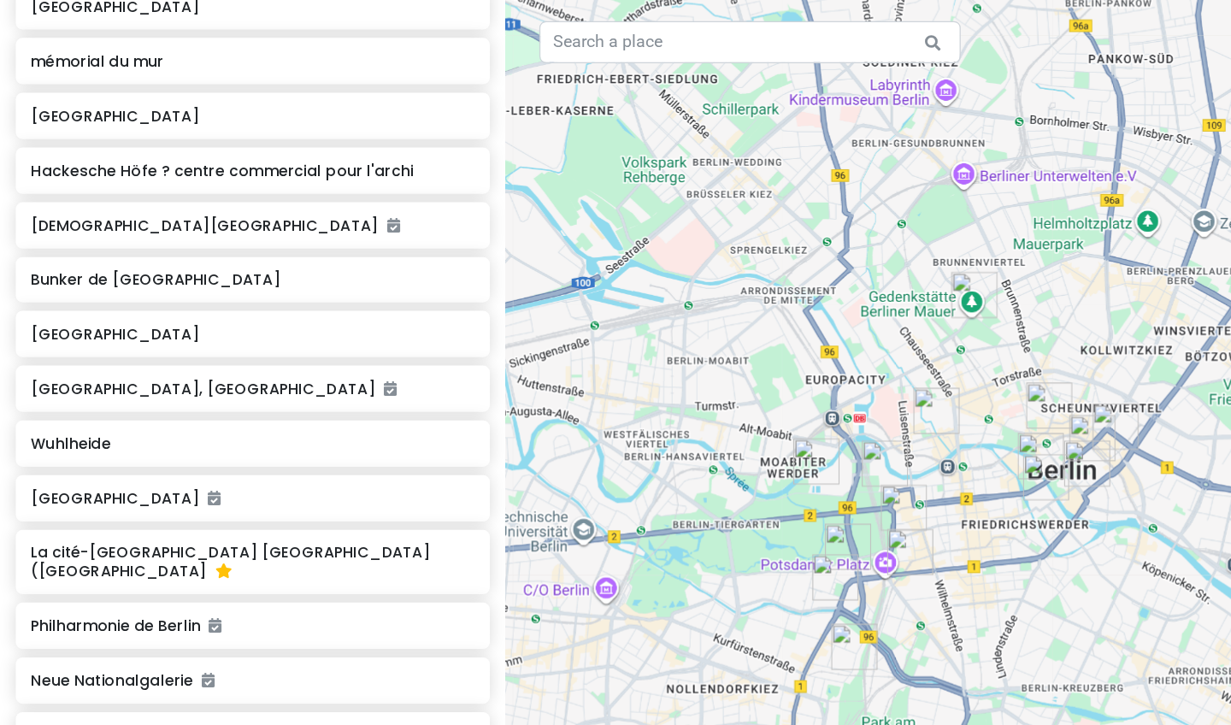
click at [490, 347] on div at bounding box center [820, 362] width 821 height 725
click at [490, 303] on div at bounding box center [820, 362] width 821 height 725
click at [490, 209] on div at bounding box center [820, 362] width 821 height 725
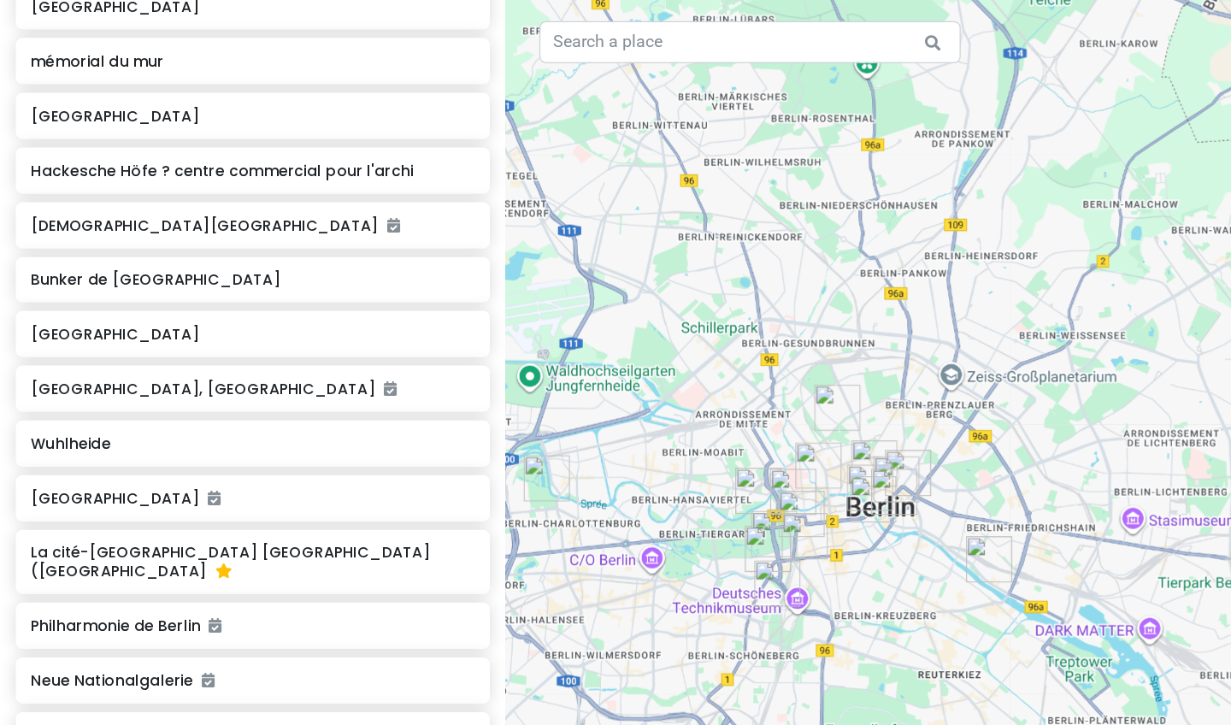
click at [490, 412] on img "Maison des cultures du monde" at bounding box center [616, 399] width 38 height 38
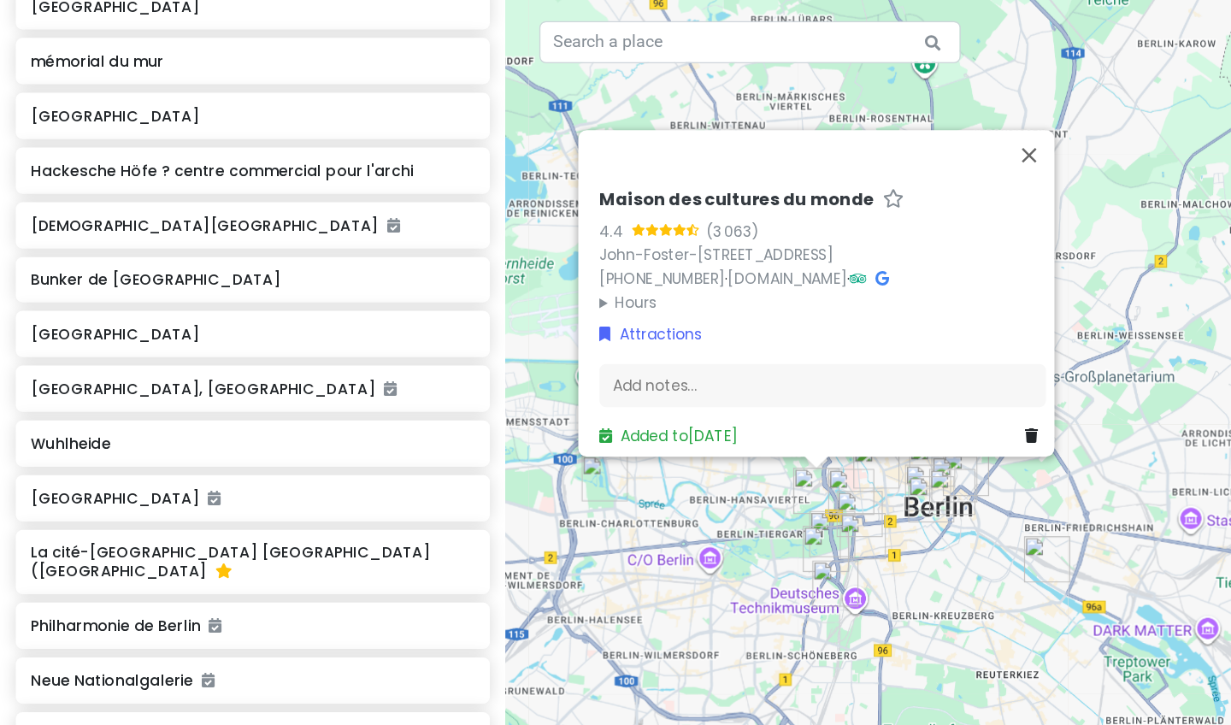
click at [490, 413] on img "Maison des cultures du monde" at bounding box center [663, 399] width 38 height 38
click at [490, 396] on img "Bundestag" at bounding box center [691, 399] width 38 height 38
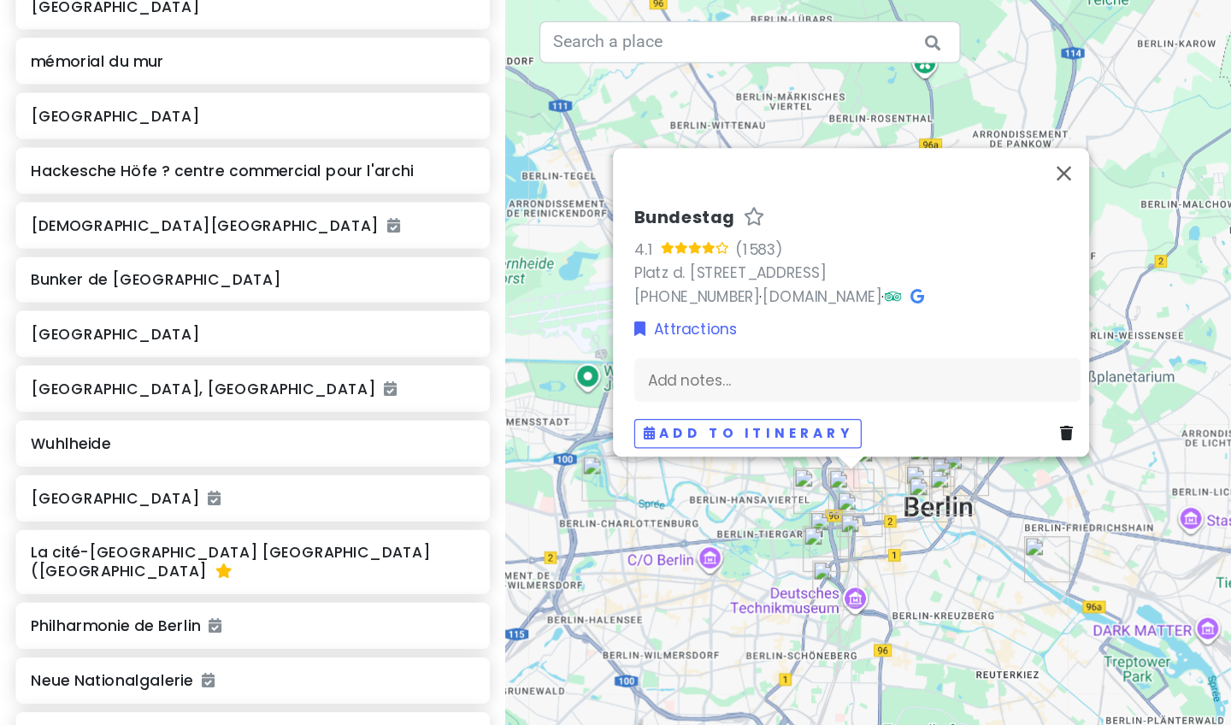
click at [490, 403] on img "Vendredi 15/08" at bounding box center [698, 417] width 38 height 38
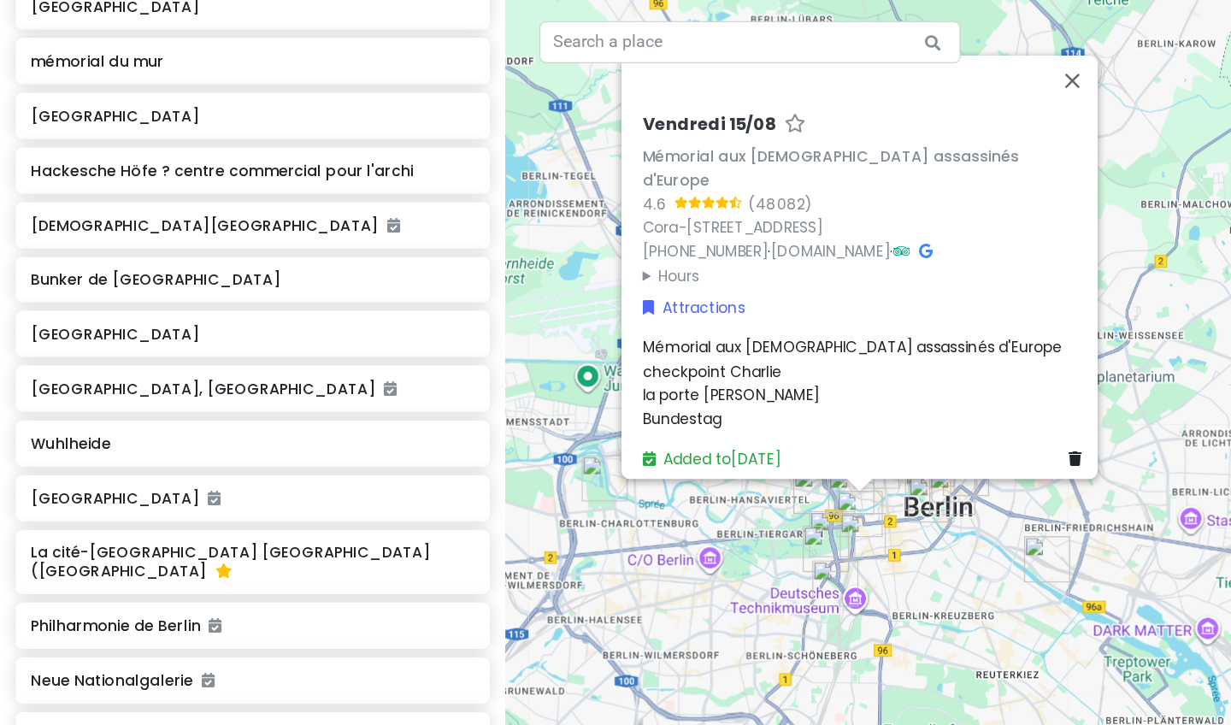
click at [490, 379] on div "Vendredi 15/08 Mémorial aux Juifs assassinés d'Europe 4.6 (48 082) Cora-Berline…" at bounding box center [703, 237] width 376 height 303
click at [490, 50] on div "Vendredi 15/08 Mémorial aux Juifs assassinés d'Europe 4.6 (48 082) Cora-Berline…" at bounding box center [820, 362] width 821 height 725
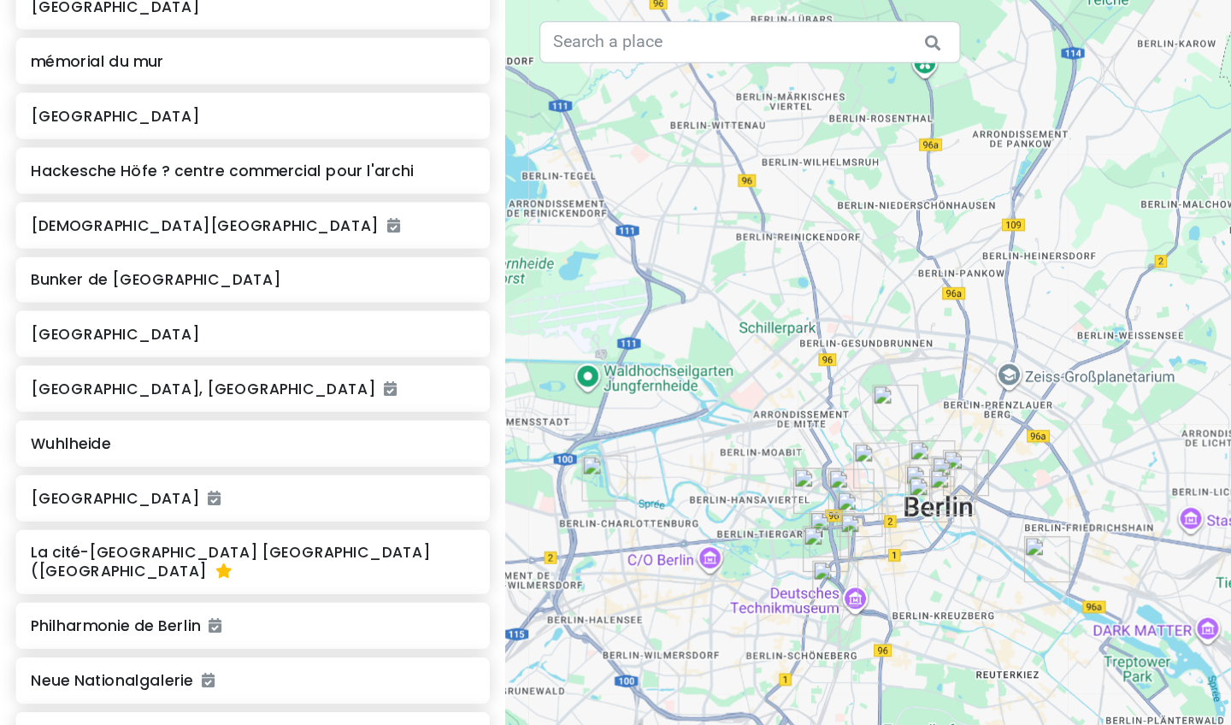
click at [490, 380] on img "Bundestag" at bounding box center [691, 399] width 38 height 38
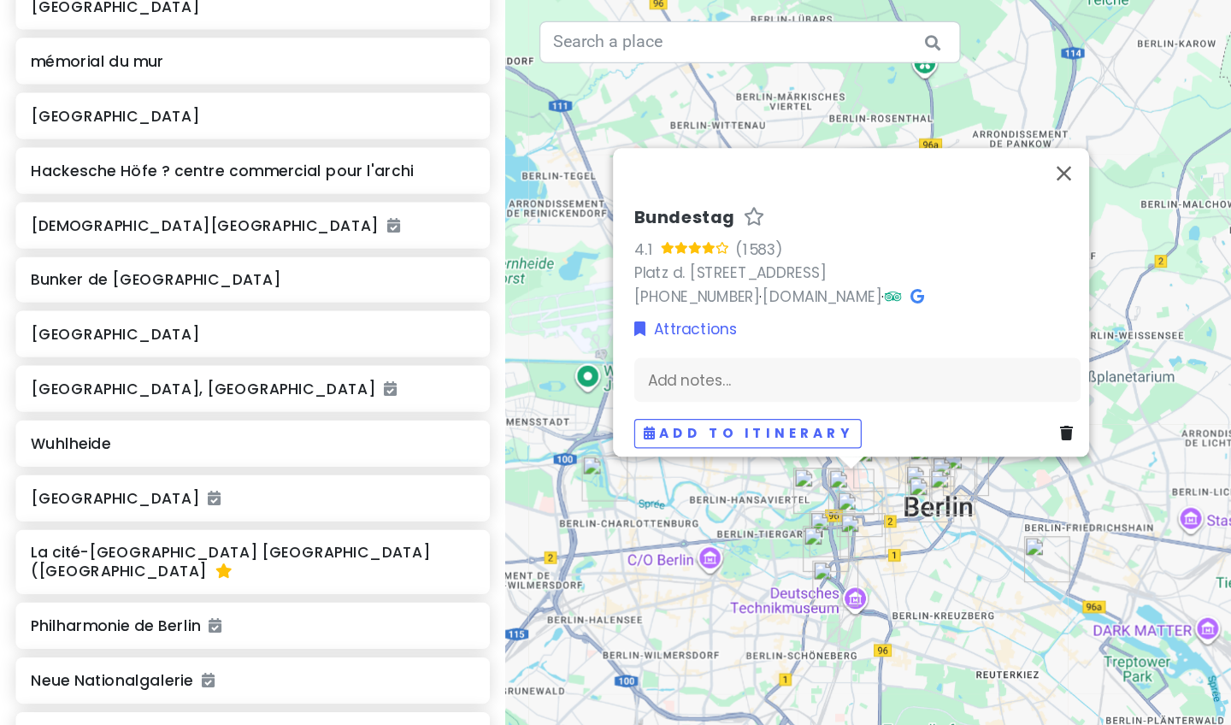
click at [490, 357] on div "Bundestag 4.1 (1 583) Platz d. Republik 1, 10557 Berlin, Allemagne +49 30 2270 …" at bounding box center [696, 266] width 376 height 209
click at [490, 107] on div "Bundestag 4.1 (1 583) Platz d. Republik 1, 10557 Berlin, Allemagne +49 30 2270 …" at bounding box center [820, 362] width 821 height 725
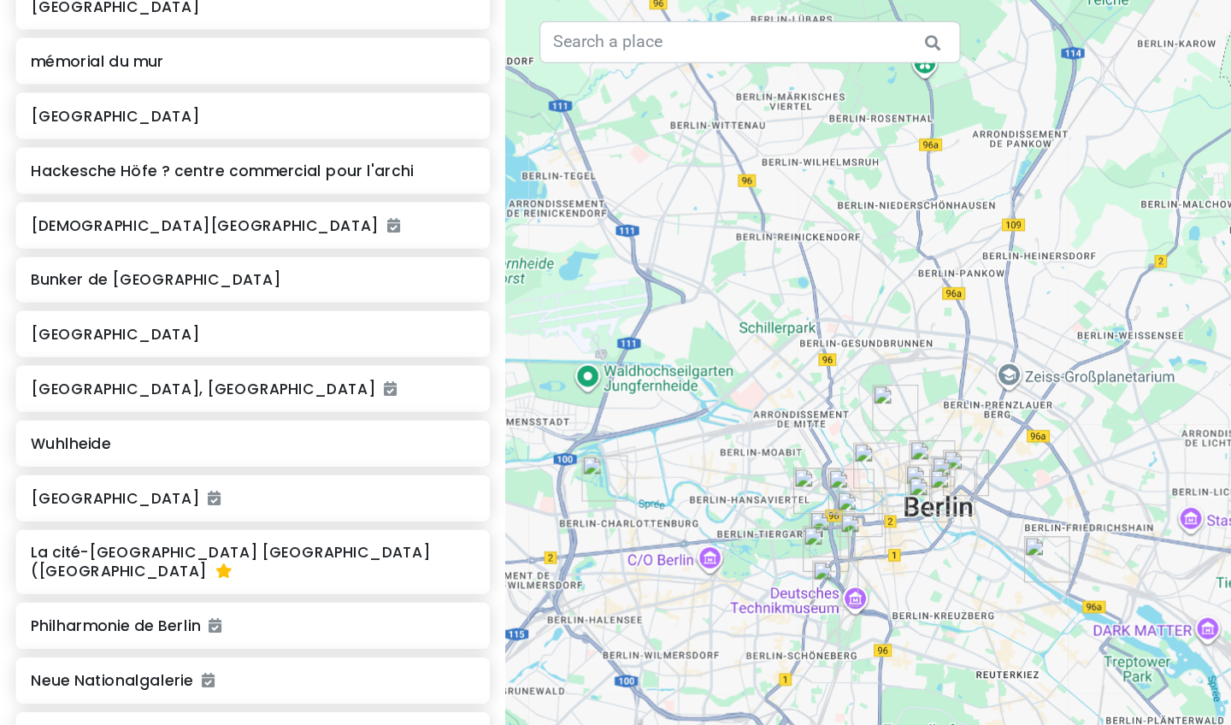
click at [490, 361] on div at bounding box center [820, 362] width 821 height 725
click at [490, 367] on div at bounding box center [820, 362] width 821 height 725
click at [490, 366] on div at bounding box center [820, 362] width 821 height 725
click at [490, 348] on div at bounding box center [820, 362] width 821 height 725
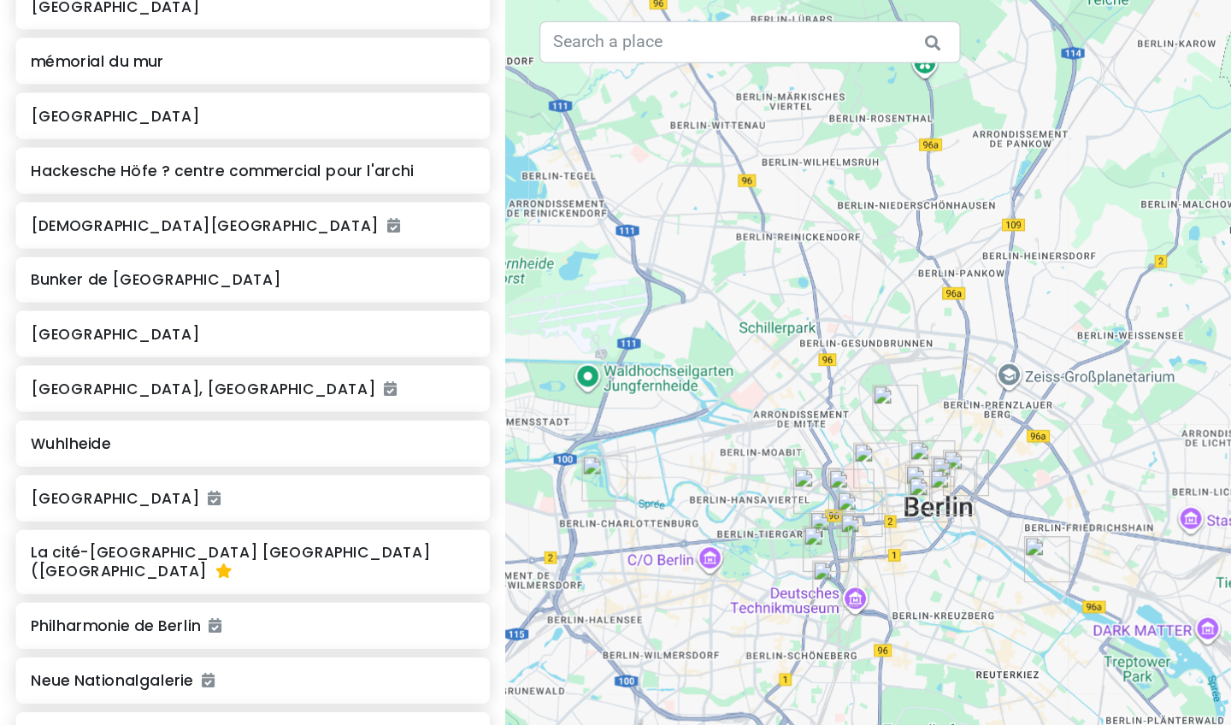
click at [490, 305] on div at bounding box center [820, 362] width 821 height 725
click at [490, 378] on img "cathédrale de Berlin" at bounding box center [753, 396] width 38 height 38
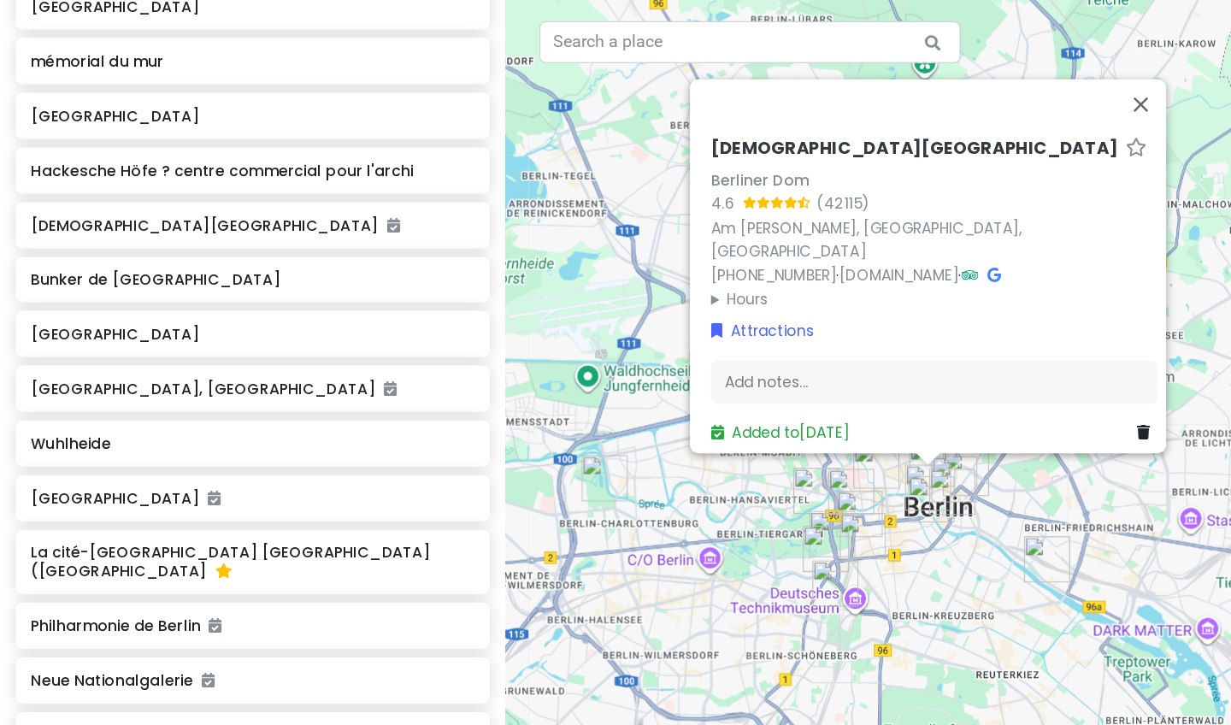
click at [490, 435] on div "cathédrale de Berlin Berliner Dom 4.6 (42 115) Am Lustgarten, 10178 Berlin, All…" at bounding box center [820, 362] width 821 height 725
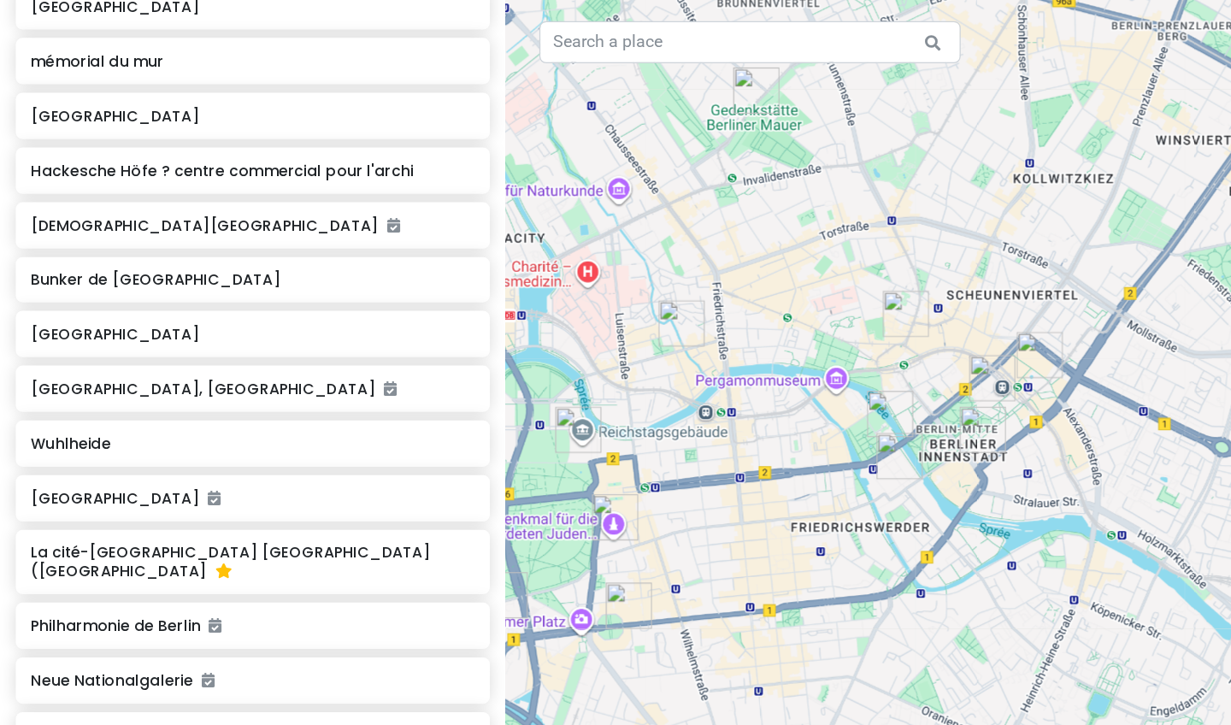
click at [490, 299] on div at bounding box center [820, 362] width 821 height 725
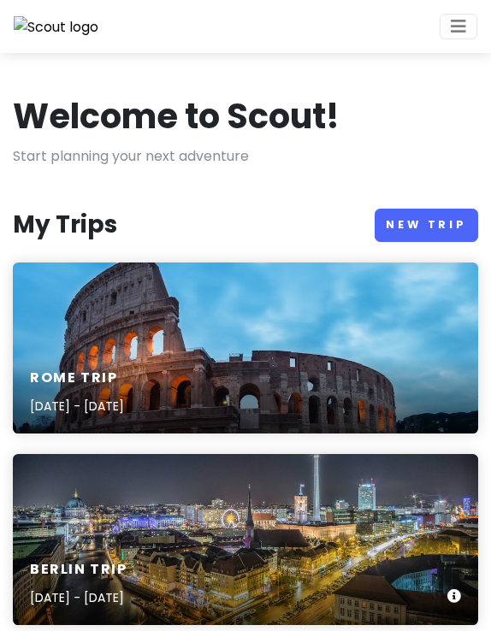
click at [83, 579] on h6 "Berlin Trip" at bounding box center [78, 570] width 97 height 18
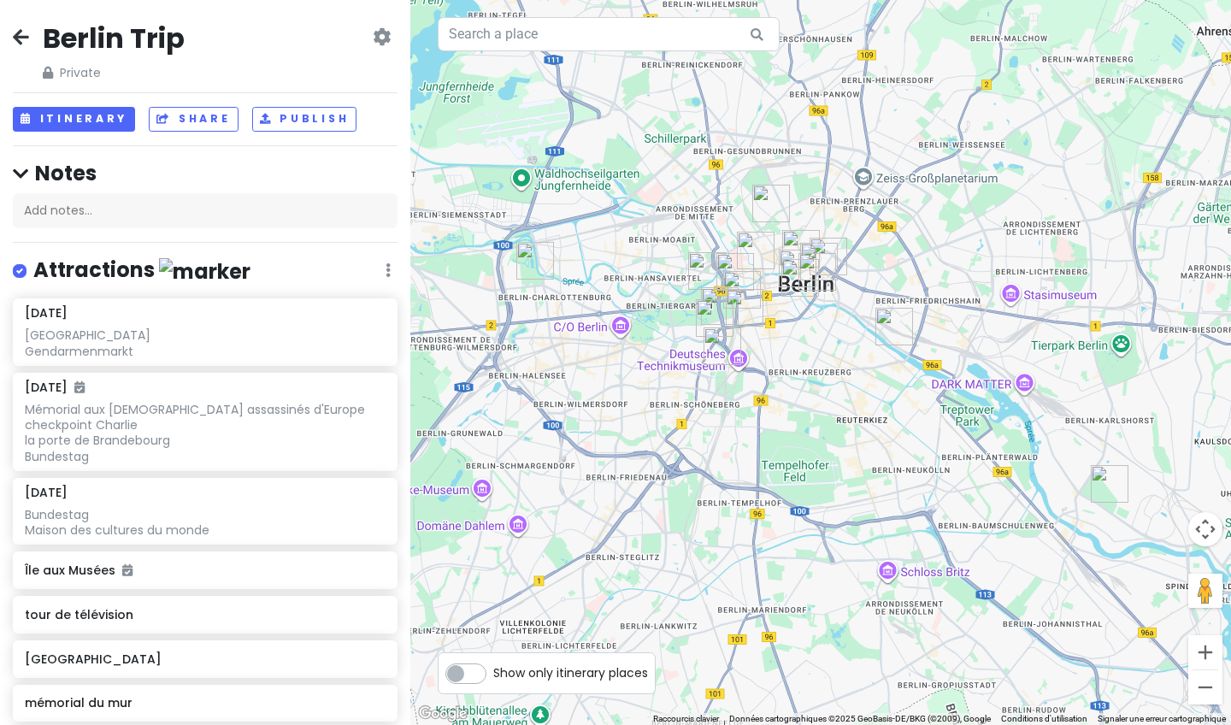
click at [490, 285] on img "Vendredi 15/08" at bounding box center [742, 290] width 38 height 38
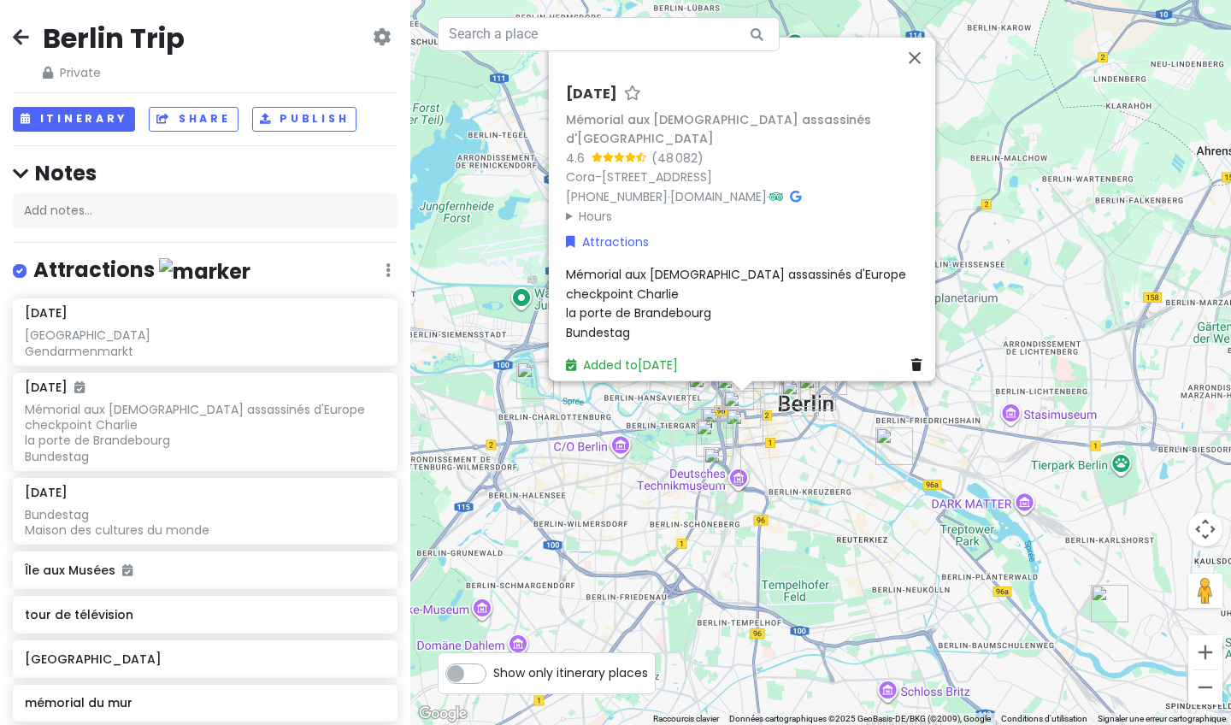
click at [490, 386] on img "Bundestag" at bounding box center [735, 392] width 38 height 38
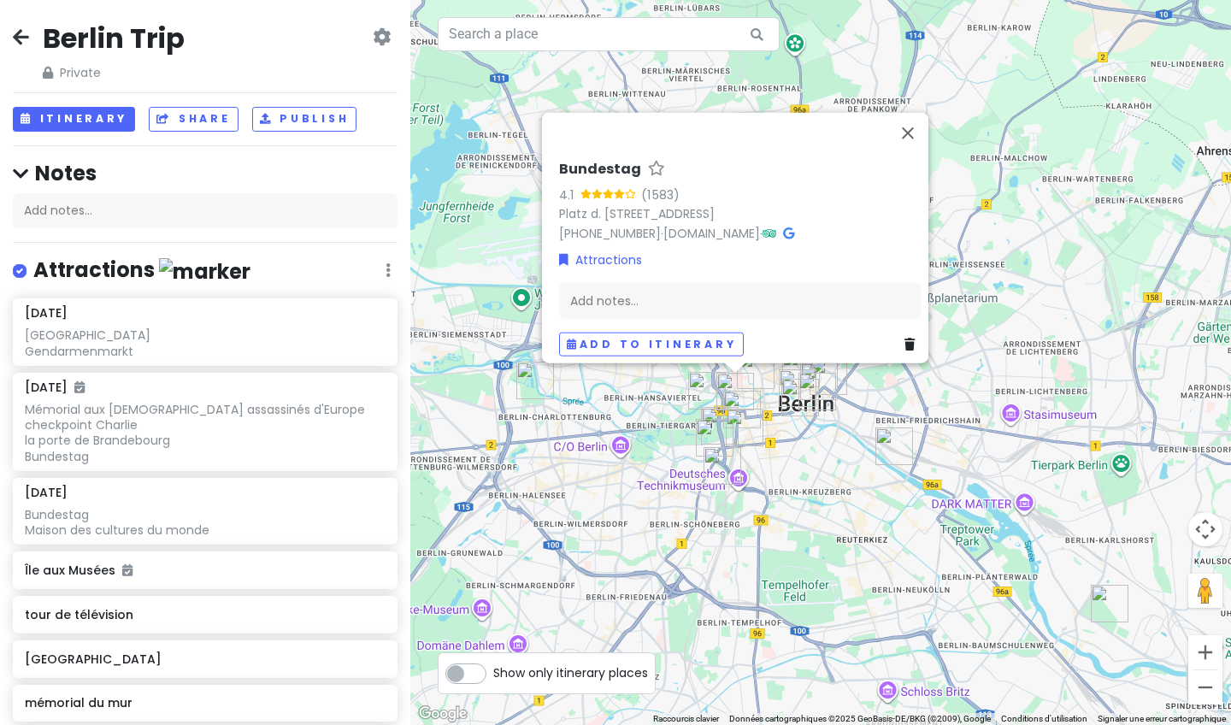
click at [490, 384] on img "Maison des cultures du monde" at bounding box center [707, 391] width 38 height 38
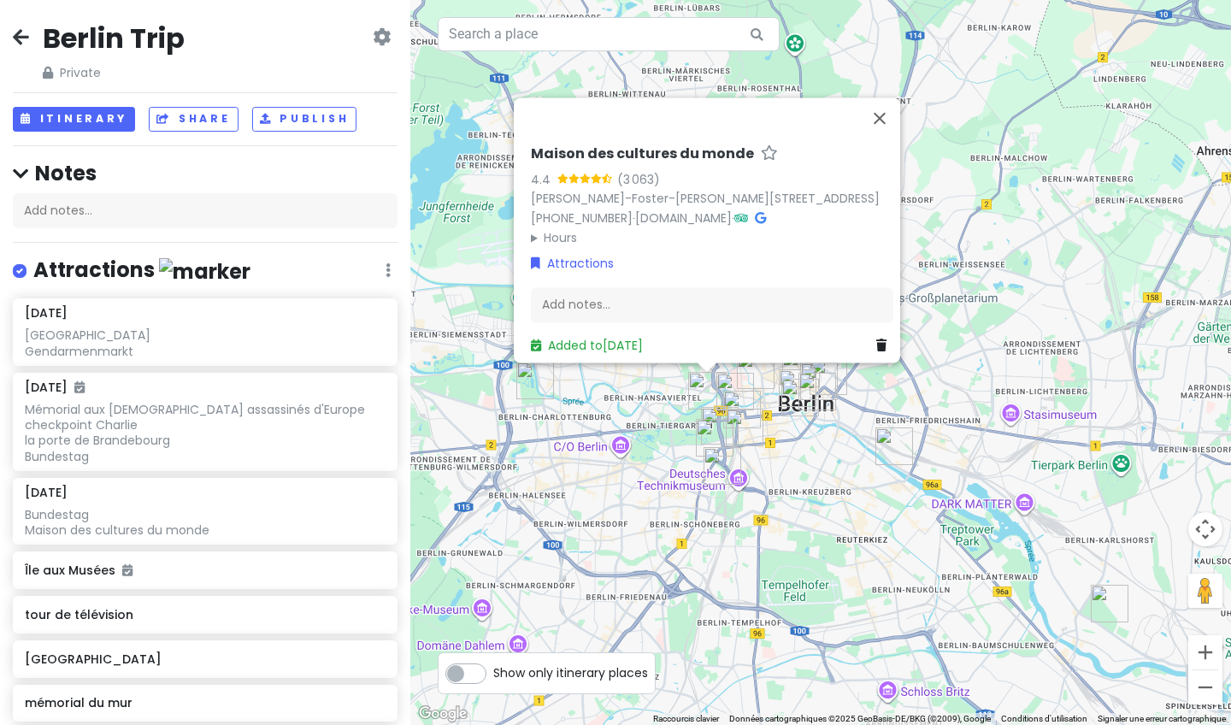
click at [490, 414] on img "Philharmonie de Berlin" at bounding box center [720, 426] width 38 height 38
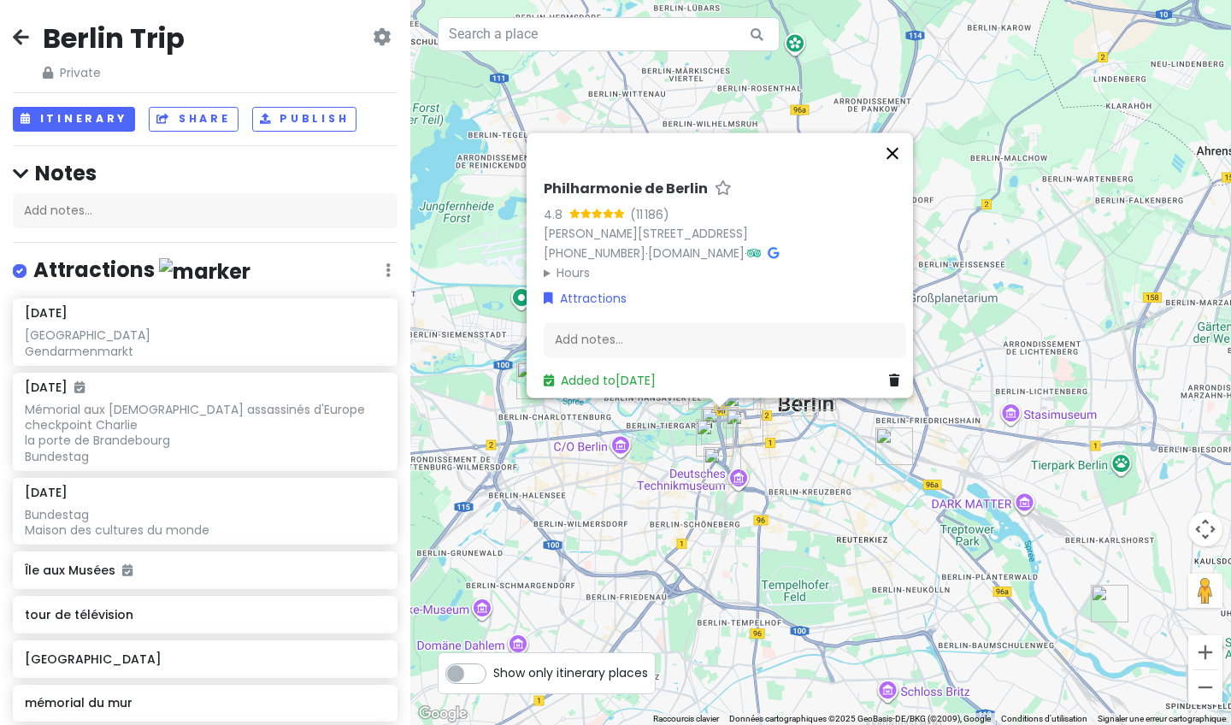
click at [490, 152] on button "Fermer" at bounding box center [892, 153] width 41 height 41
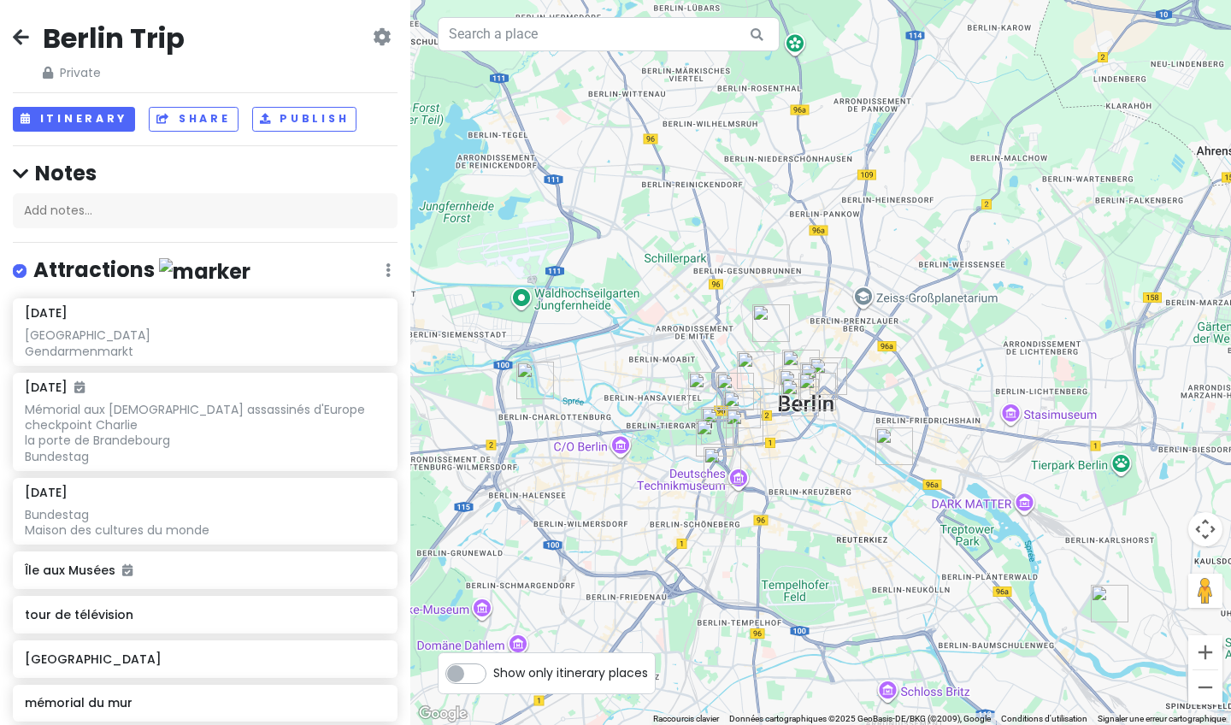
click at [490, 363] on img "Bunker de Berlin" at bounding box center [756, 370] width 38 height 38
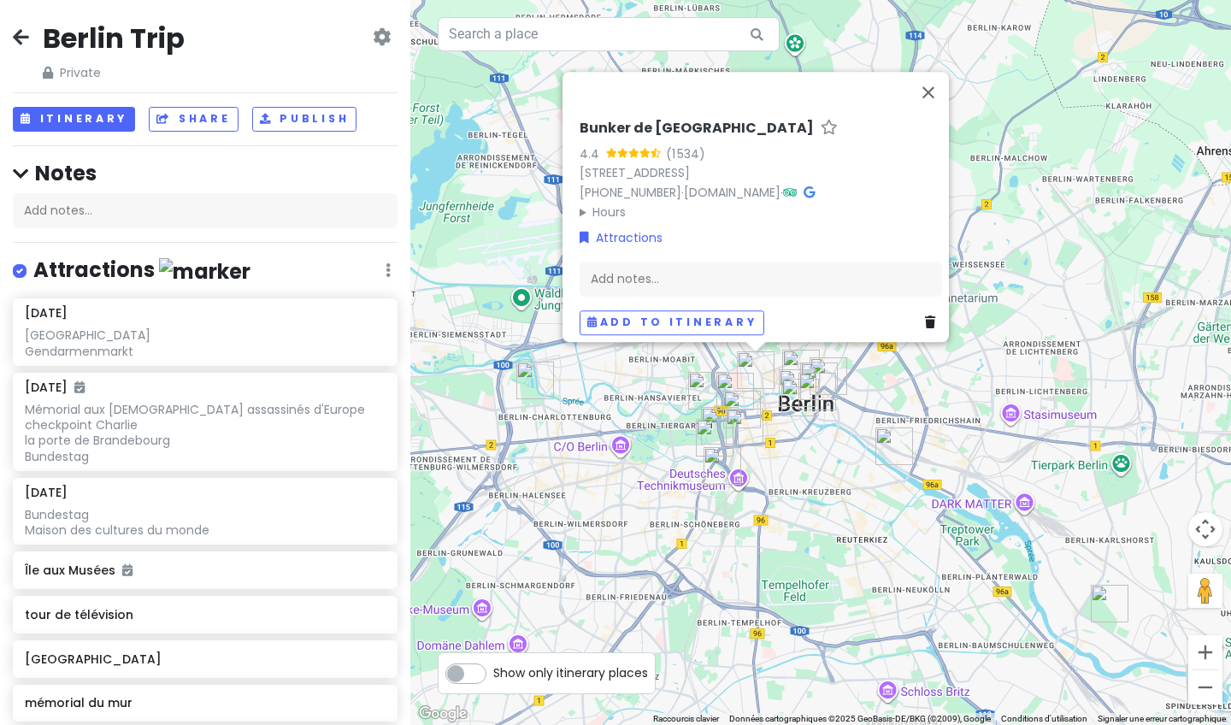
click at [490, 383] on img "Bundestag" at bounding box center [735, 392] width 38 height 38
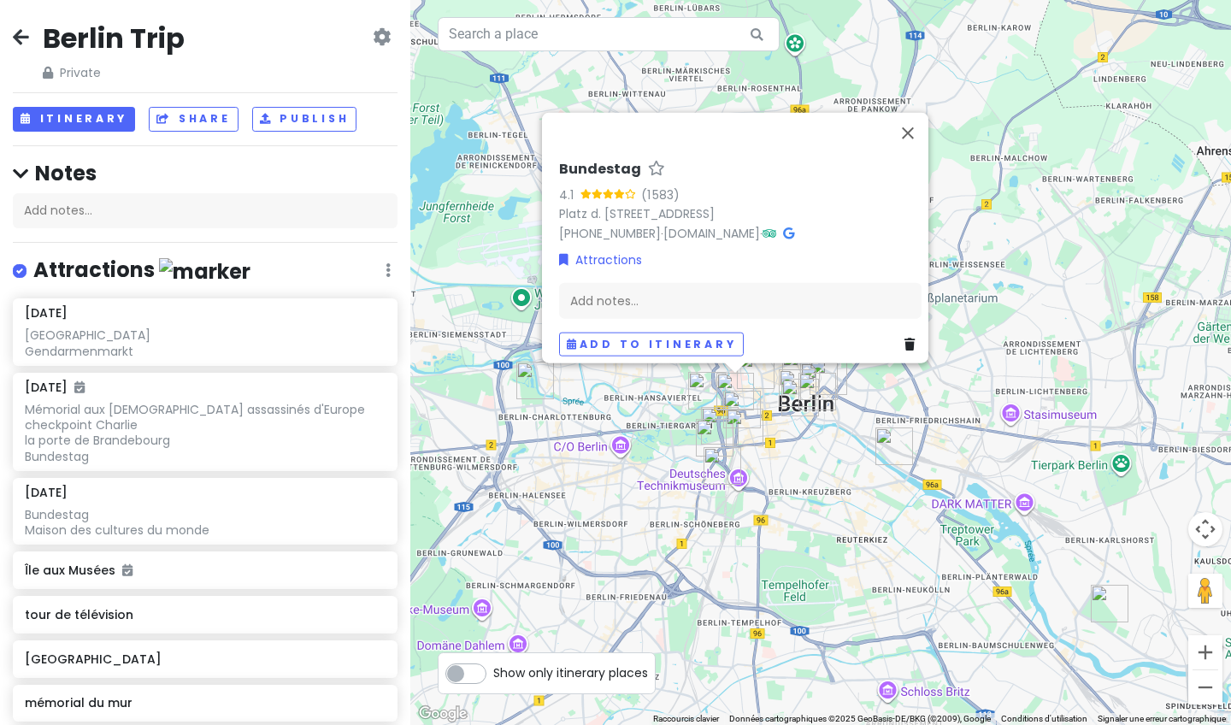
click at [490, 370] on img "Bunker de Berlin" at bounding box center [756, 370] width 38 height 38
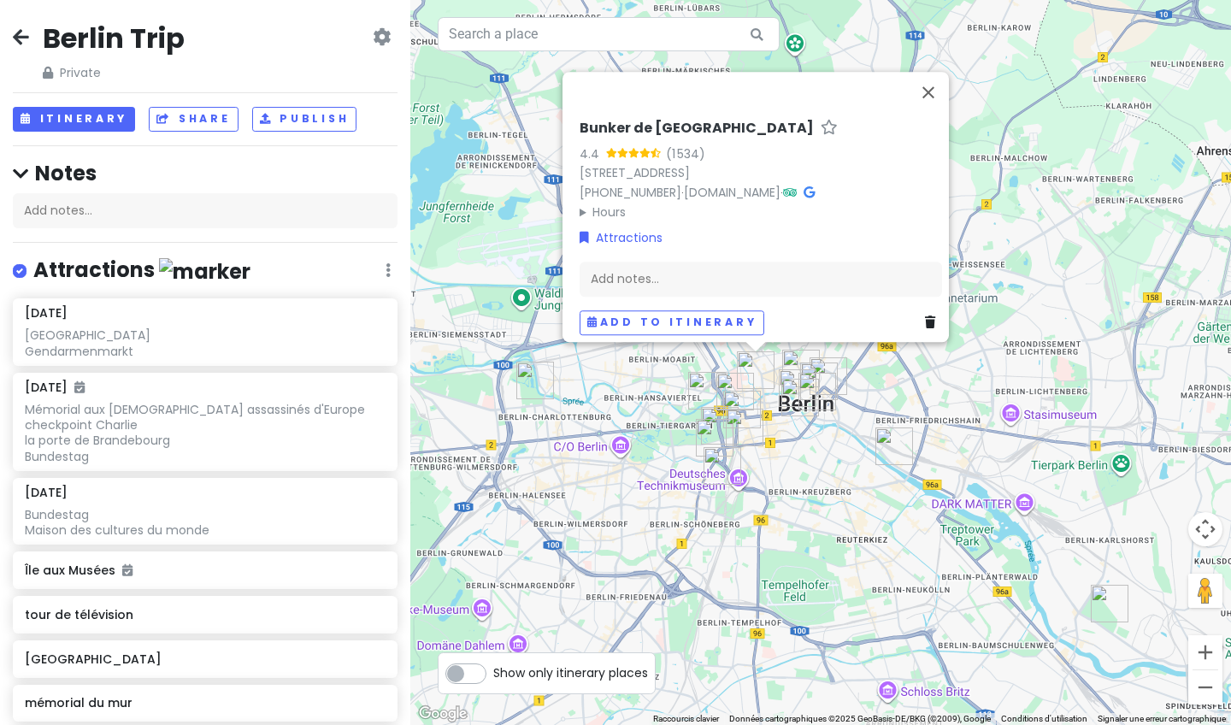
click at [490, 380] on img "Maison des cultures du monde" at bounding box center [707, 391] width 38 height 38
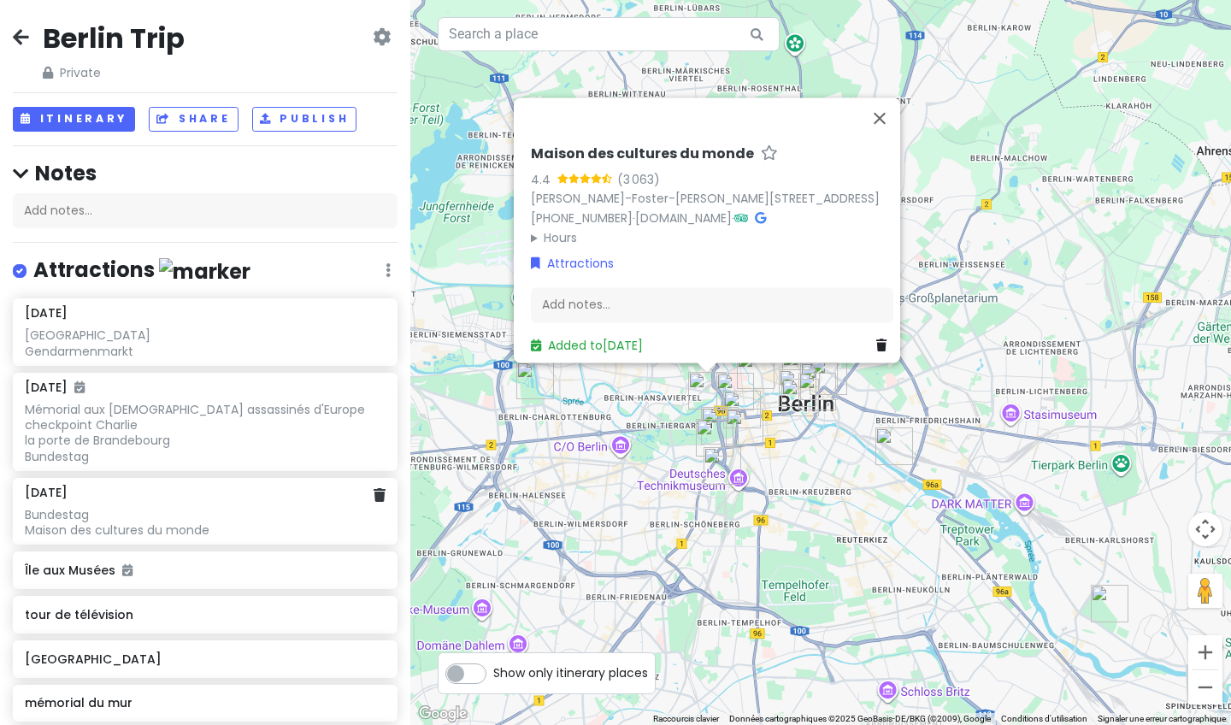
click at [161, 358] on div "Bundestag Maison des cultures du monde" at bounding box center [205, 342] width 360 height 31
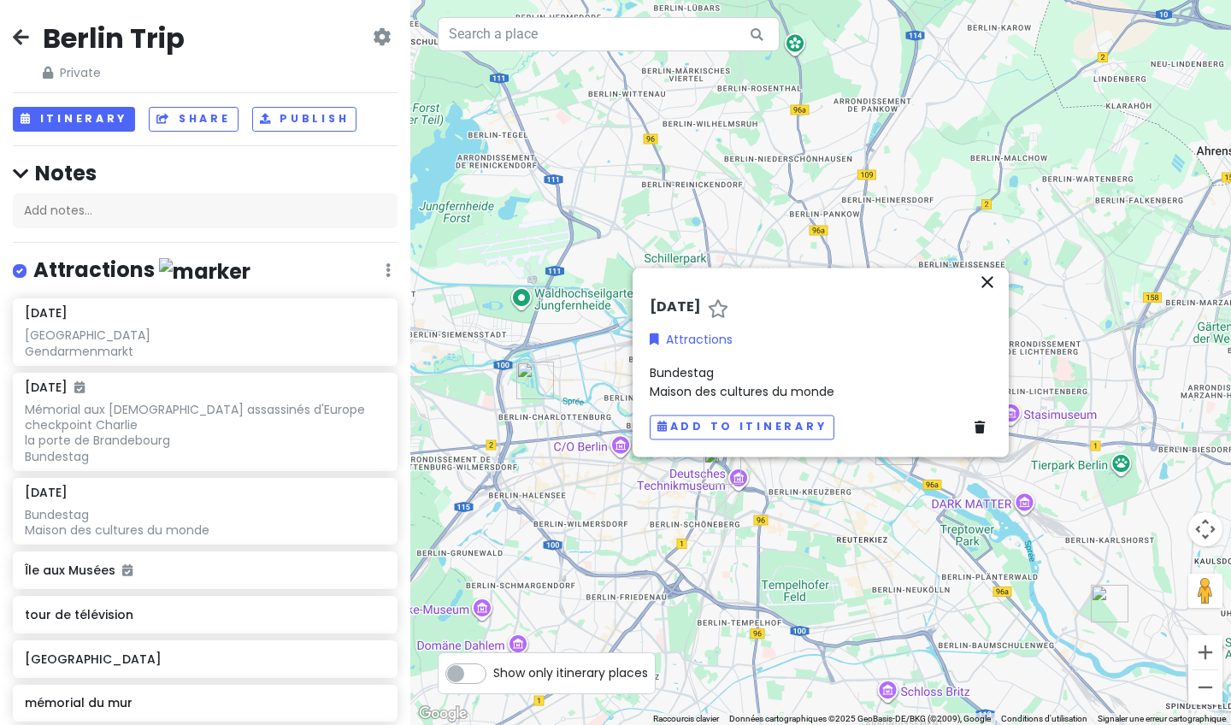
click at [490, 378] on div "Bundestag Maison des cultures du monde" at bounding box center [821, 382] width 342 height 38
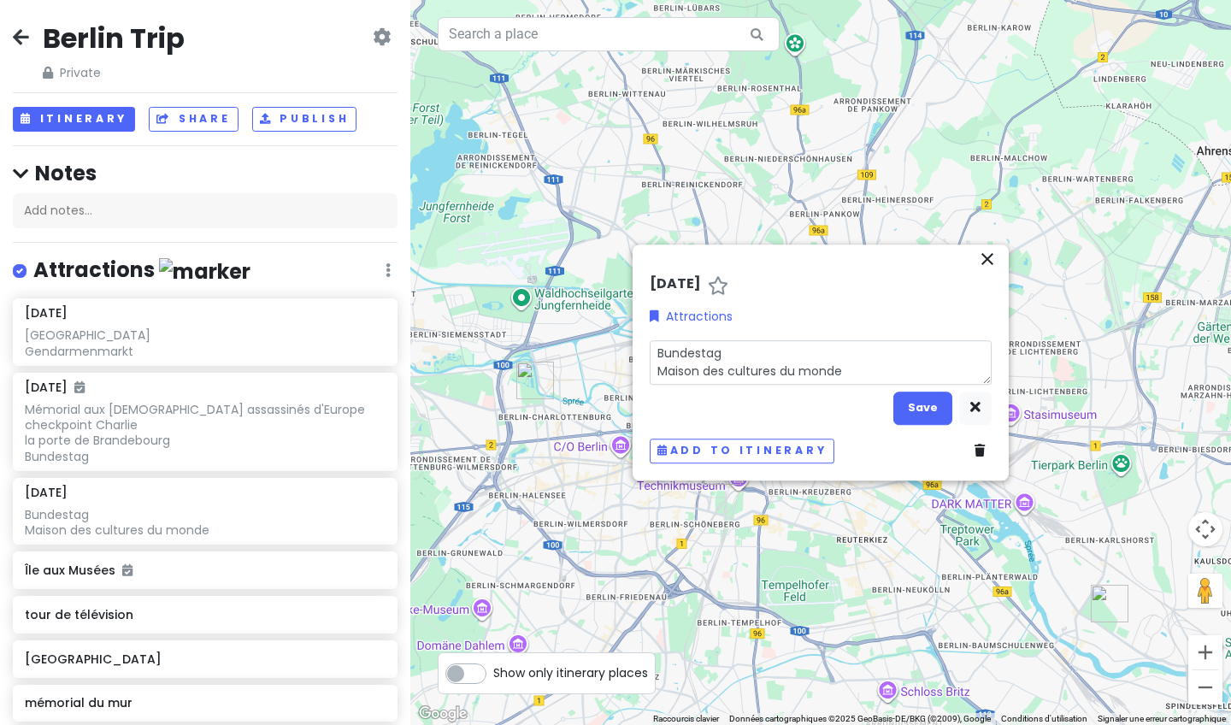
drag, startPoint x: 749, startPoint y: 349, endPoint x: 651, endPoint y: 353, distance: 98.4
click at [490, 353] on textarea "Bundestag Maison des cultures du monde" at bounding box center [821, 362] width 342 height 44
type textarea "x"
type textarea "Maison des cultures du monde"
click at [490, 372] on textarea "Maison des cultures du monde" at bounding box center [821, 362] width 342 height 44
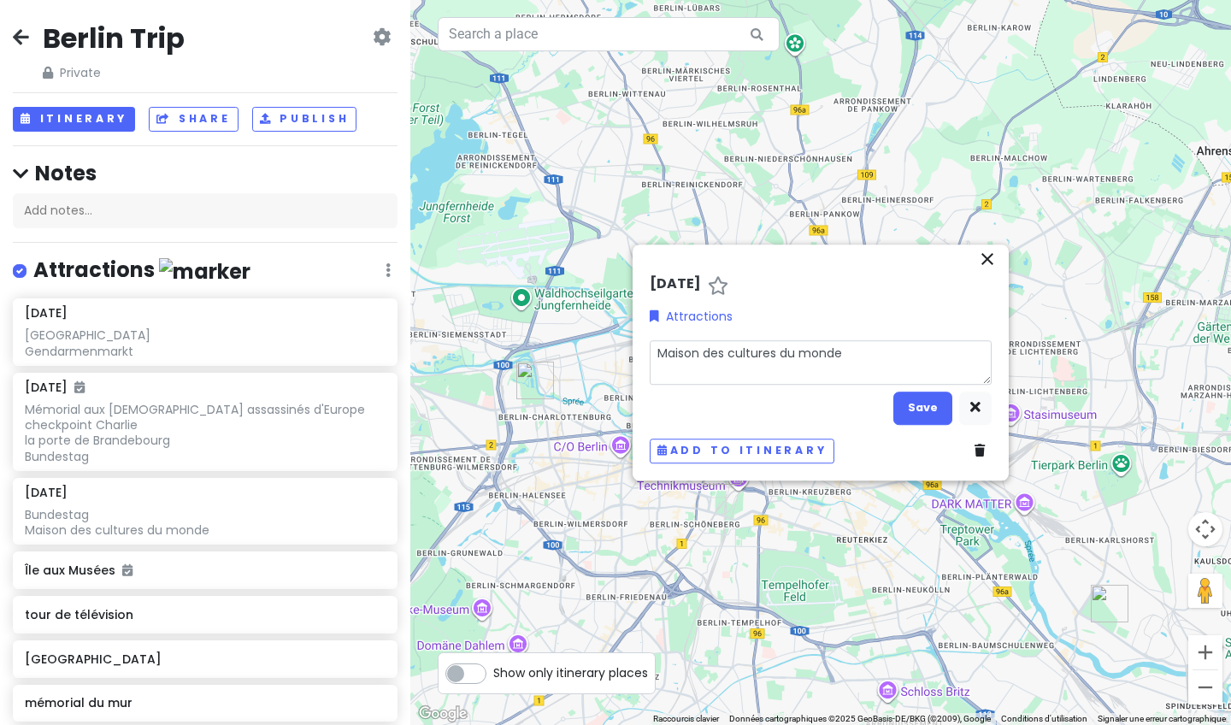
type textarea "x"
type textarea "Maison des cultures du monde"
click at [490, 346] on textarea "Maison des cultures du monde" at bounding box center [821, 362] width 342 height 44
type textarea "x"
type textarea "Maison des cultures du monde"
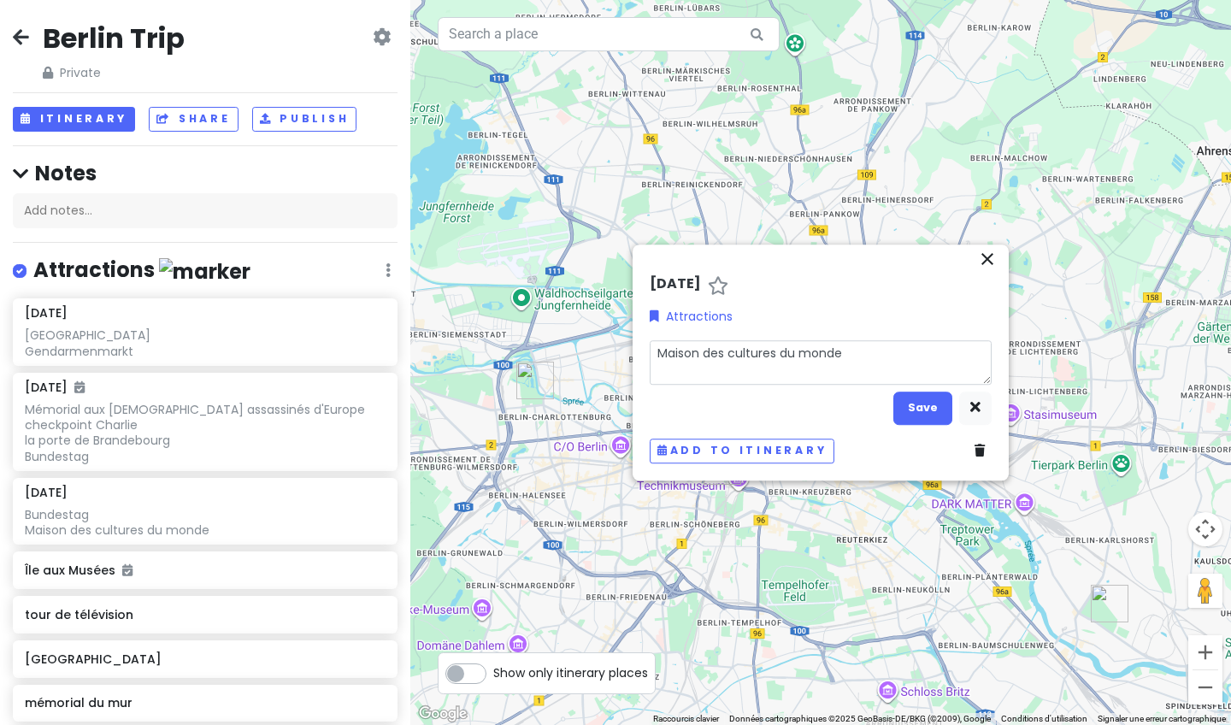
type textarea "x"
type textarea "Maison des cultures du monde Bundestag"
type textarea "x"
type textarea "Maison des cultures du monde Bundestag"
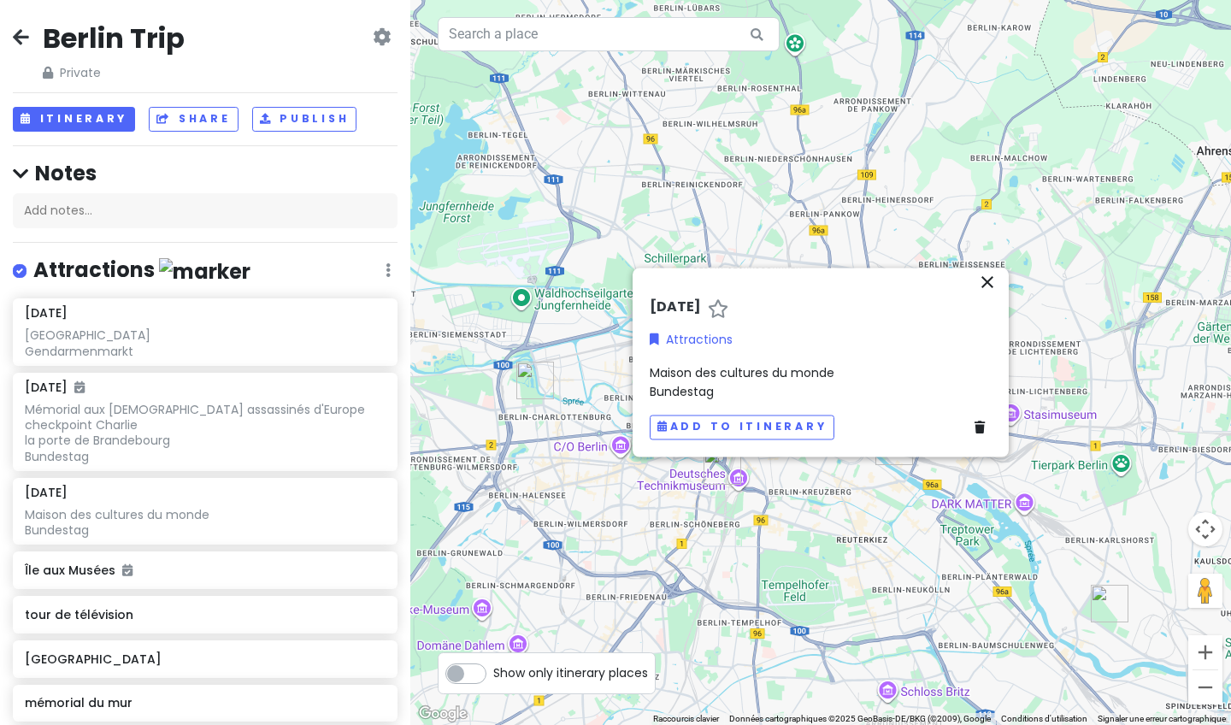
click at [490, 281] on icon "close" at bounding box center [987, 282] width 21 height 21
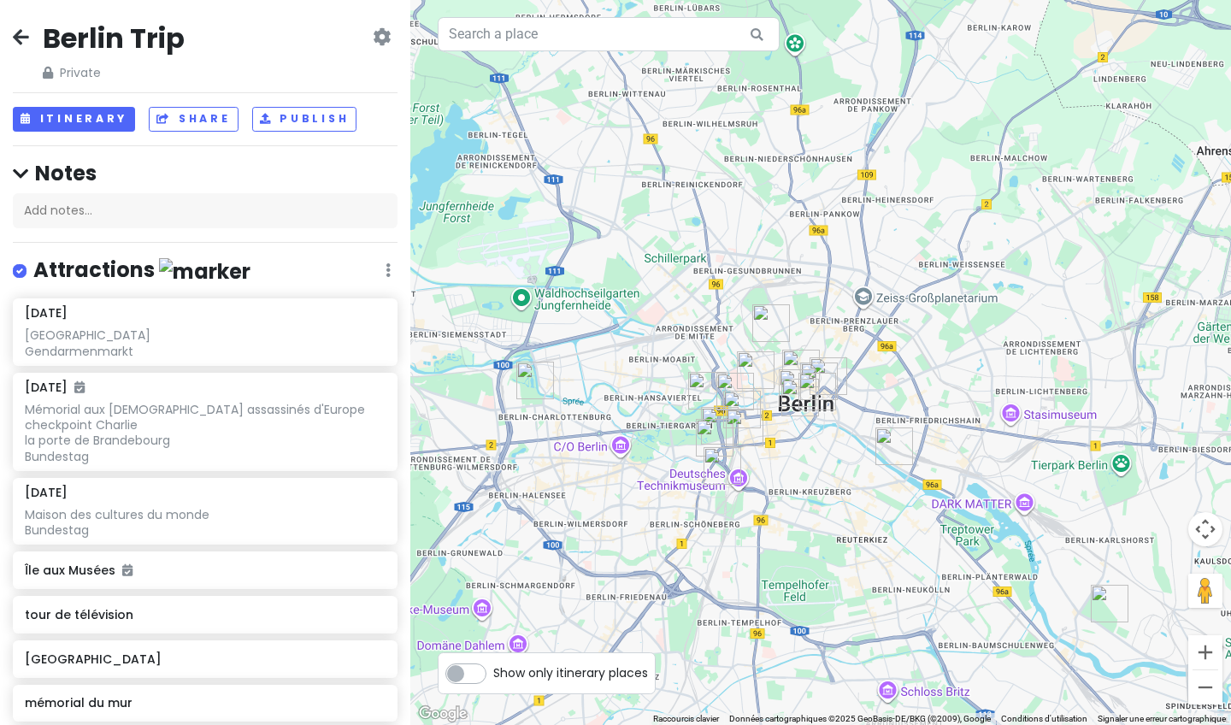
click at [490, 372] on img "Bunker de Berlin" at bounding box center [756, 370] width 38 height 38
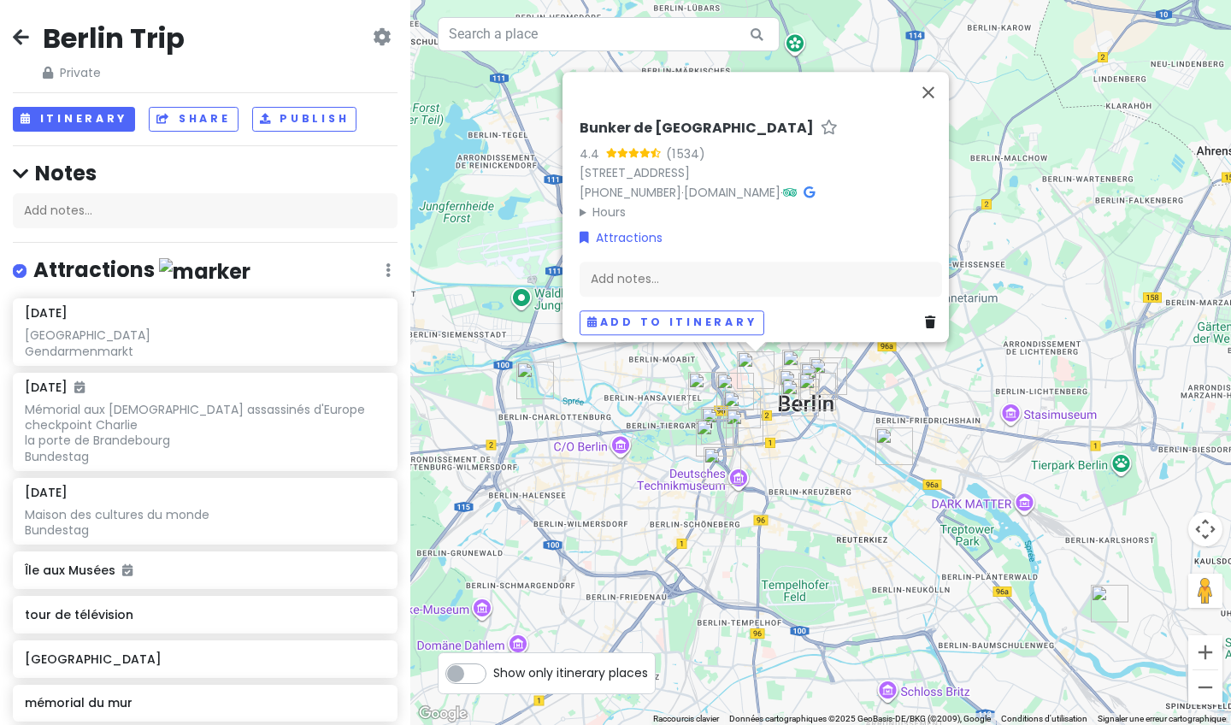
click at [490, 382] on img "Bundestag" at bounding box center [735, 392] width 38 height 38
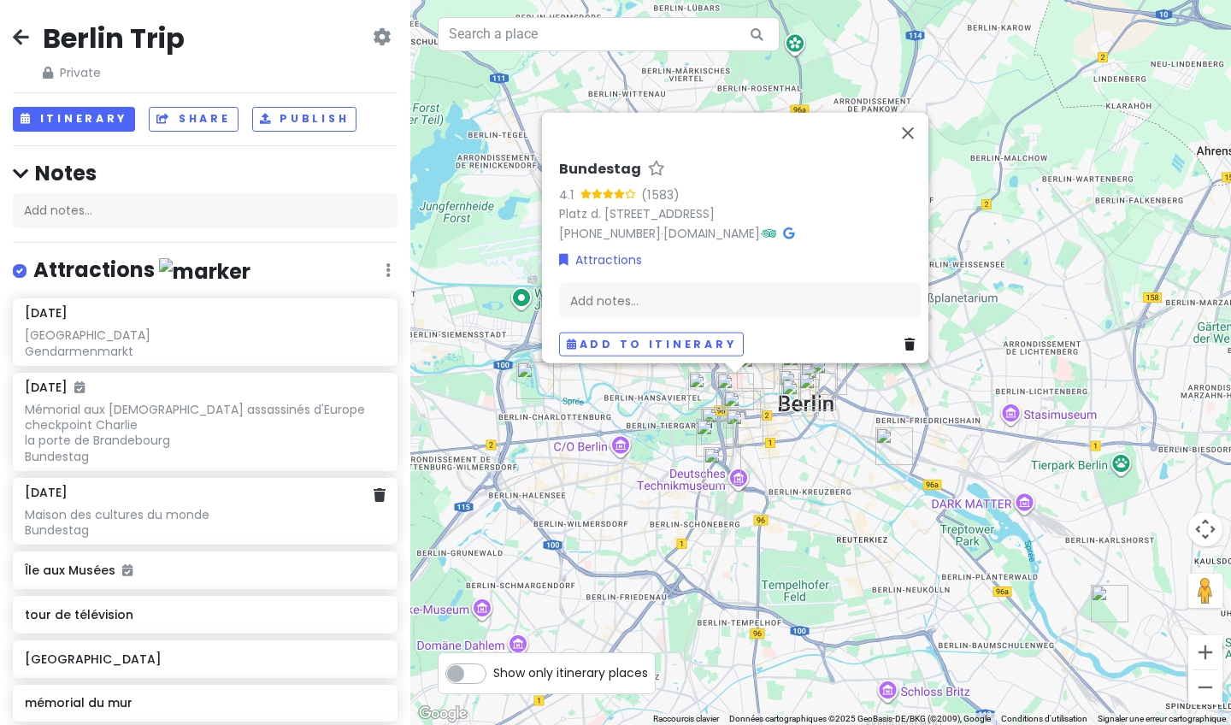
click at [210, 358] on div "Maison des cultures du monde Bundestag" at bounding box center [205, 342] width 360 height 31
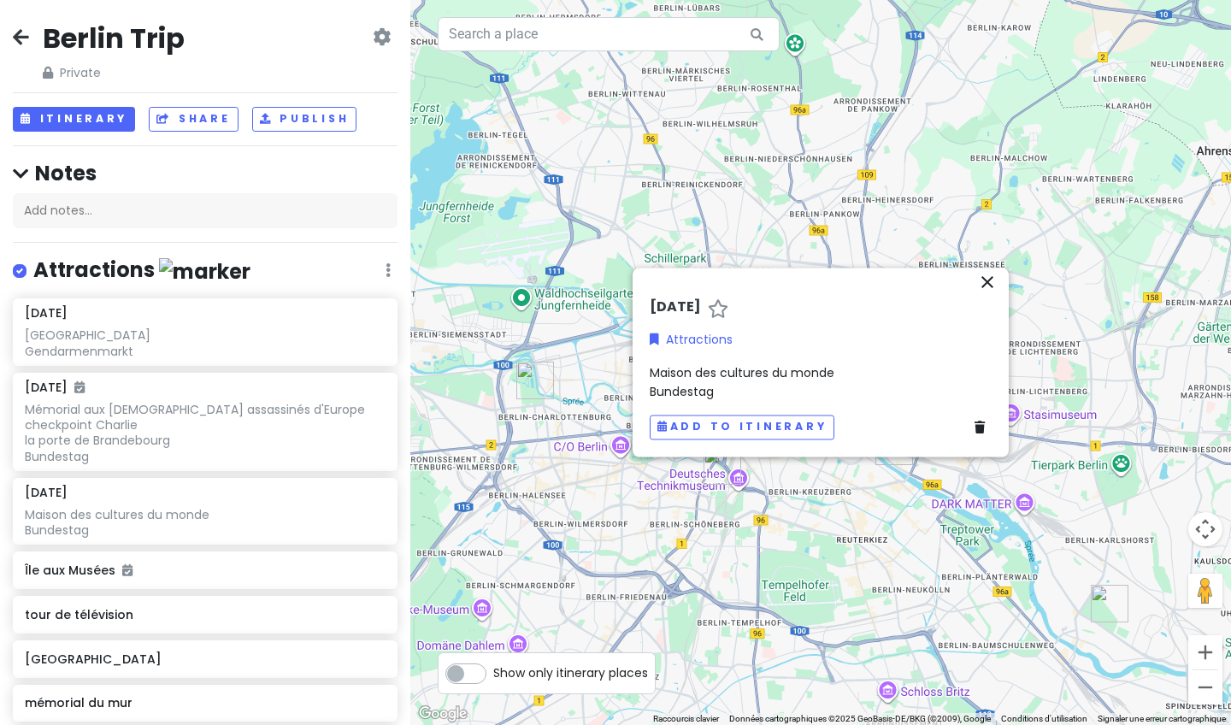
click at [490, 396] on div "Maison des cultures du monde Bundestag" at bounding box center [821, 382] width 342 height 38
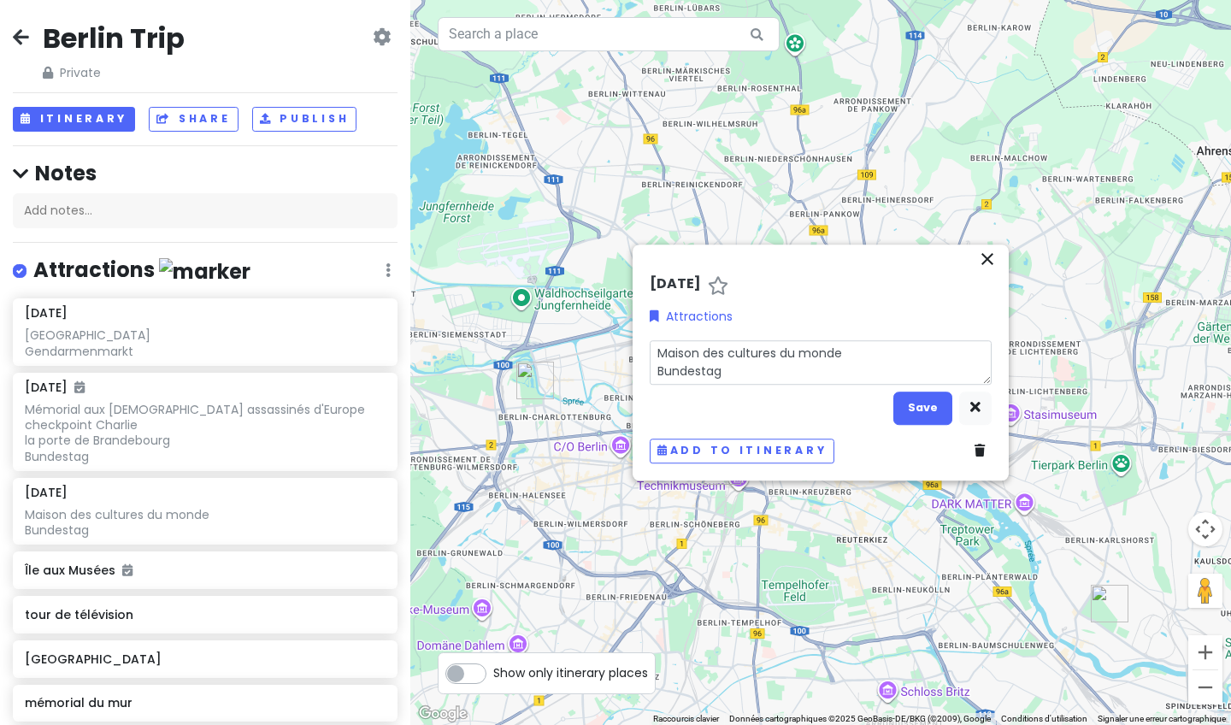
click at [490, 371] on textarea "Maison des cultures du monde Bundestag" at bounding box center [821, 362] width 342 height 44
type textarea "x"
type textarea "Maison des cultures du monde Bundestag"
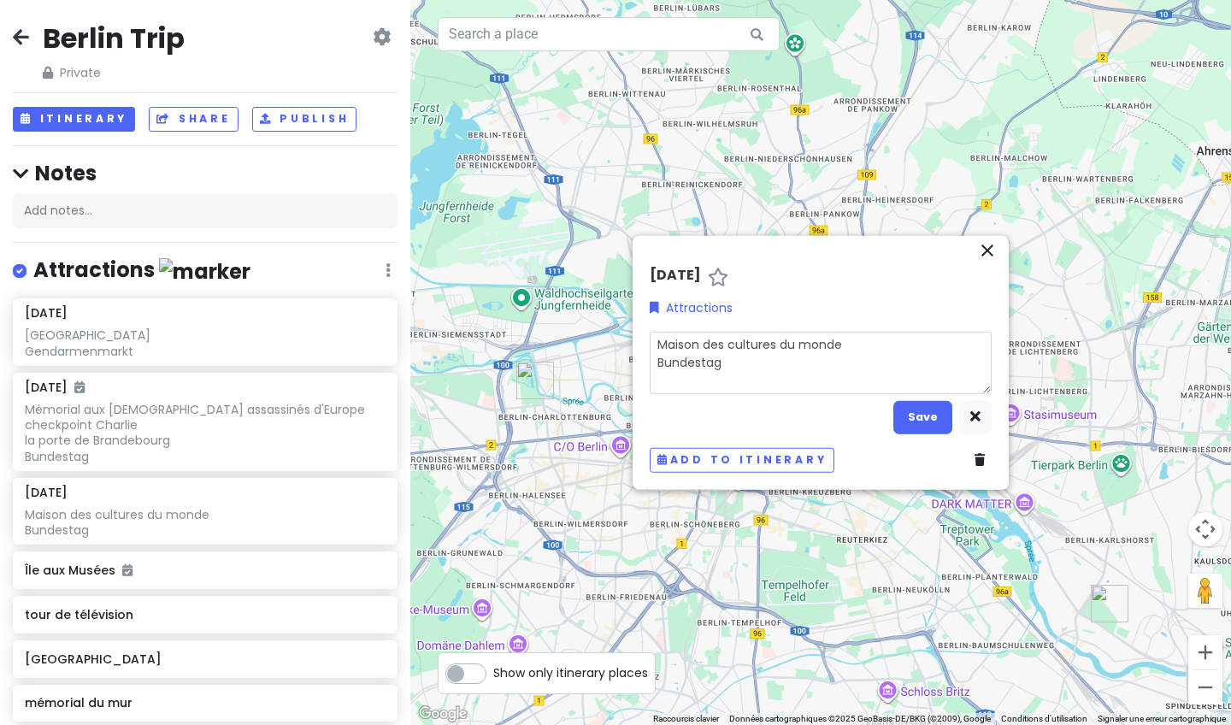
type textarea "x"
type textarea "Maison des cultures du monde Bundestag B"
type textarea "x"
type textarea "Maison des cultures du monde Bundestag Bu"
type textarea "x"
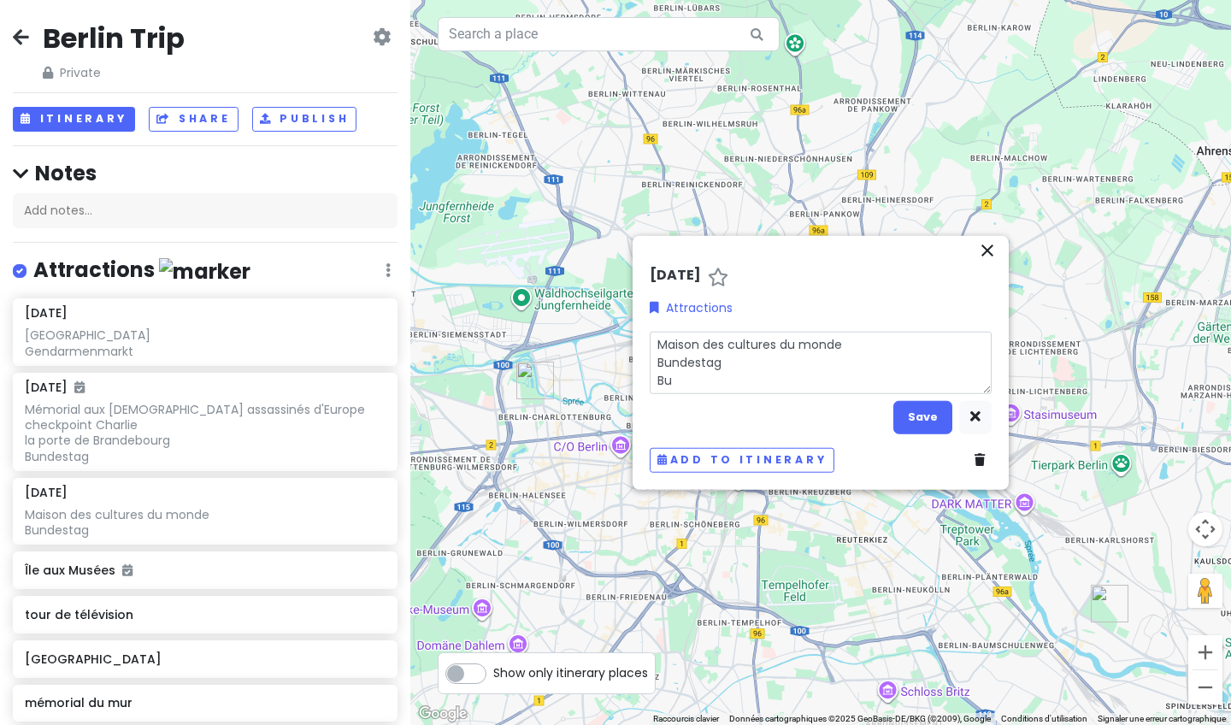
type textarea "Maison des cultures du monde Bundestag Bun"
type textarea "x"
type textarea "Maison des cultures du monde Bundestag Bunk"
type textarea "x"
type textarea "Maison des cultures du monde Bundestag Bunke"
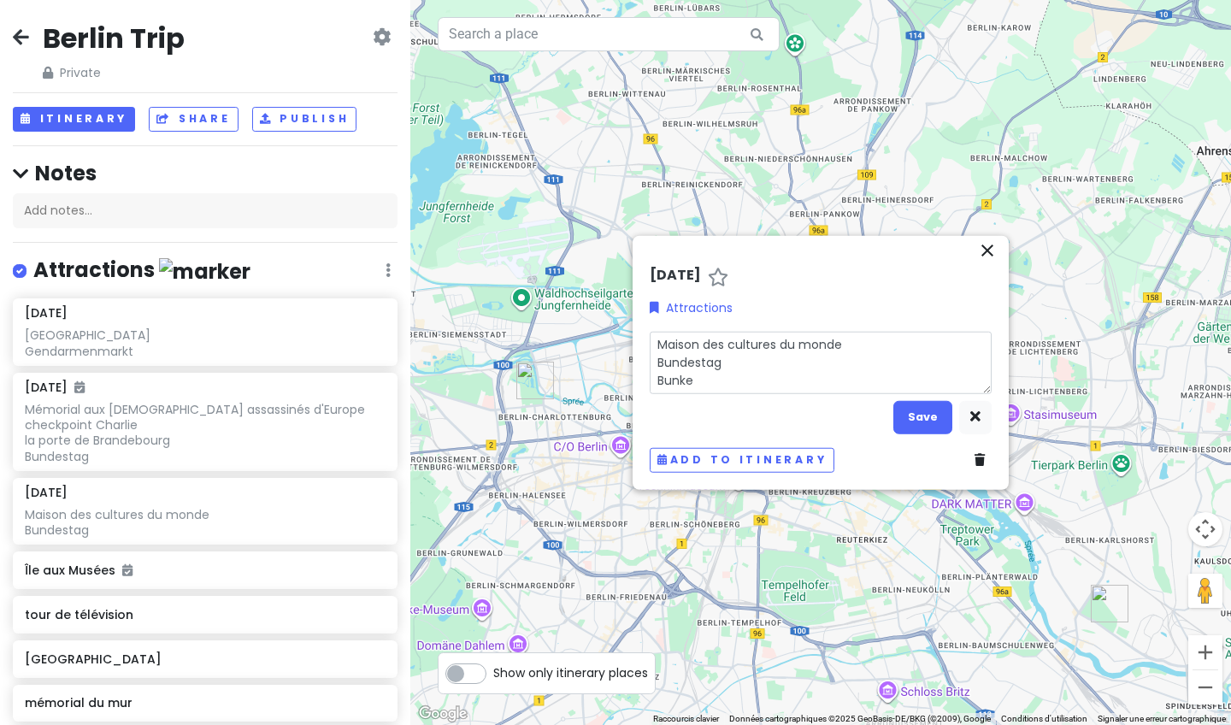
type textarea "x"
type textarea "Maison des cultures du monde Bundestag Bunker"
type textarea "x"
type textarea "Maison des cultures du monde Bundestag Bunker"
type textarea "x"
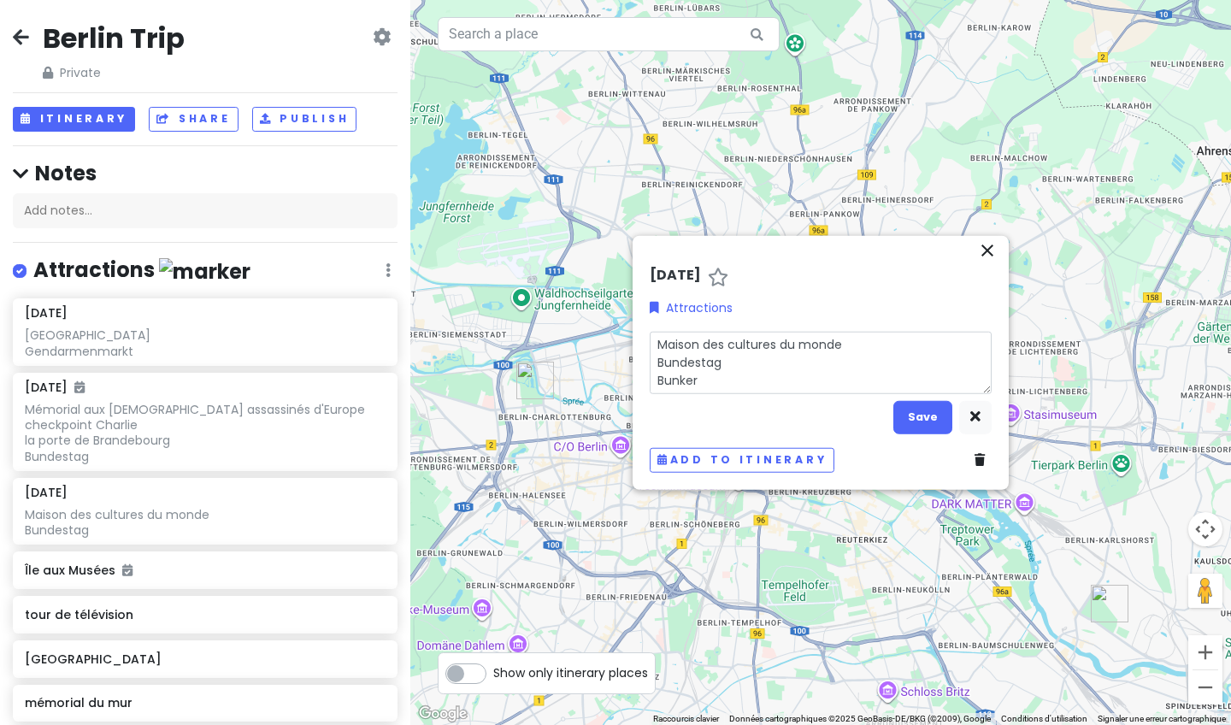
type textarea "Maison des cultures du monde Bundestag Bunker d"
type textarea "x"
type textarea "Maison des cultures du monde Bundestag Bunker de"
type textarea "x"
type textarea "Maison des cultures du monde Bundestag Bunker de"
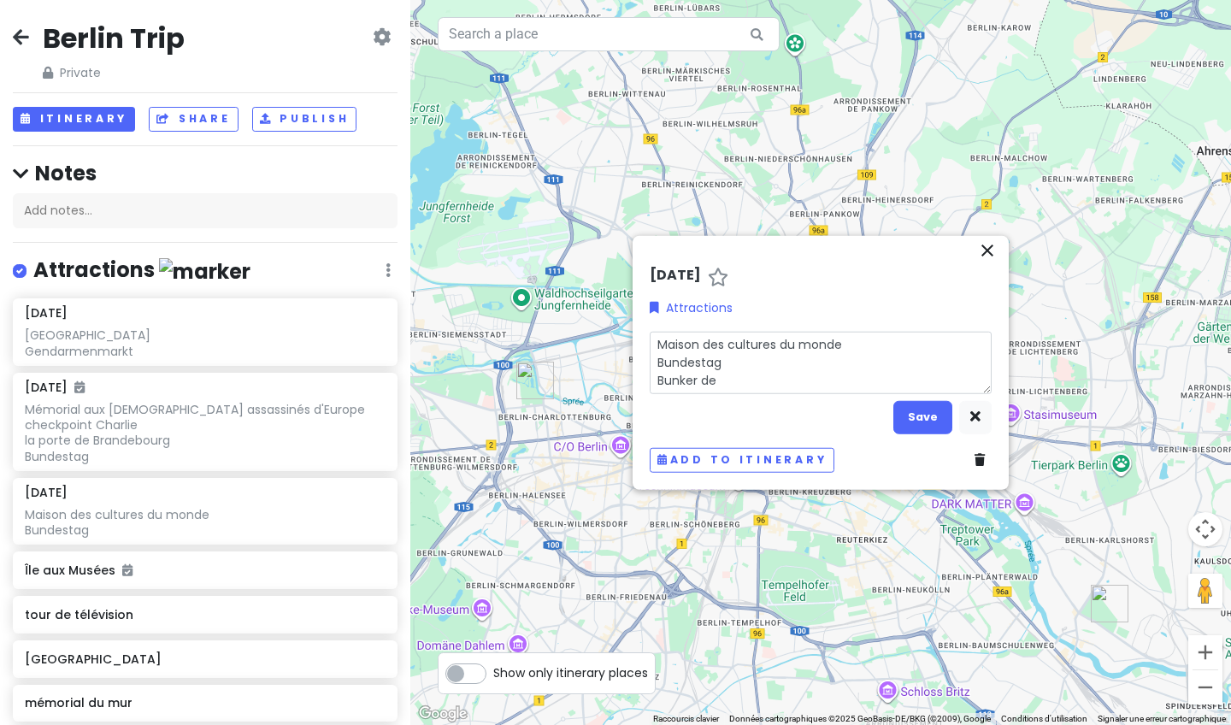
type textarea "x"
type textarea "Maison des cultures du monde Bundestag Bunker de B"
type textarea "x"
type textarea "Maison des cultures du monde Bundestag Bunker de Be"
type textarea "x"
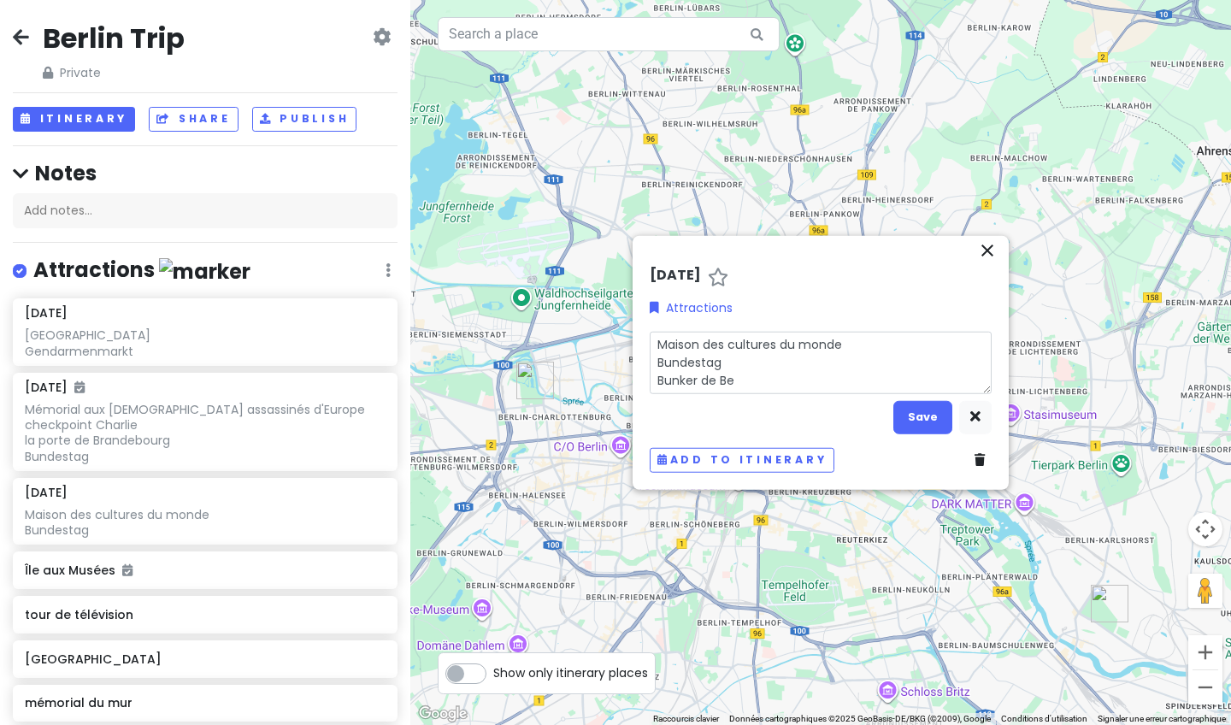
type textarea "Maison des cultures du monde Bundestag Bunker de Ber"
type textarea "x"
type textarea "Maison des cultures du monde Bundestag [GEOGRAPHIC_DATA]"
type textarea "x"
type textarea "Maison des cultures du monde Bundestag [GEOGRAPHIC_DATA]"
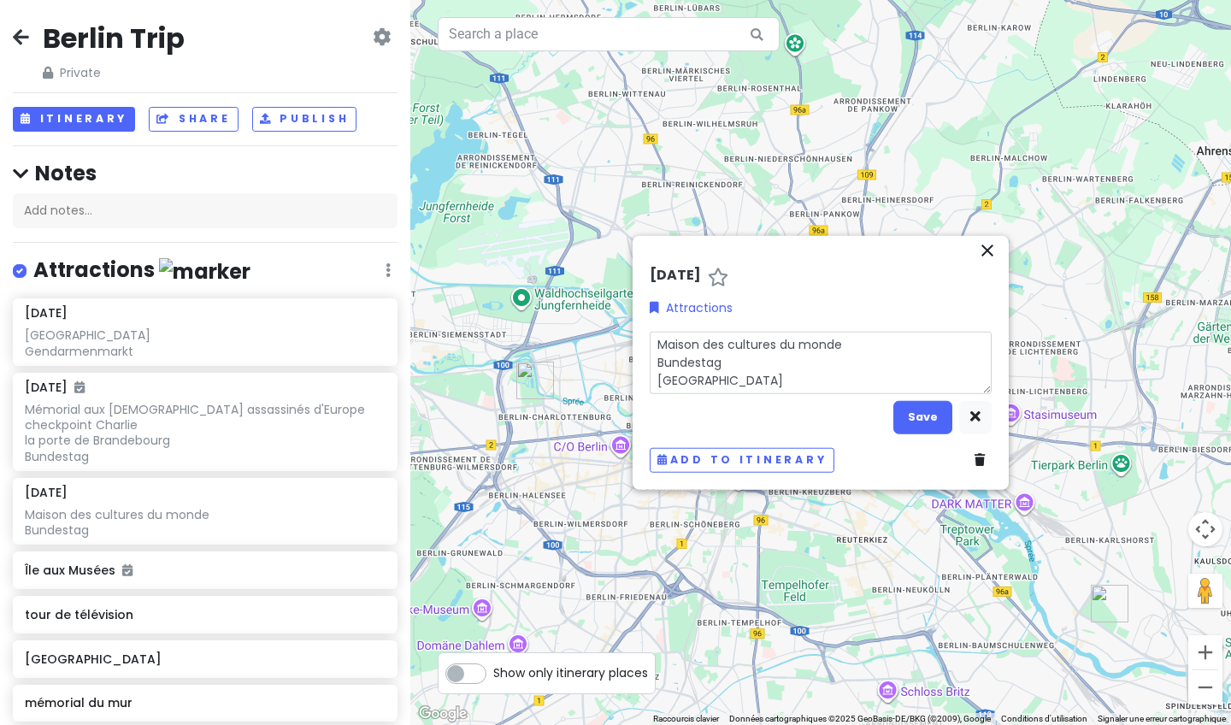
type textarea "x"
type textarea "Maison des cultures du monde Bundestag [GEOGRAPHIC_DATA]"
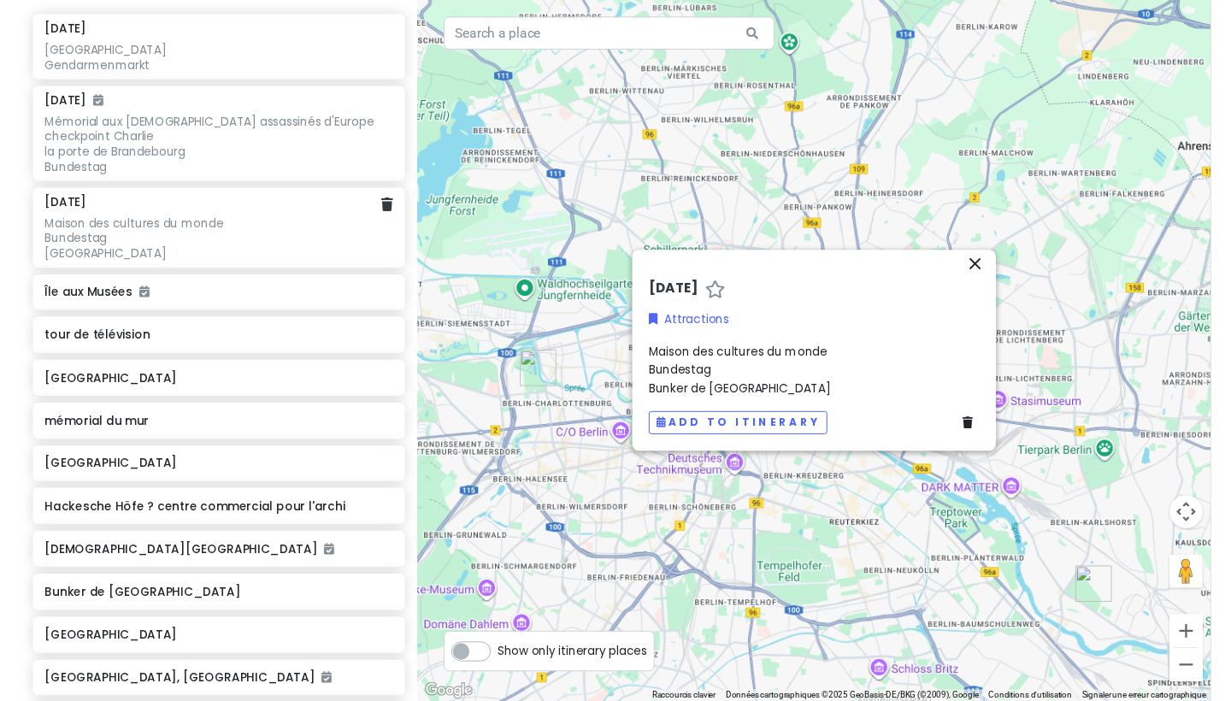
scroll to position [310, 0]
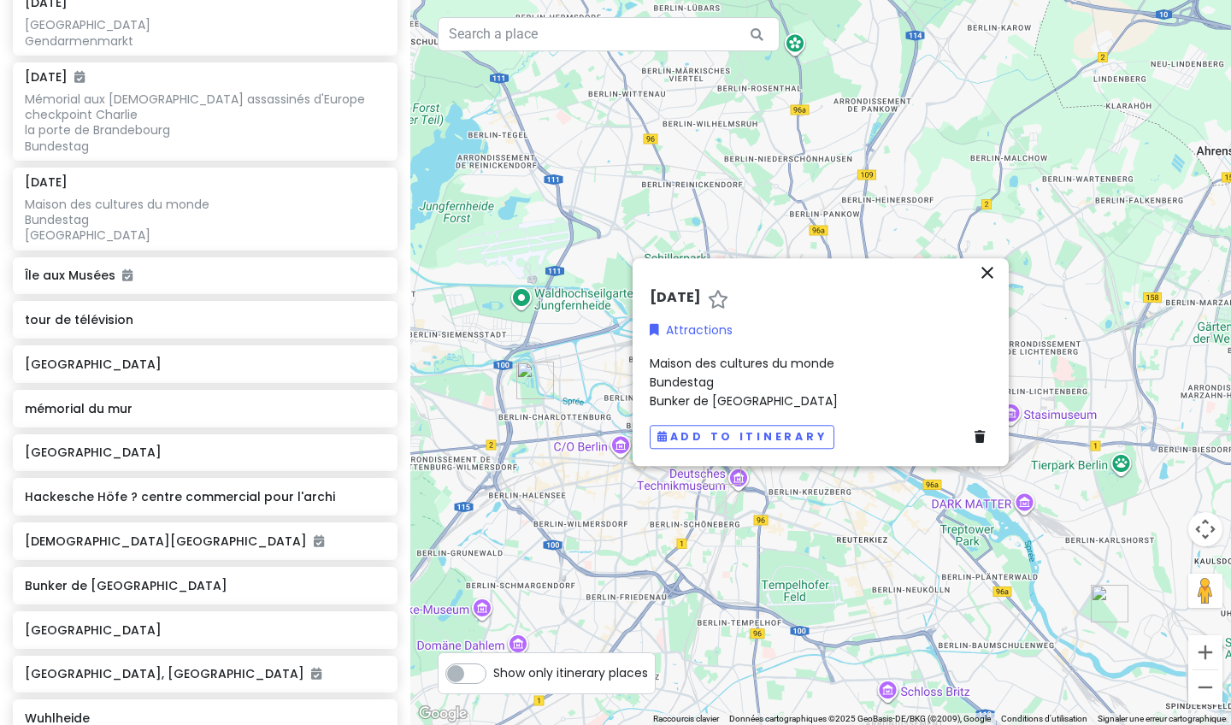
click at [490, 280] on icon "close" at bounding box center [987, 272] width 21 height 21
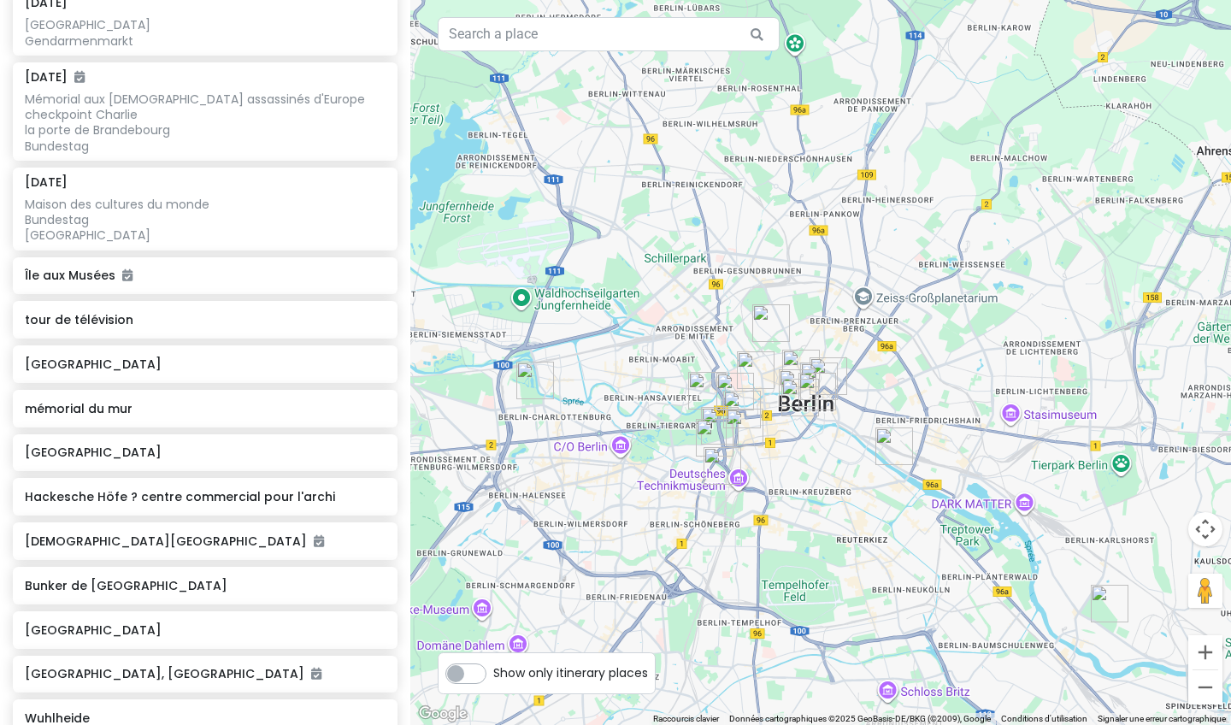
click at [490, 324] on img "mémorial du mur" at bounding box center [771, 323] width 38 height 38
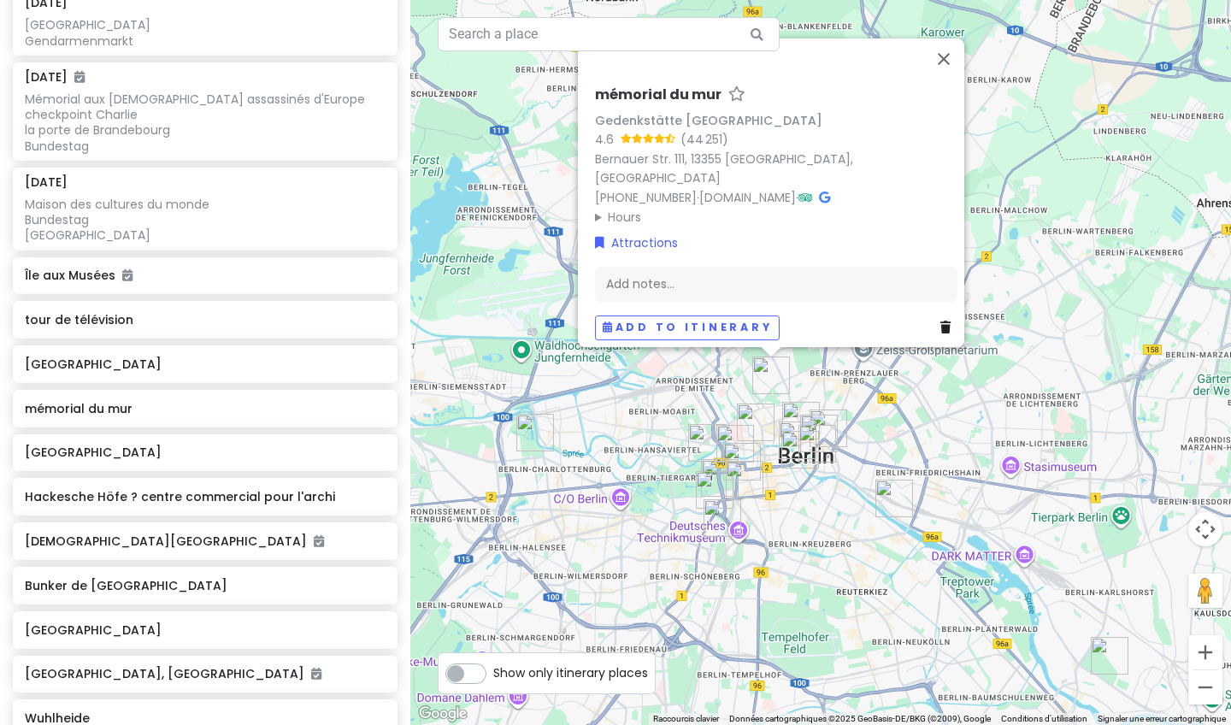
click at [490, 417] on img "Bunker de Berlin" at bounding box center [756, 422] width 38 height 38
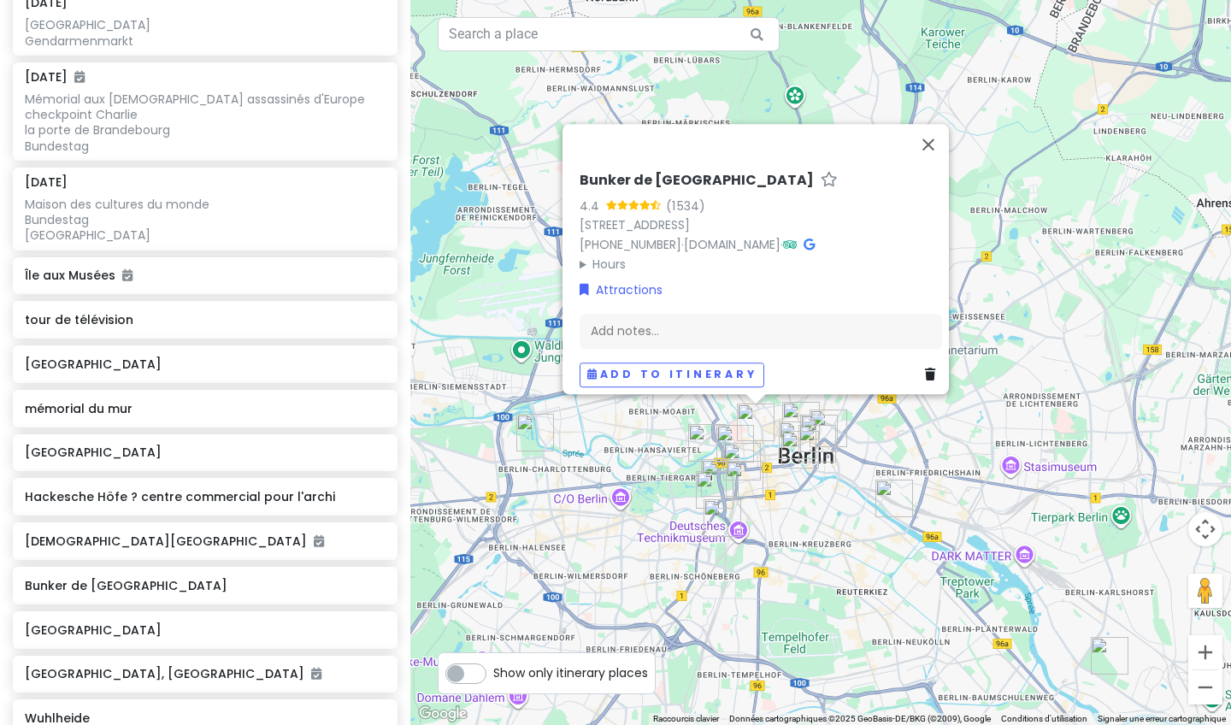
click at [490, 409] on div "[GEOGRAPHIC_DATA] 4.4 (1 534) [STREET_ADDRESS] [PHONE_NUMBER] · [DOMAIN_NAME] ·…" at bounding box center [820, 362] width 821 height 725
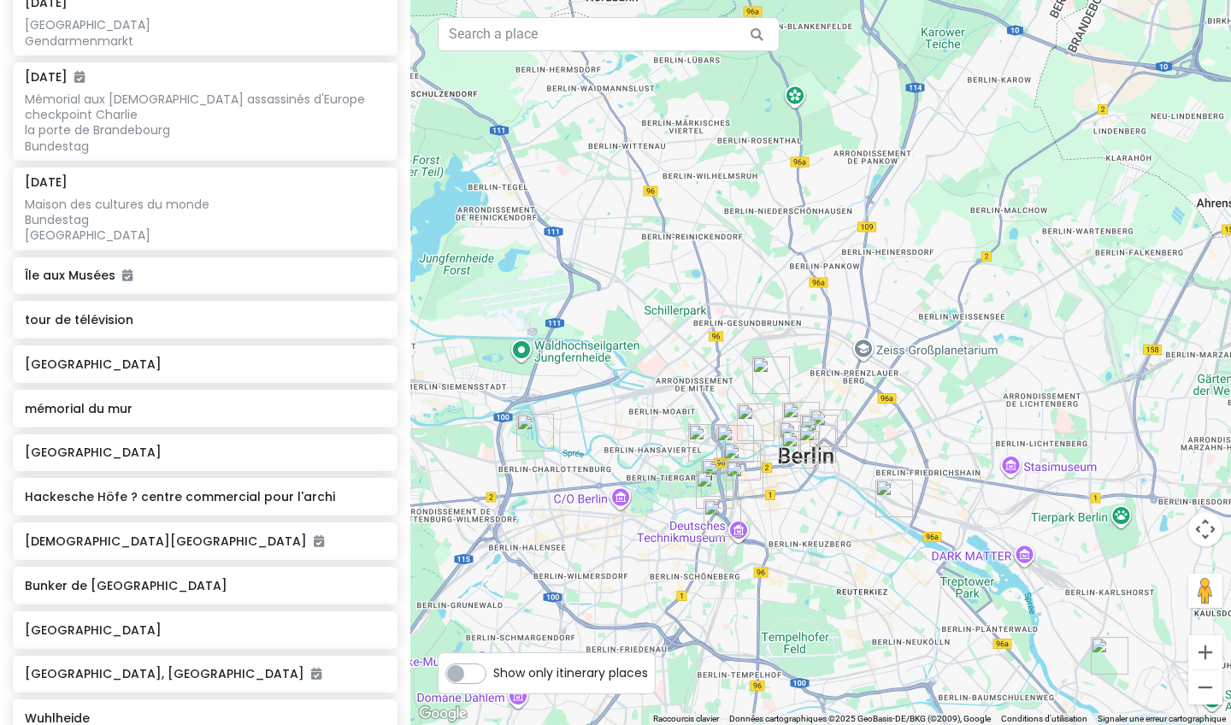
click at [490, 379] on img "mémorial du mur" at bounding box center [771, 375] width 38 height 38
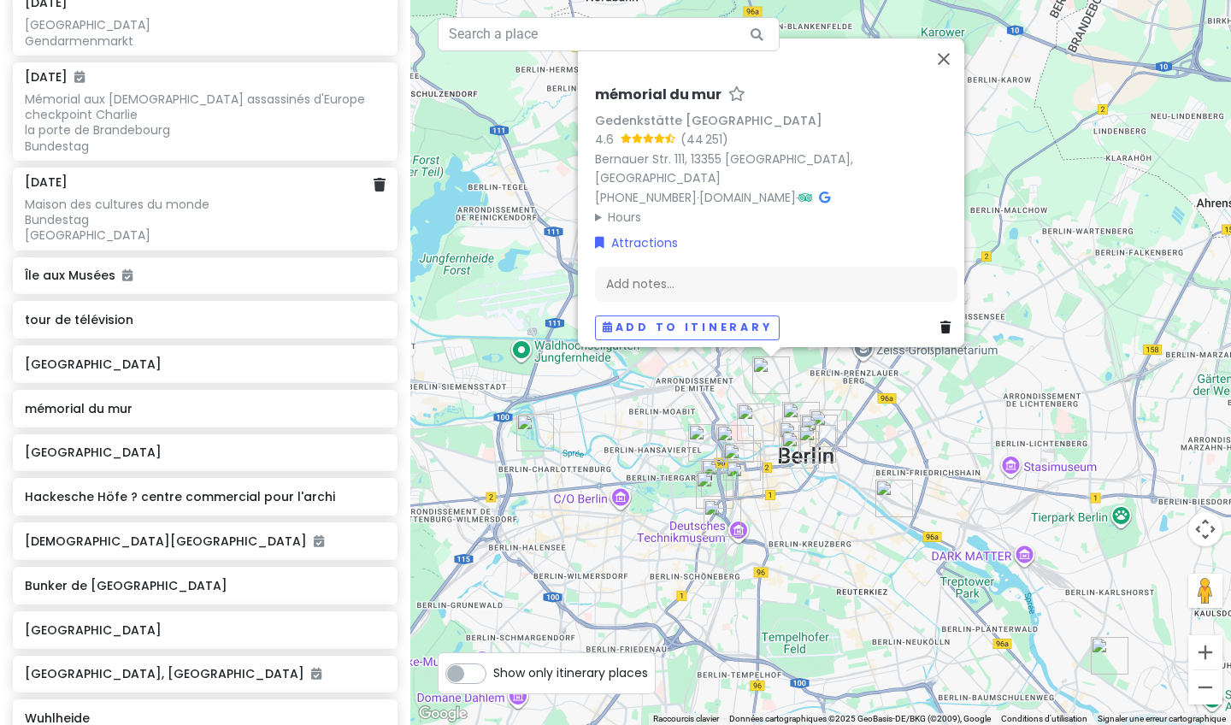
click at [221, 48] on div "Maison des cultures du monde Bundestag [GEOGRAPHIC_DATA]" at bounding box center [205, 32] width 360 height 31
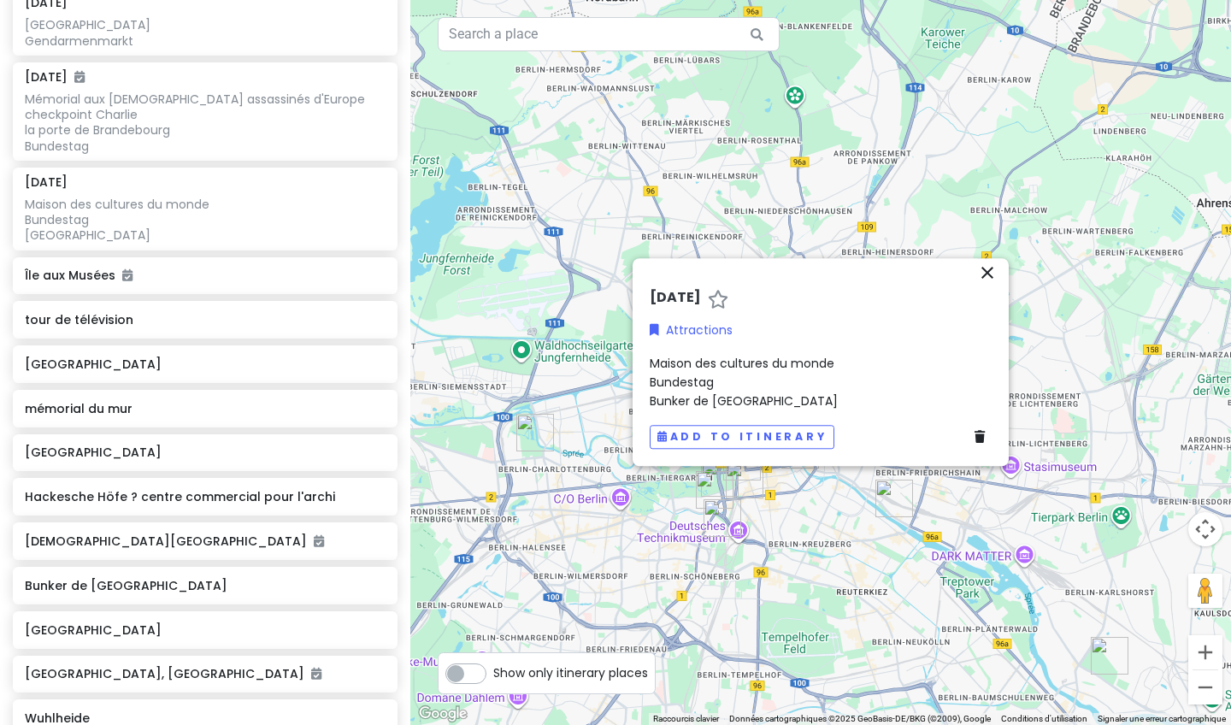
click at [490, 405] on div "Maison des cultures du monde Bundestag [GEOGRAPHIC_DATA]" at bounding box center [821, 382] width 342 height 57
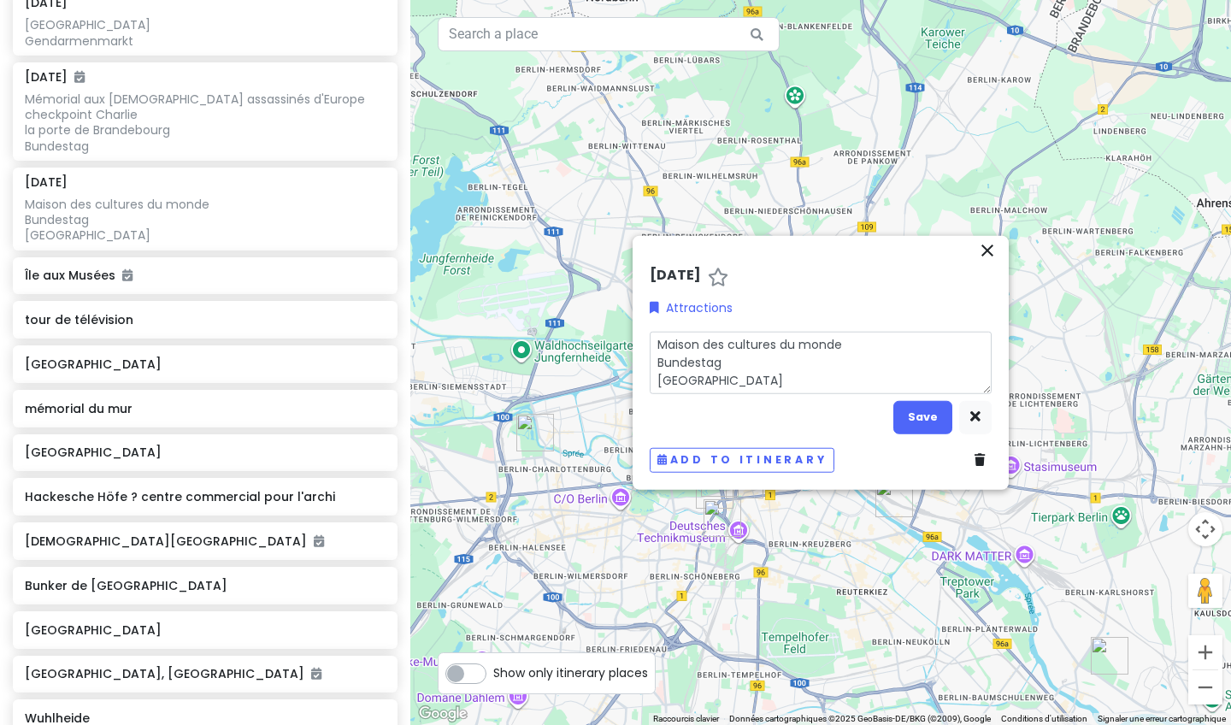
click at [490, 381] on textarea "Maison des cultures du monde Bundestag [GEOGRAPHIC_DATA]" at bounding box center [821, 362] width 342 height 62
type textarea "x"
type textarea "Maison des cultures du monde Bundestag [GEOGRAPHIC_DATA]"
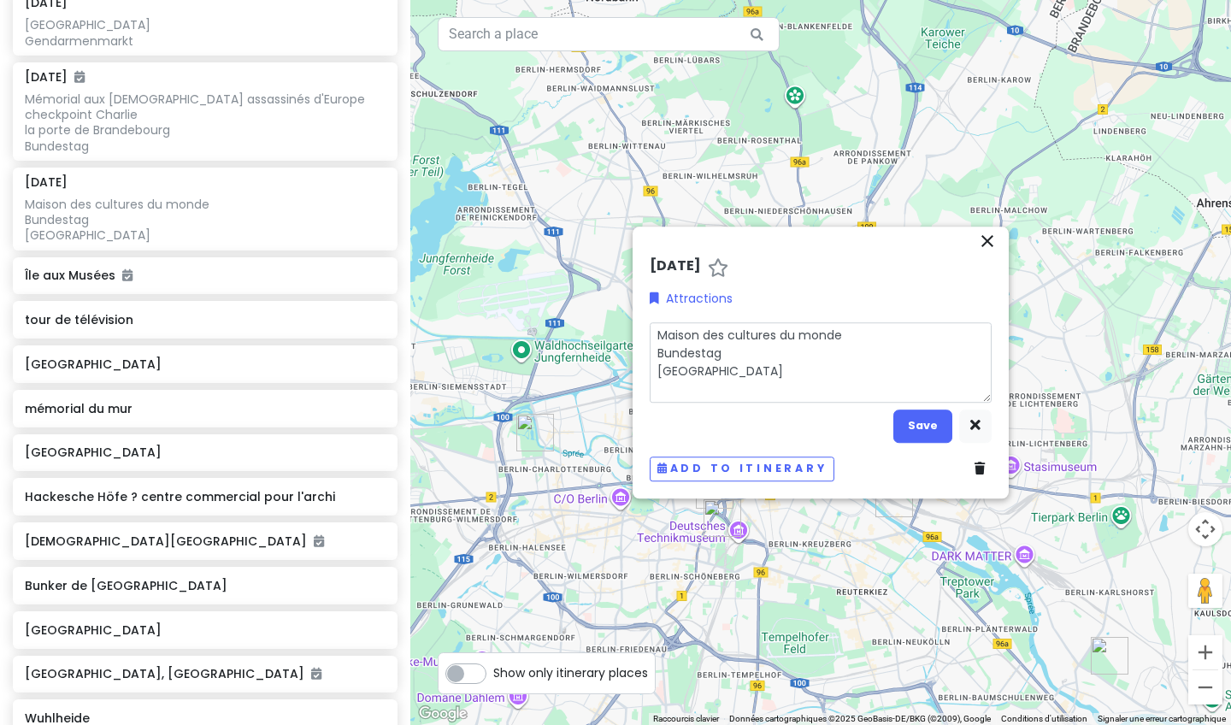
type textarea "x"
type textarea "Maison des cultures du monde Bundestag Bunker de [GEOGRAPHIC_DATA] M"
type textarea "x"
type textarea "Maison des cultures du monde Bundestag Bunker de [GEOGRAPHIC_DATA] Mé"
type textarea "x"
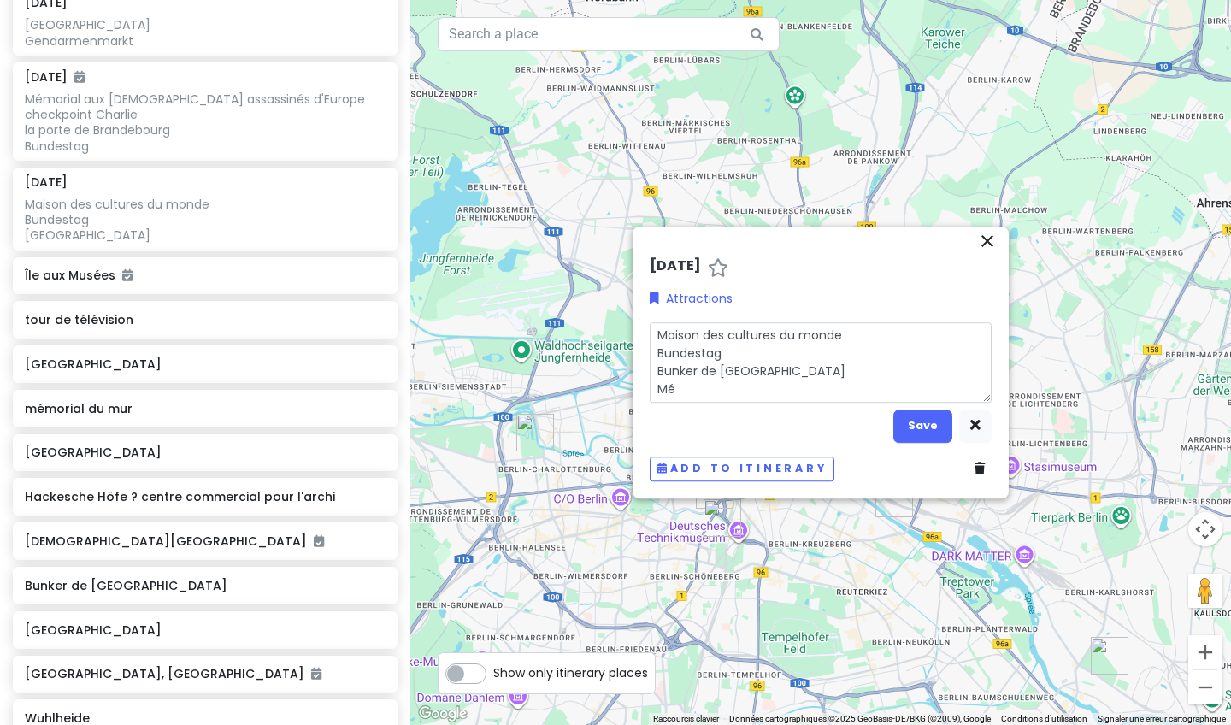
type textarea "Maison des cultures du monde Bundestag Bunker de [GEOGRAPHIC_DATA] Mém"
type textarea "x"
type textarea "Maison des cultures du monde Bundestag Bunker de [GEOGRAPHIC_DATA] Mémo"
type textarea "x"
type textarea "Maison des cultures du monde Bundestag Bunker de [GEOGRAPHIC_DATA] Mémor"
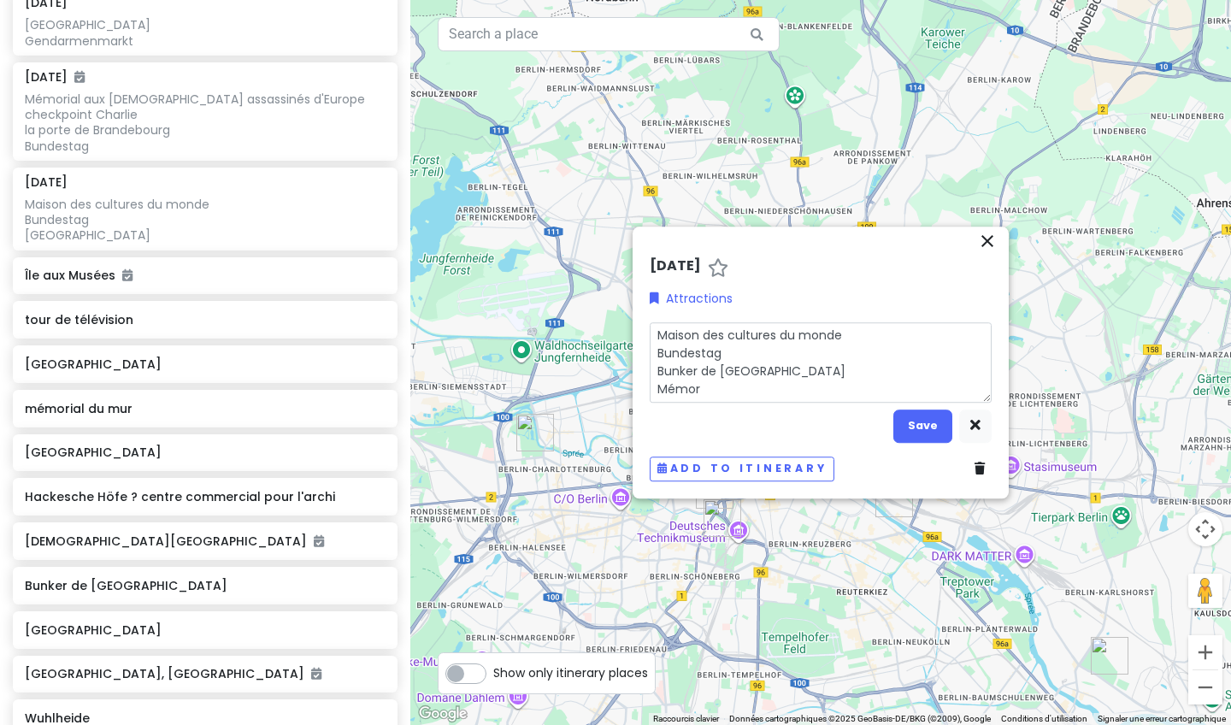
type textarea "x"
type textarea "Maison des cultures du monde Bundestag Bunker de [GEOGRAPHIC_DATA] Mémori"
type textarea "x"
type textarea "Maison des cultures du monde Bundestag Bunker de [GEOGRAPHIC_DATA]"
type textarea "x"
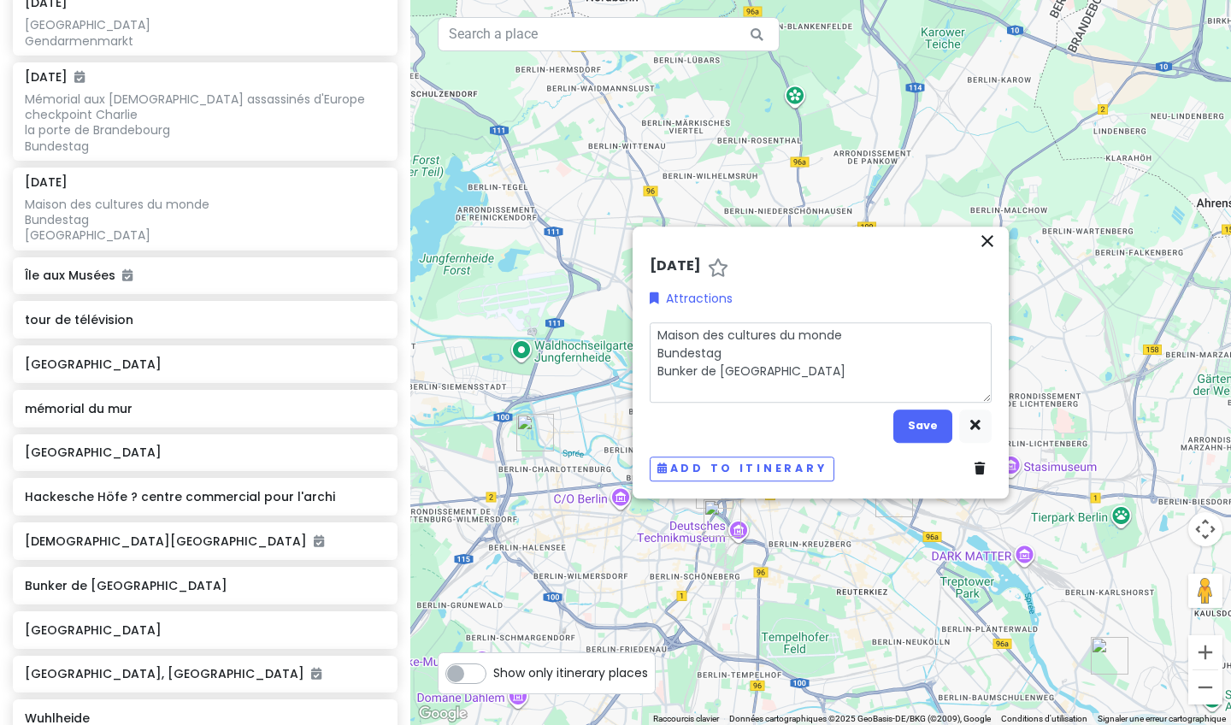
type textarea "Maison des cultures du monde Bundestag Bunker de [GEOGRAPHIC_DATA]"
type textarea "x"
type textarea "Maison des cultures du monde Bundestag Bunker de [GEOGRAPHIC_DATA]"
type textarea "x"
type textarea "Maison des cultures du monde Bundestag Bunker de [GEOGRAPHIC_DATA] d"
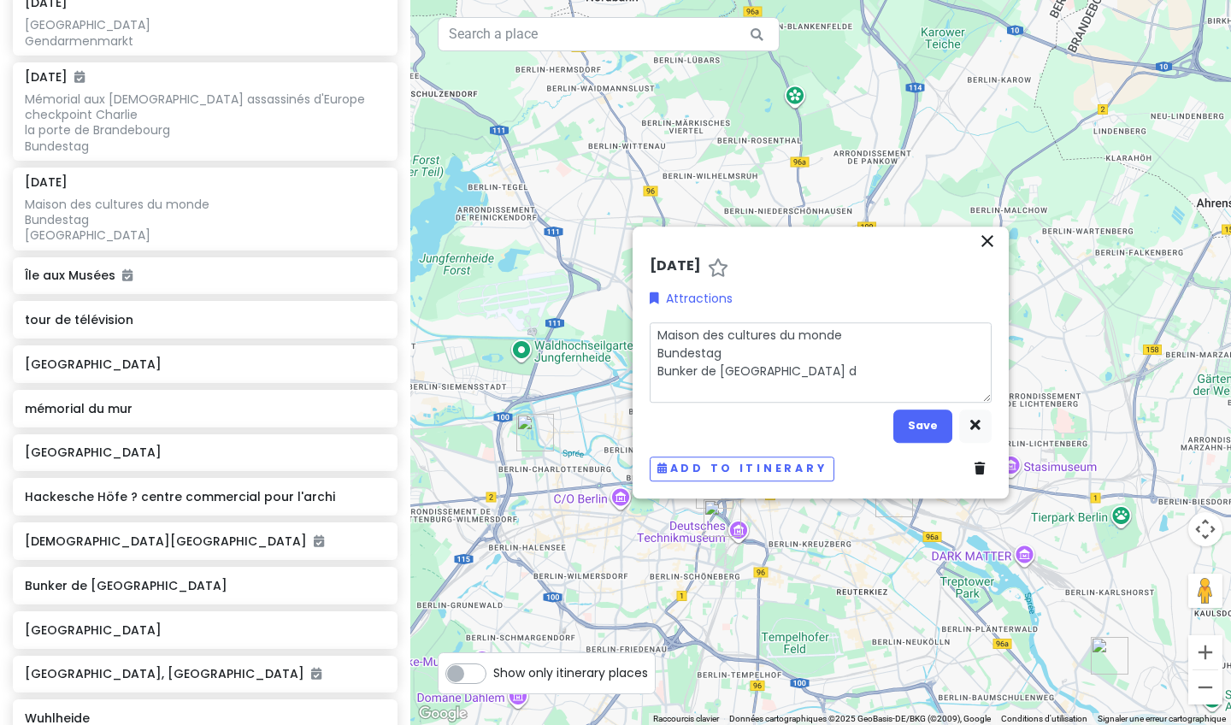
type textarea "x"
type textarea "Maison des cultures du monde Bundestag Bunker de [GEOGRAPHIC_DATA] du"
type textarea "x"
type textarea "Maison des cultures du monde Bundestag Bunker de [GEOGRAPHIC_DATA] du"
type textarea "x"
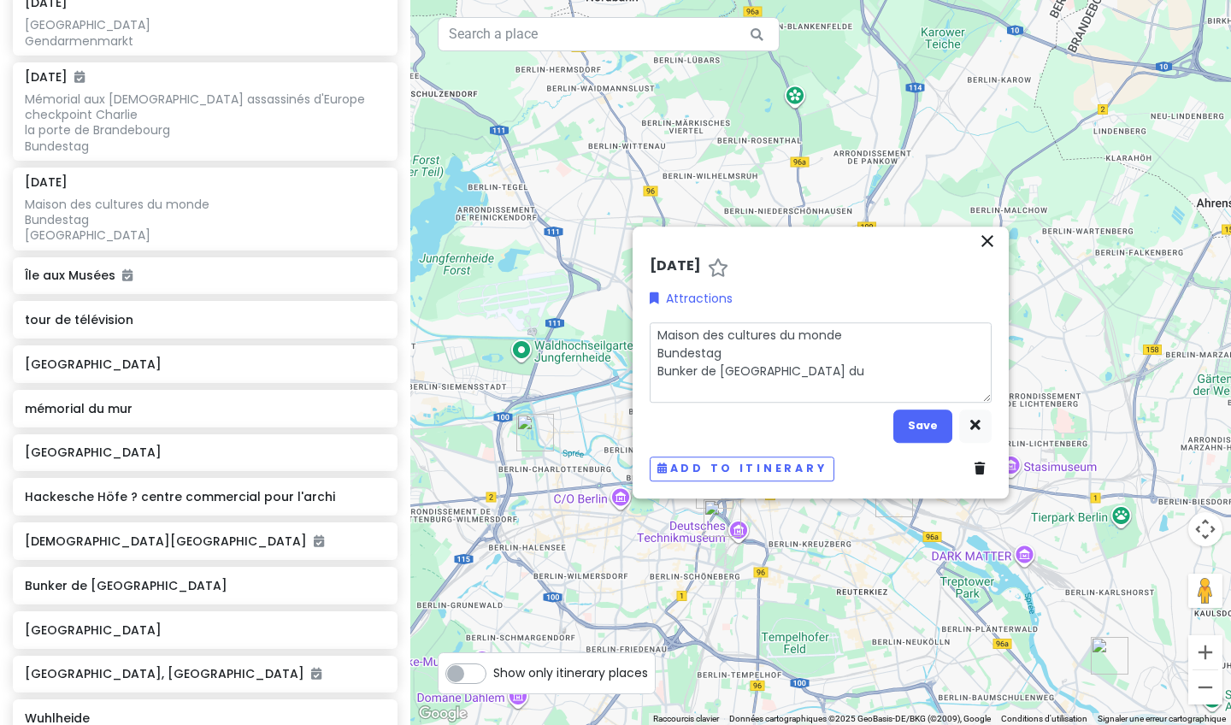
type textarea "Maison des cultures du monde Bundestag Bunker de [GEOGRAPHIC_DATA] du m"
type textarea "x"
type textarea "Maison des cultures du monde Bundestag Bunker de [GEOGRAPHIC_DATA] du mu"
type textarea "x"
type textarea "Maison des cultures du monde Bundestag Bunker de [GEOGRAPHIC_DATA] du mur"
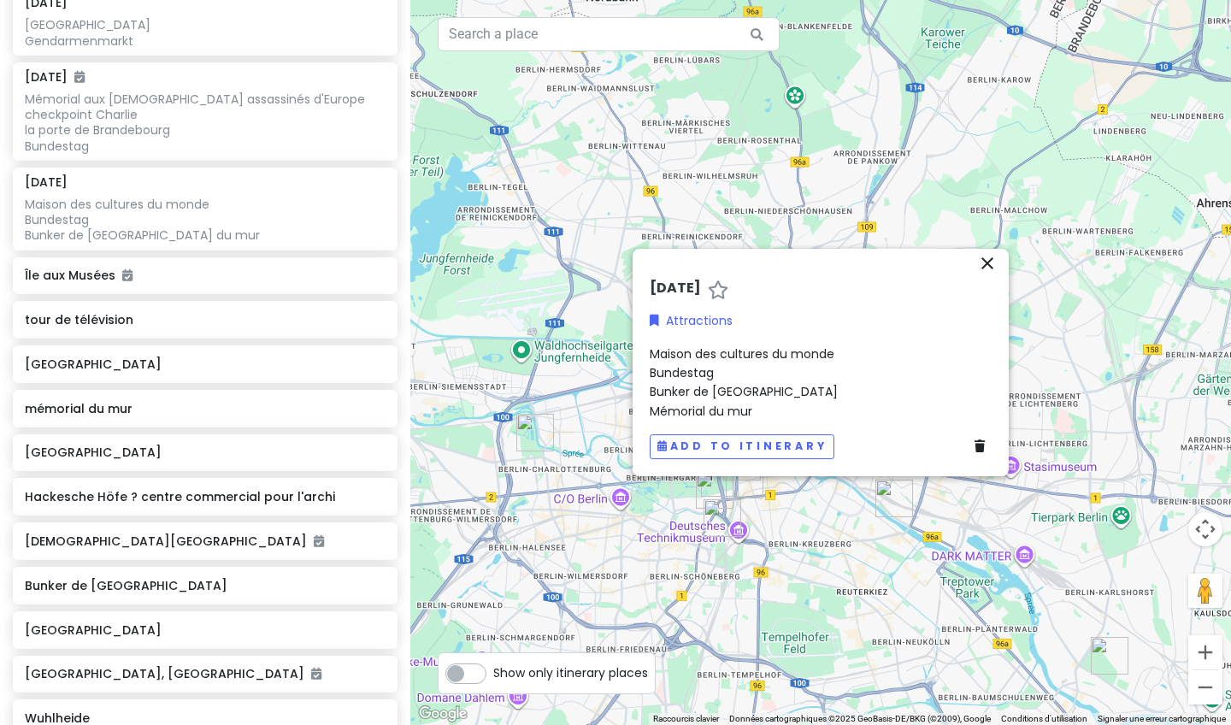
click at [490, 195] on div at bounding box center [820, 362] width 821 height 725
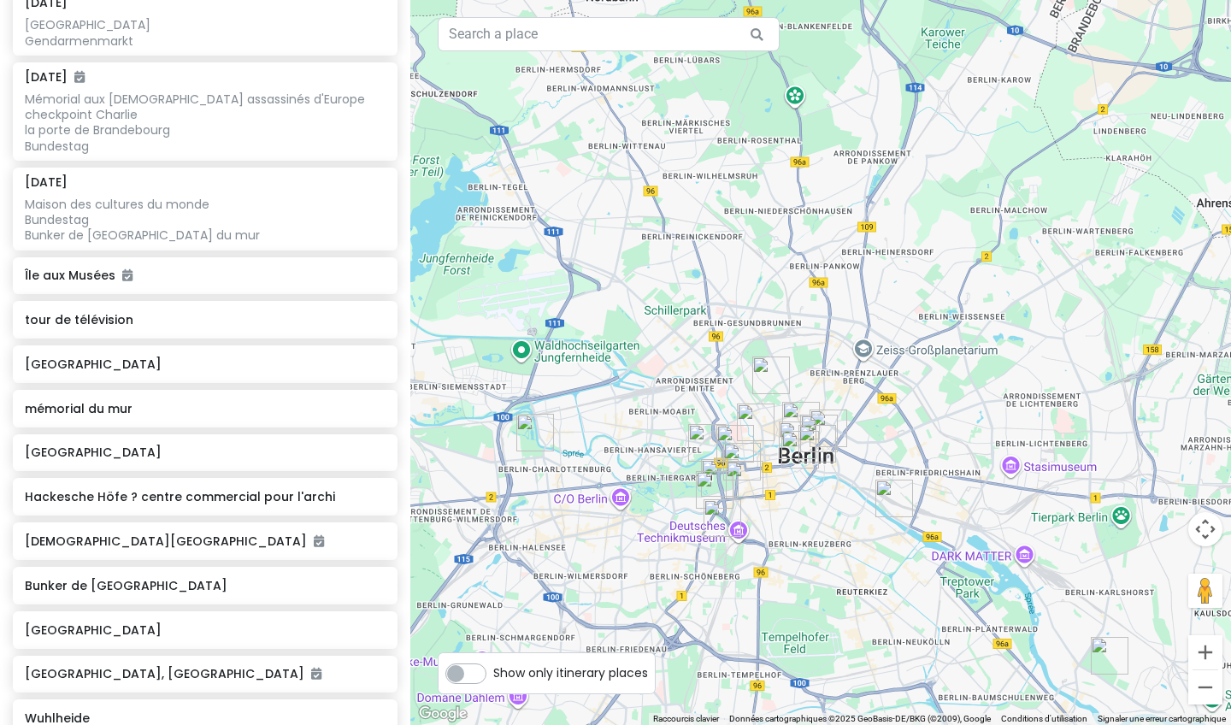
click at [490, 377] on img "mémorial du mur" at bounding box center [771, 375] width 38 height 38
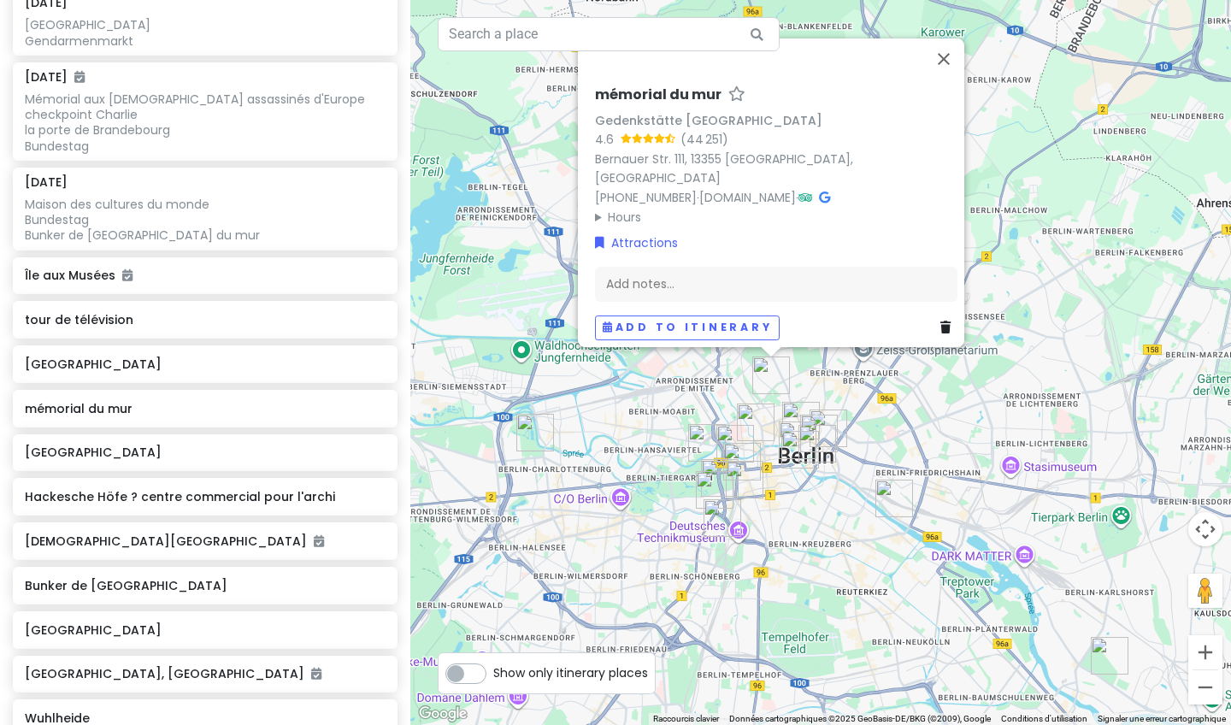
click at [490, 391] on div "mémorial du mur Gedenkstätte [GEOGRAPHIC_DATA] 4.6 (44 251) Bernauer Str. [GEOG…" at bounding box center [820, 362] width 821 height 725
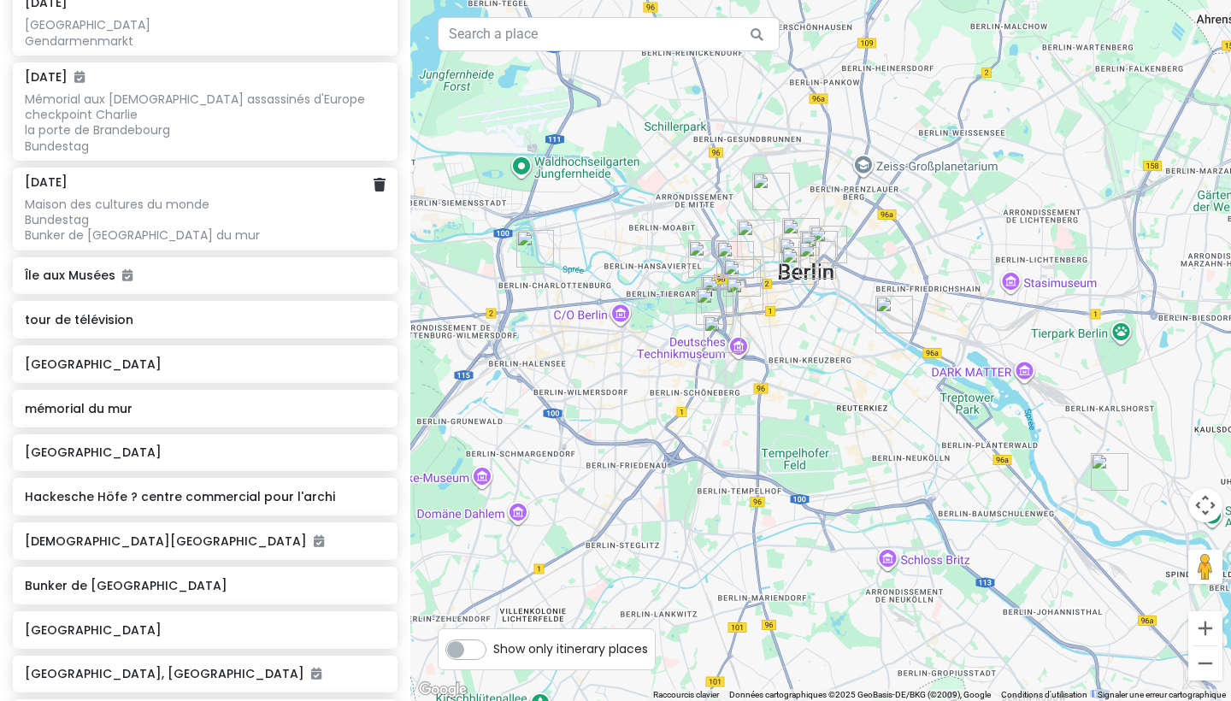
scroll to position [265, 0]
